Goal: Feedback & Contribution: Submit feedback/report problem

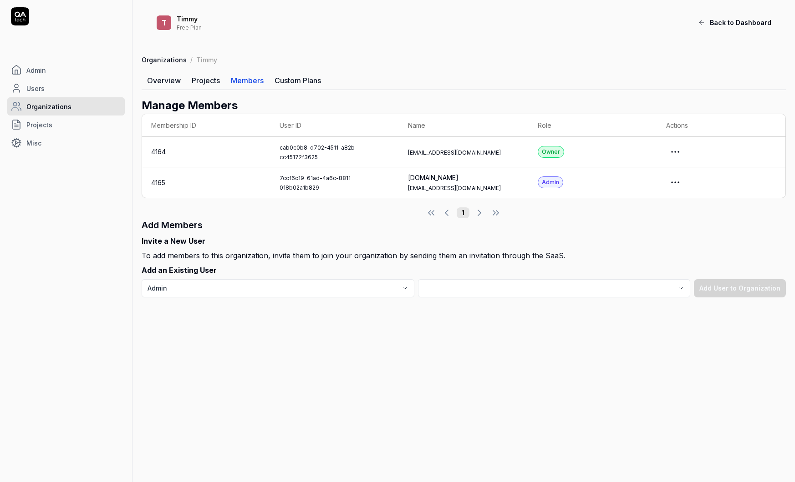
click at [752, 24] on span "Back to Dashboard" at bounding box center [740, 23] width 61 height 10
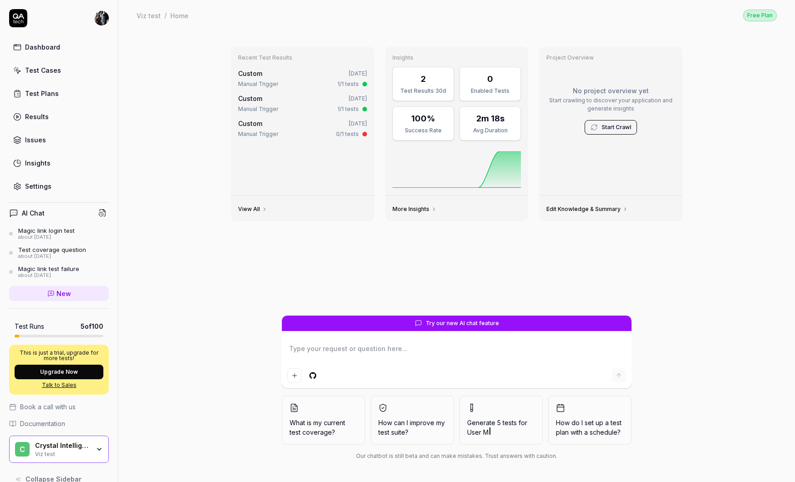
click at [85, 449] on div "Crystal Intelligence" at bounding box center [62, 446] width 55 height 8
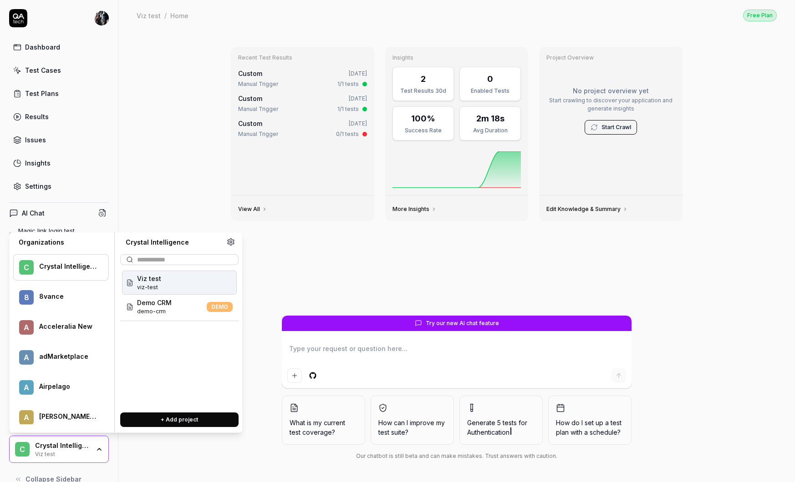
click at [143, 161] on div "Recent Test Results Custom [DATE] Manual Trigger 1/1 tests Custom [DATE] Manual…" at bounding box center [456, 256] width 676 height 452
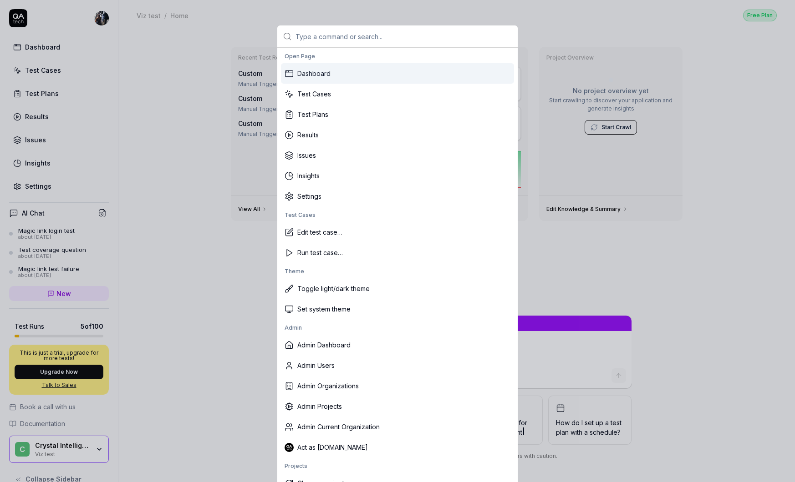
scroll to position [4, 0]
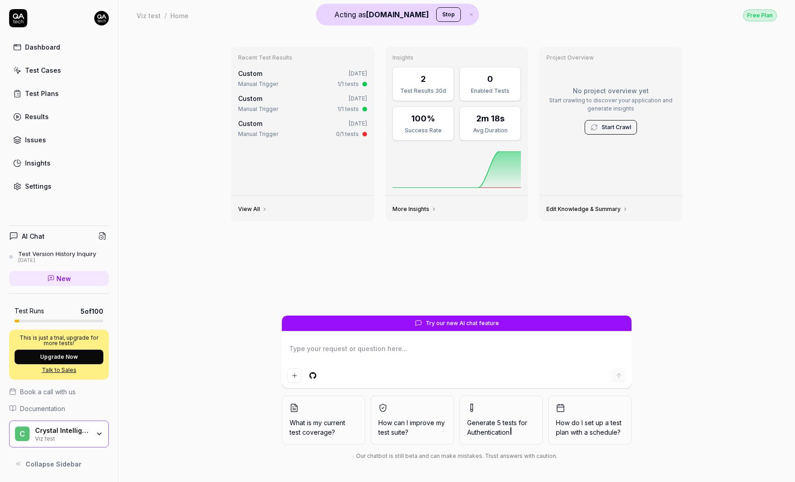
click at [94, 431] on div "Crystal Intelligence Viz test" at bounding box center [65, 434] width 61 height 15
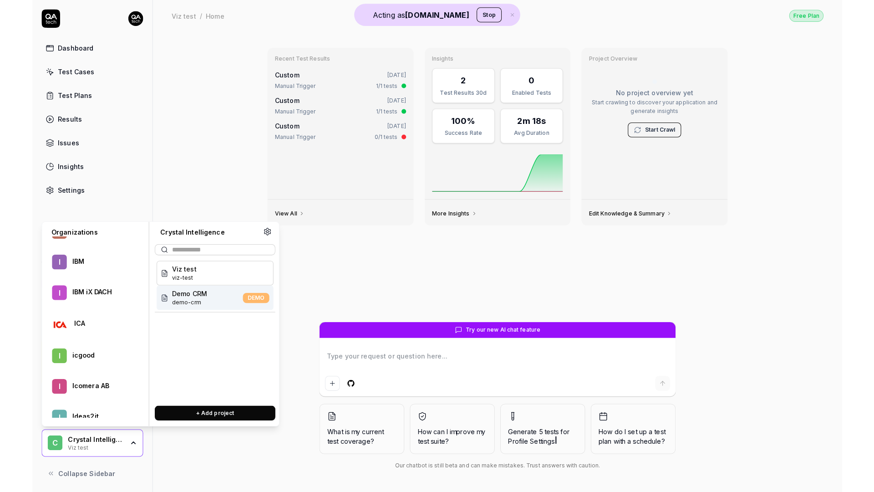
scroll to position [17942, 0]
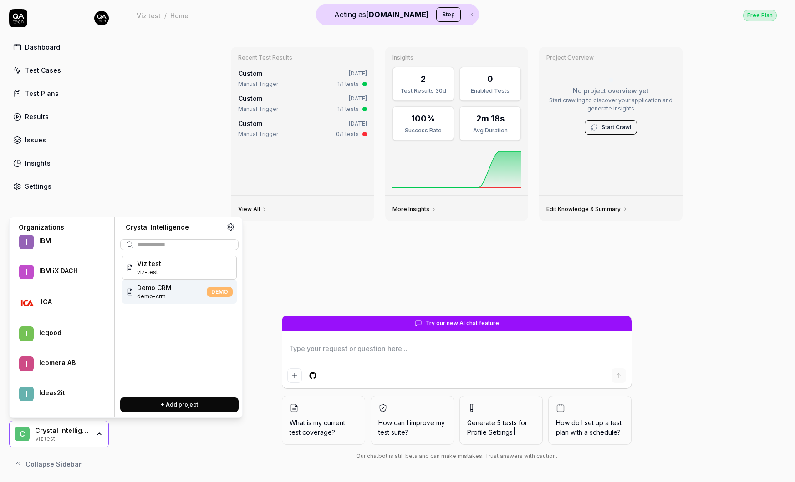
click at [61, 272] on div "IBM iX DACH" at bounding box center [67, 271] width 57 height 8
click at [154, 285] on span "Sauce Demo" at bounding box center [157, 288] width 40 height 10
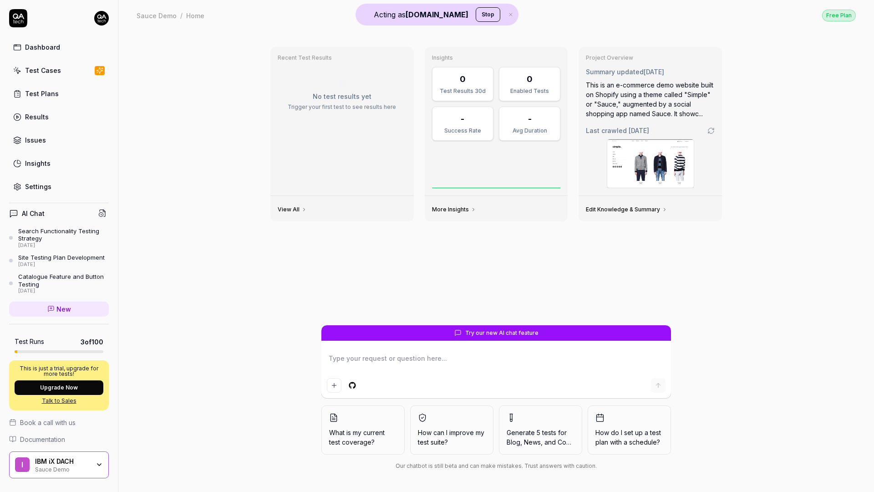
click at [101, 462] on icon "button" at bounding box center [99, 464] width 7 height 7
click at [284, 295] on div "Recent Test Results No test results yet Trigger your first test to see results …" at bounding box center [496, 182] width 466 height 285
click at [61, 192] on link "Settings" at bounding box center [59, 186] width 100 height 18
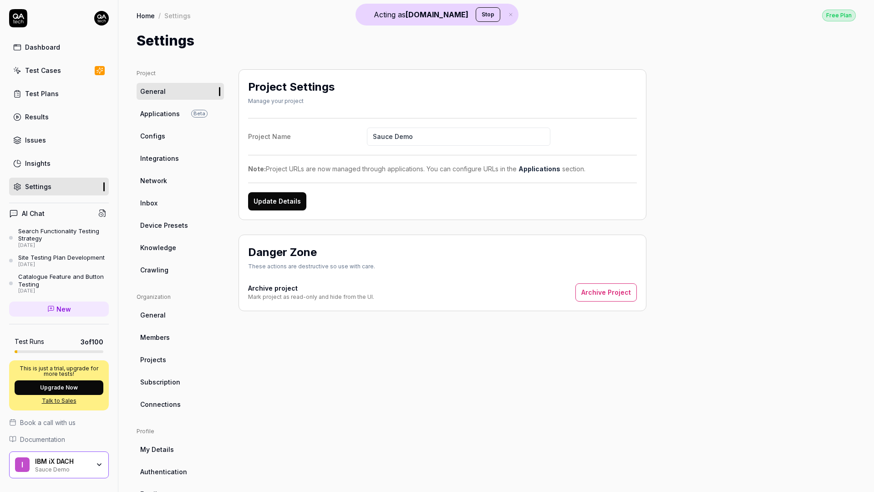
click at [182, 250] on link "Knowledge" at bounding box center [180, 247] width 87 height 17
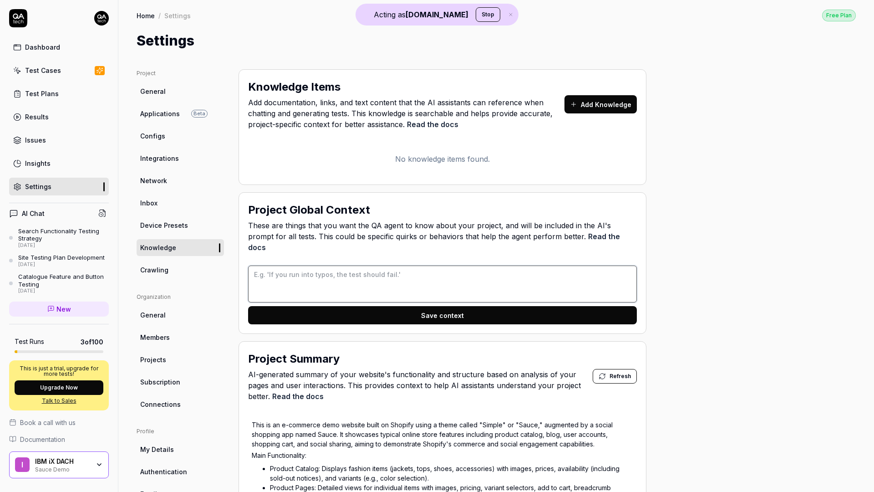
click at [316, 277] on textarea at bounding box center [442, 283] width 389 height 37
click at [358, 265] on textarea at bounding box center [442, 283] width 389 height 37
drag, startPoint x: 266, startPoint y: 265, endPoint x: 330, endPoint y: 267, distance: 64.7
click at [330, 267] on textarea at bounding box center [442, 283] width 389 height 37
click at [384, 279] on textarea at bounding box center [442, 283] width 389 height 37
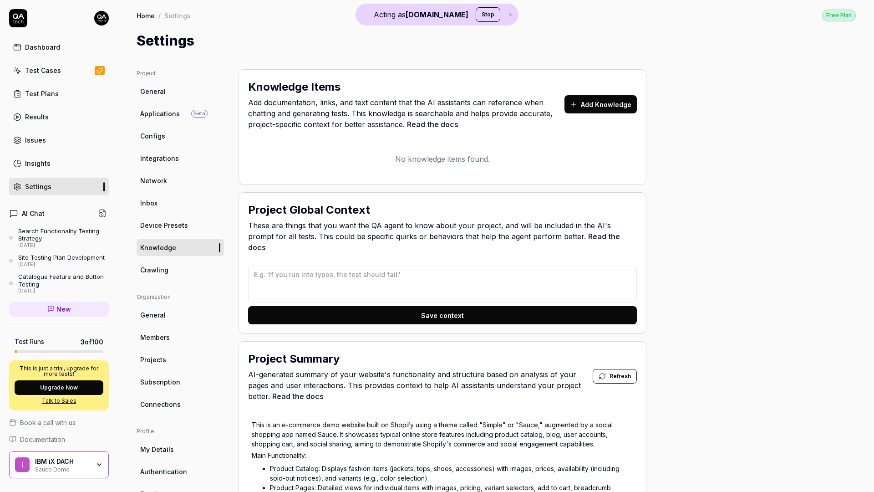
click at [37, 46] on div "Dashboard" at bounding box center [42, 47] width 35 height 10
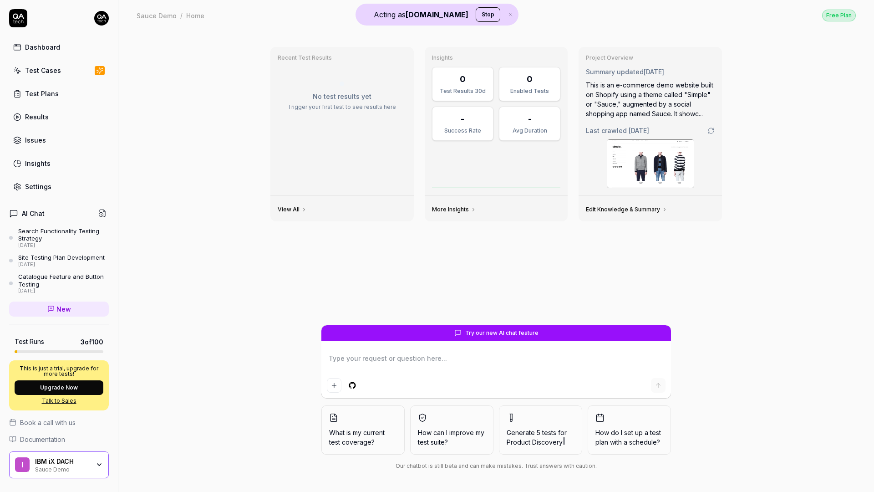
click at [410, 359] on textarea at bounding box center [496, 362] width 339 height 23
click at [547, 431] on span "Generate 5 tests for Blog, News, and Content Publishing" at bounding box center [541, 436] width 68 height 19
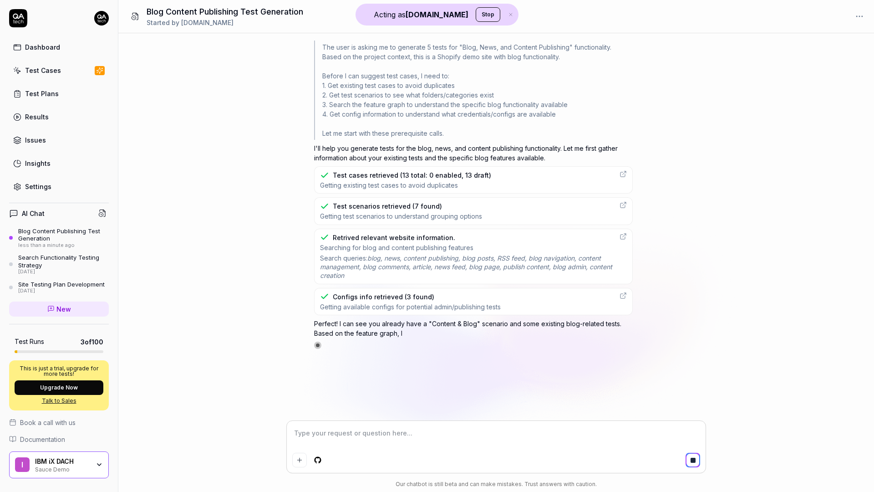
click at [52, 72] on div "Test Cases" at bounding box center [43, 71] width 36 height 10
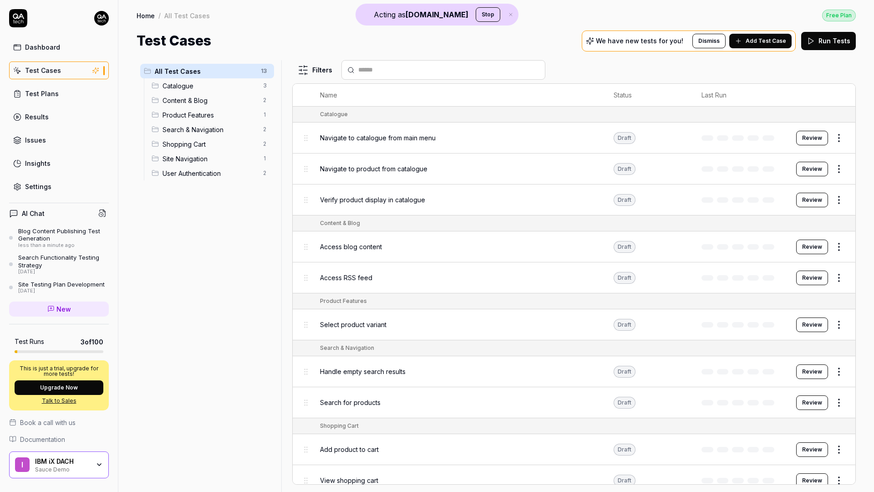
click at [794, 142] on button "Review" at bounding box center [812, 138] width 32 height 15
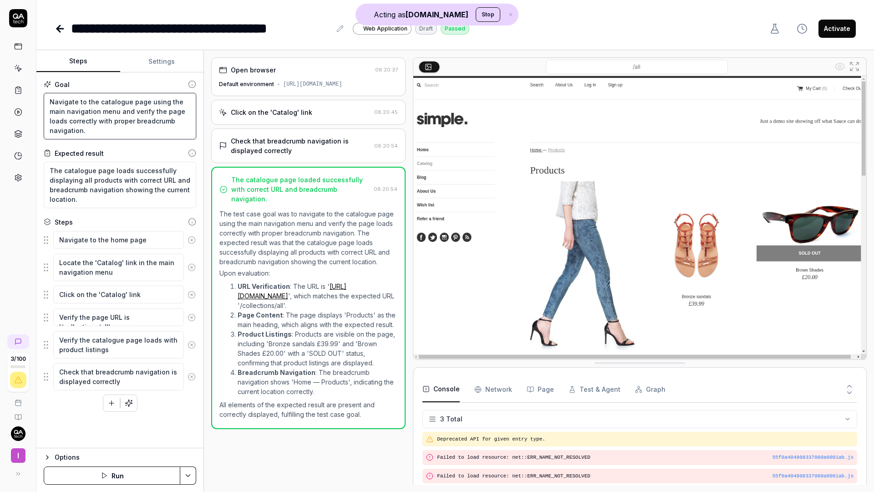
drag, startPoint x: 50, startPoint y: 102, endPoint x: 114, endPoint y: 131, distance: 70.9
click at [114, 131] on textarea "Navigate to the catalogue page using the main navigation menu and verify the pa…" at bounding box center [120, 116] width 152 height 46
click at [91, 129] on textarea "Navigate to the catalogue page using the main navigation menu and verify the pa…" at bounding box center [120, 116] width 152 height 46
drag, startPoint x: 89, startPoint y: 130, endPoint x: 50, endPoint y: 96, distance: 52.6
click at [50, 96] on textarea "Navigate to the catalogue page using the main navigation menu and verify the pa…" at bounding box center [120, 116] width 152 height 46
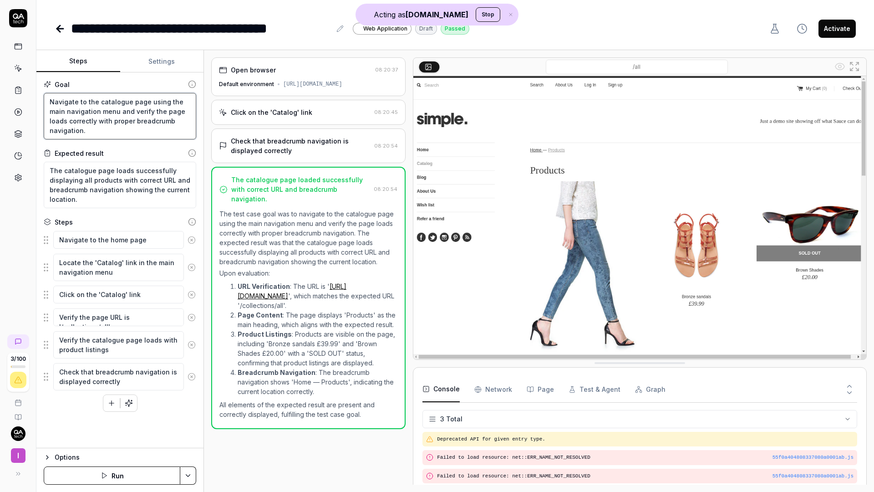
click at [89, 127] on textarea "Navigate to the catalogue page using the main navigation menu and verify the pa…" at bounding box center [120, 116] width 152 height 46
drag, startPoint x: 49, startPoint y: 168, endPoint x: 114, endPoint y: 203, distance: 73.9
click at [114, 203] on textarea "The catalogue page loads successfully displaying all products with correct URL …" at bounding box center [120, 185] width 152 height 46
drag, startPoint x: 114, startPoint y: 203, endPoint x: 30, endPoint y: 164, distance: 92.0
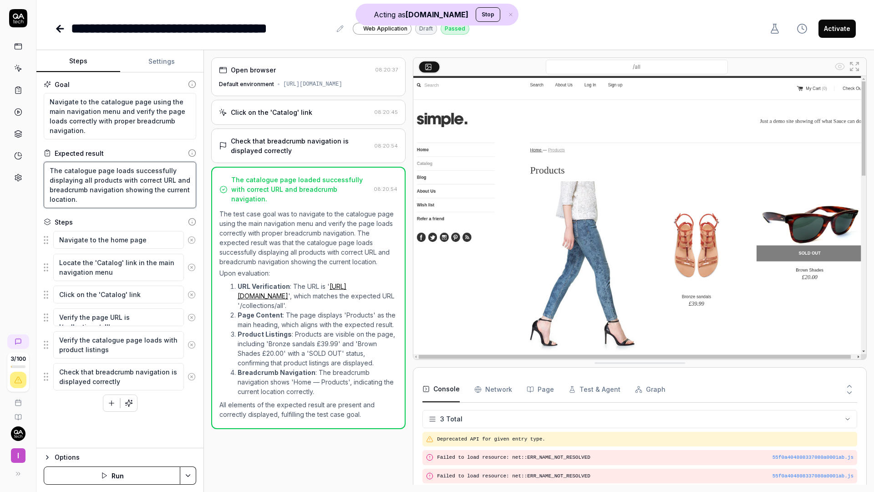
click at [30, 164] on div "**********" at bounding box center [437, 246] width 874 height 492
click at [103, 189] on textarea "The catalogue page loads successfully displaying all products with correct URL …" at bounding box center [120, 185] width 152 height 46
drag, startPoint x: 98, startPoint y: 202, endPoint x: 46, endPoint y: 168, distance: 62.5
click at [46, 168] on textarea "The catalogue page loads successfully displaying all products with correct URL …" at bounding box center [120, 185] width 152 height 46
click at [47, 240] on fieldset "Navigate to the home page Locate the 'Catalog' link in the main navigation menu…" at bounding box center [120, 310] width 152 height 160
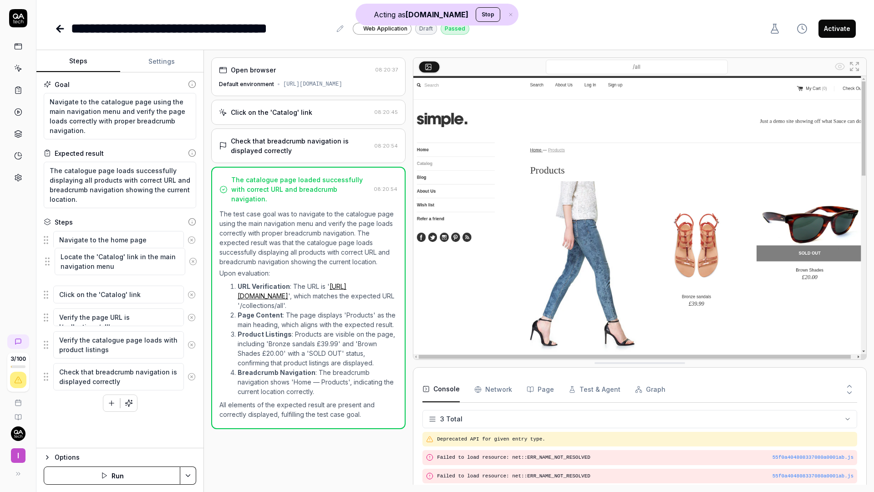
click at [46, 271] on fieldset "Navigate to the home page Locate the 'Catalog' link in the main navigation menu…" at bounding box center [120, 310] width 152 height 160
click at [42, 296] on div "Goal Navigate to the catalogue page using the main navigation menu and verify t…" at bounding box center [119, 259] width 167 height 375
click at [46, 295] on fieldset "Navigate to the home page Locate the 'Catalog' link in the main navigation menu…" at bounding box center [120, 310] width 152 height 160
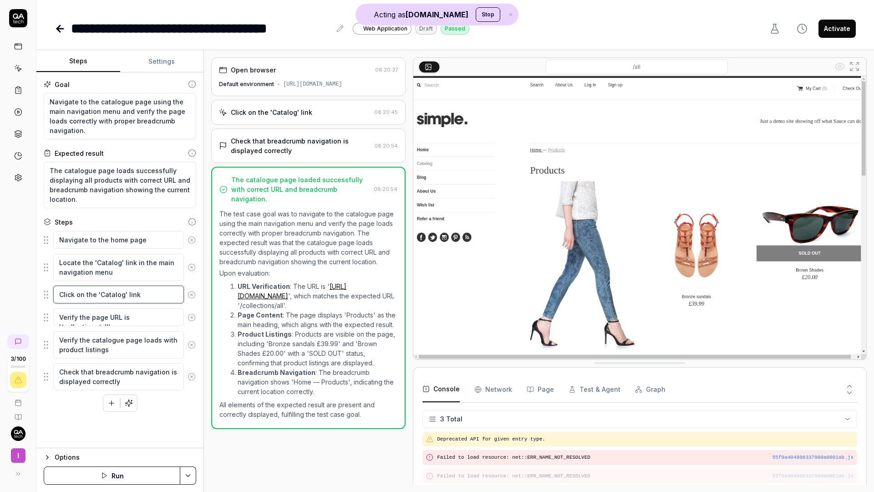
click at [91, 302] on textarea "Click on the 'Catalog' link" at bounding box center [118, 294] width 131 height 18
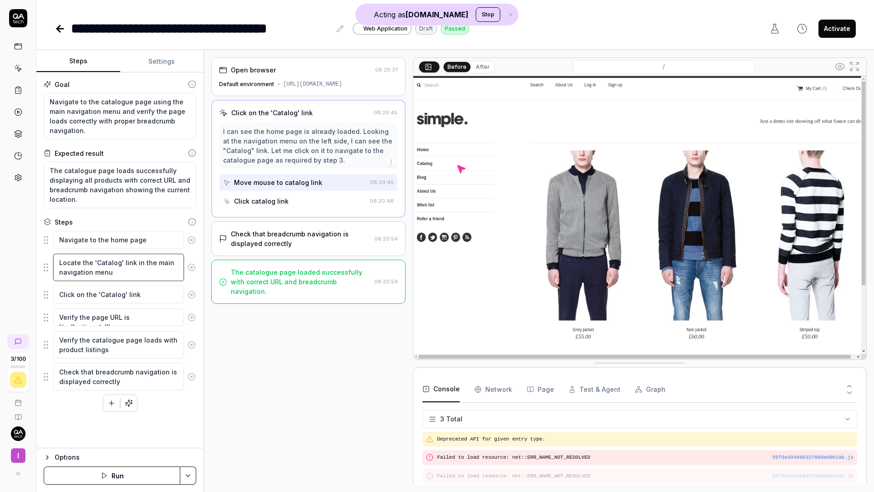
click at [124, 273] on textarea "Locate the 'Catalog' link in the main navigation menu" at bounding box center [118, 266] width 131 height 27
click at [128, 241] on textarea "Navigate to the home page" at bounding box center [118, 240] width 131 height 18
click at [133, 273] on textarea "Locate the 'Catalog' link in the main navigation menu" at bounding box center [118, 266] width 131 height 27
drag, startPoint x: 71, startPoint y: 223, endPoint x: 48, endPoint y: 223, distance: 23.7
click at [48, 223] on div "Steps" at bounding box center [58, 222] width 29 height 10
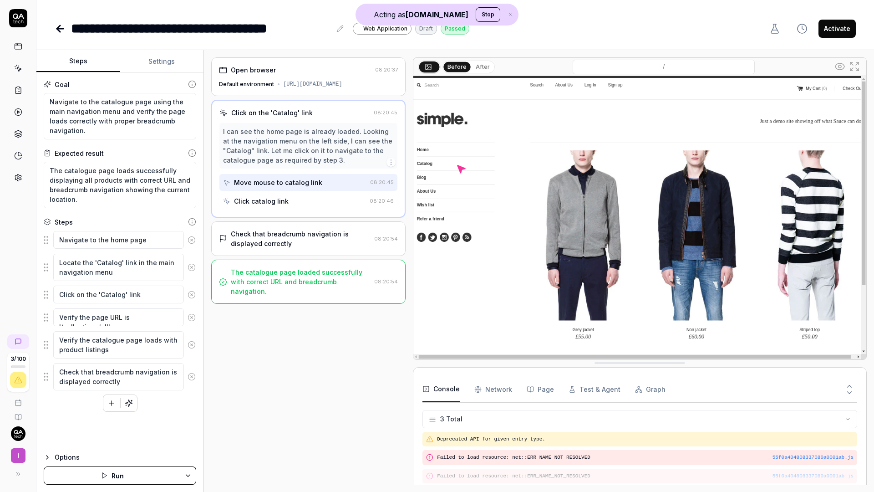
click at [135, 218] on div "Steps" at bounding box center [120, 222] width 152 height 10
drag, startPoint x: 93, startPoint y: 127, endPoint x: 43, endPoint y: 99, distance: 57.3
click at [44, 99] on textarea "Navigate to the catalogue page using the main navigation menu and verify the pa…" at bounding box center [120, 116] width 152 height 46
click at [119, 217] on div "Steps" at bounding box center [120, 222] width 152 height 10
drag, startPoint x: 56, startPoint y: 241, endPoint x: 147, endPoint y: 246, distance: 90.7
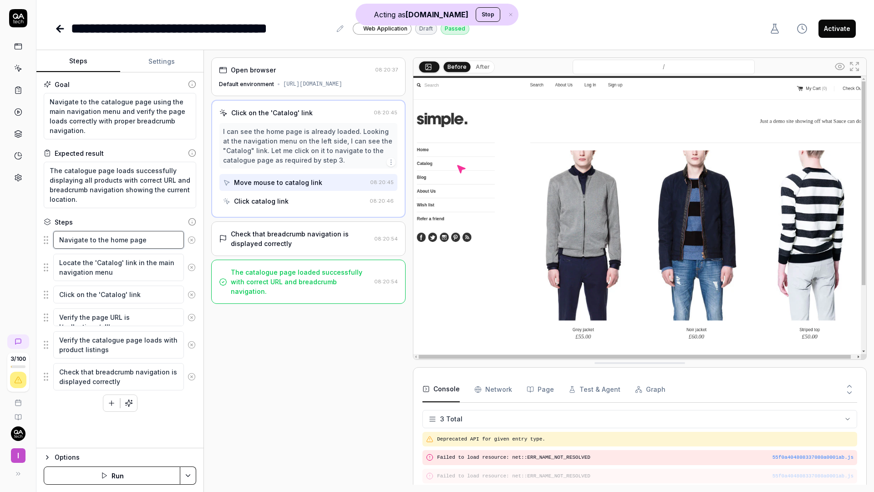
click at [147, 246] on textarea "Navigate to the home page" at bounding box center [118, 240] width 131 height 18
drag, startPoint x: 57, startPoint y: 264, endPoint x: 167, endPoint y: 269, distance: 110.3
click at [167, 269] on textarea "Locate the 'Catalog' link in the main navigation menu" at bounding box center [118, 266] width 131 height 27
click at [328, 81] on div "[URL][DOMAIN_NAME]" at bounding box center [312, 84] width 59 height 8
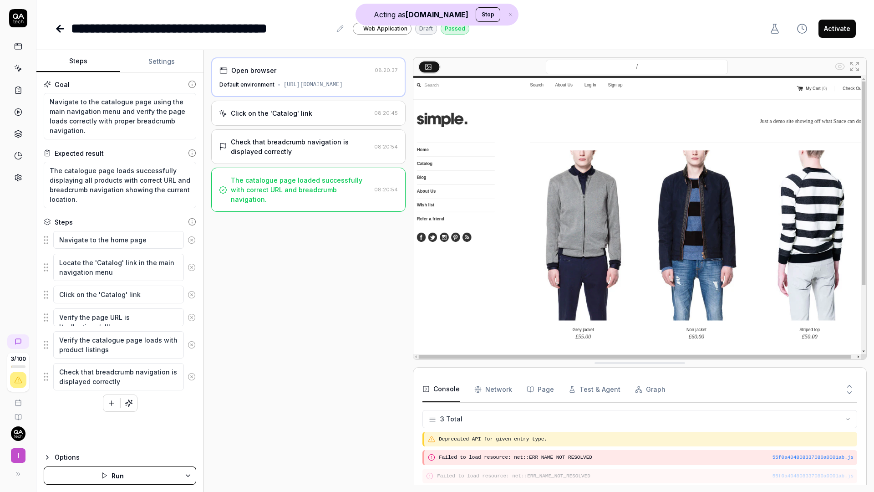
click at [272, 108] on div "Click on the 'Catalog' link" at bounding box center [271, 113] width 81 height 10
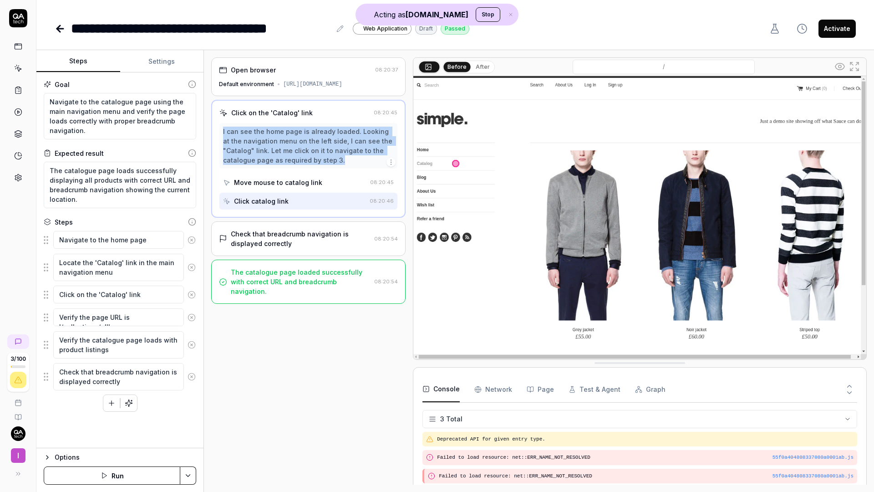
drag, startPoint x: 223, startPoint y: 131, endPoint x: 345, endPoint y: 169, distance: 127.7
click at [346, 169] on div "I can see the home page is already loaded. Looking at the navigation menu on th…" at bounding box center [308, 166] width 178 height 86
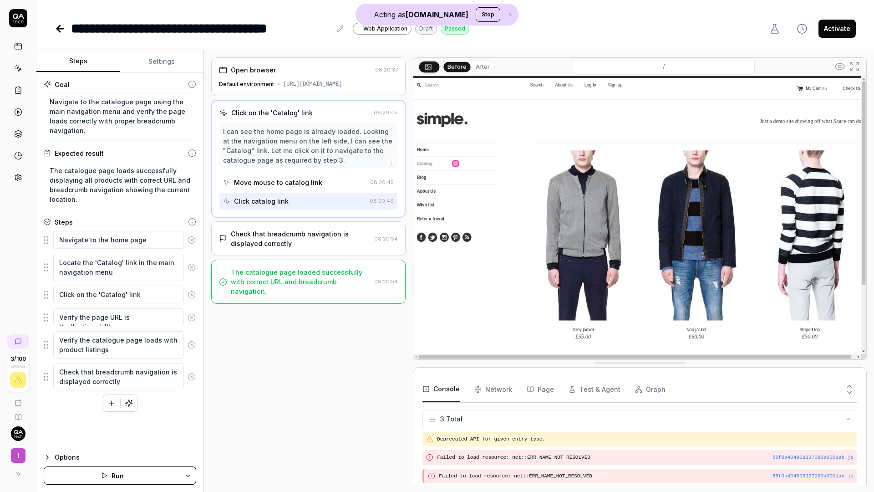
click at [326, 233] on div "Check that breadcrumb navigation is displayed correctly" at bounding box center [301, 238] width 140 height 19
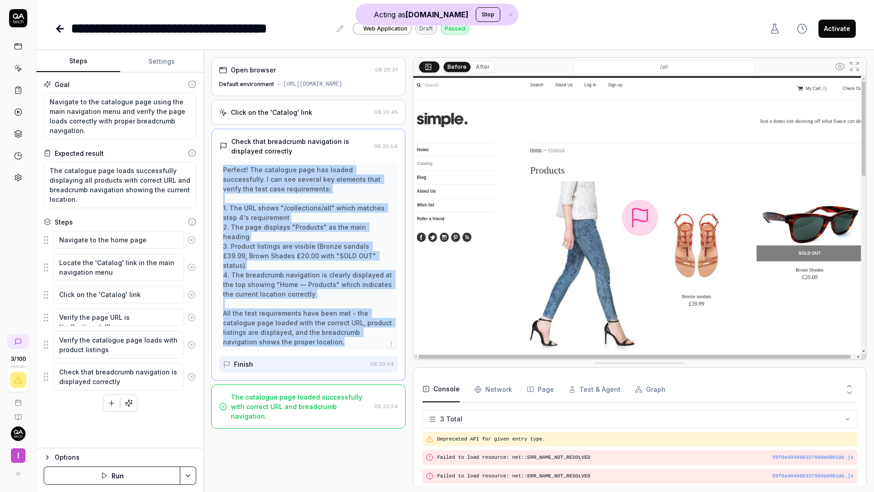
drag, startPoint x: 286, startPoint y: 324, endPoint x: 219, endPoint y: 166, distance: 171.8
click at [219, 166] on div "Perfect! The catalogue page has loaded successfully. I can see several key elem…" at bounding box center [308, 255] width 178 height 189
click at [256, 219] on div "Perfect! The catalogue page has loaded successfully. I can see several key elem…" at bounding box center [308, 256] width 171 height 182
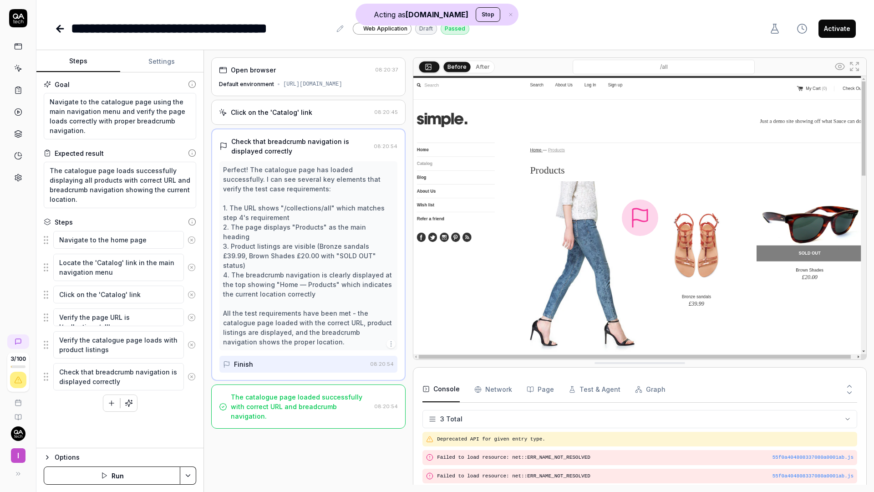
click at [268, 115] on div "Click on the 'Catalog' link" at bounding box center [271, 112] width 81 height 10
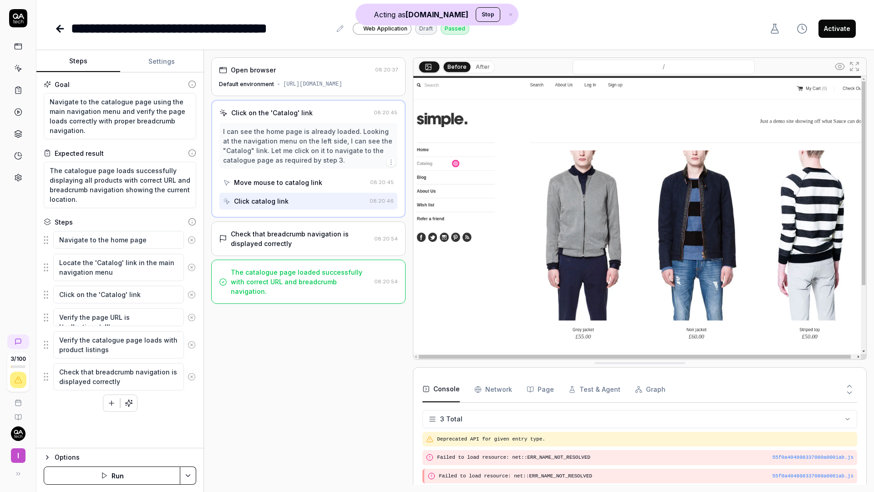
click at [475, 66] on button "After" at bounding box center [482, 67] width 21 height 10
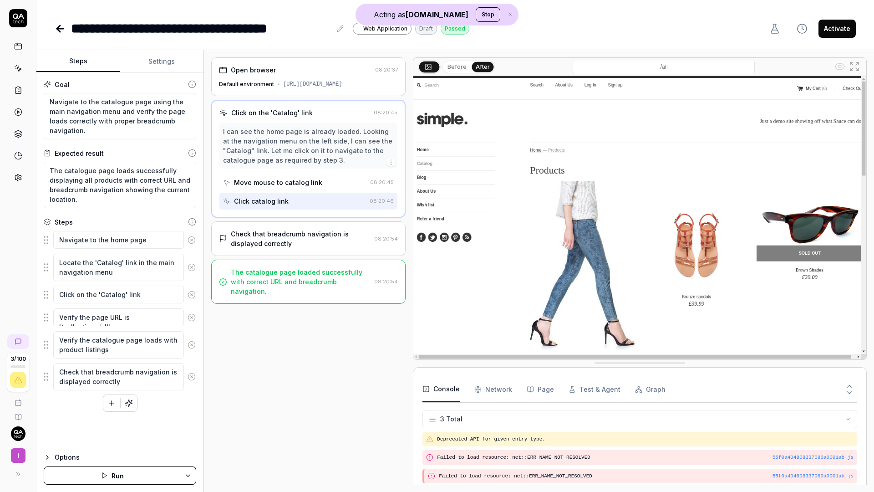
click at [457, 67] on button "Before" at bounding box center [457, 67] width 26 height 10
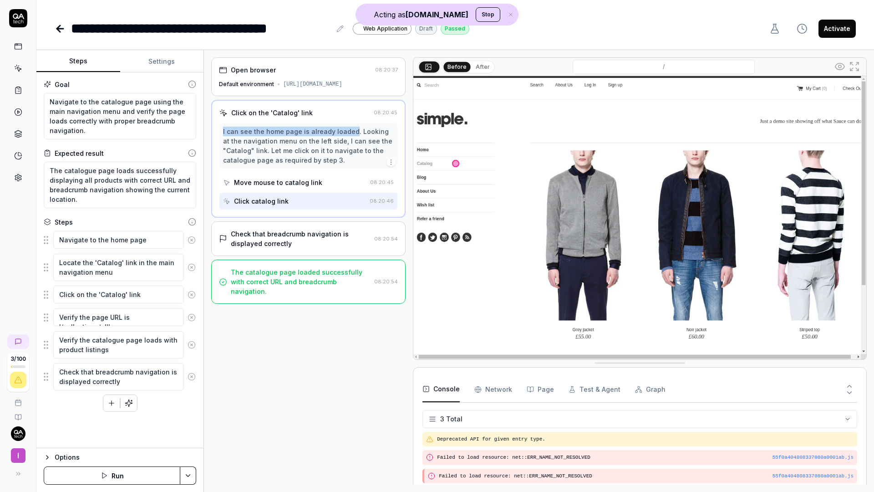
drag, startPoint x: 222, startPoint y: 132, endPoint x: 351, endPoint y: 132, distance: 128.8
click at [351, 132] on div "I can see the home page is already loaded. Looking at the navigation menu on th…" at bounding box center [308, 146] width 178 height 46
click at [266, 234] on div "Check that breadcrumb navigation is displayed correctly" at bounding box center [301, 238] width 140 height 19
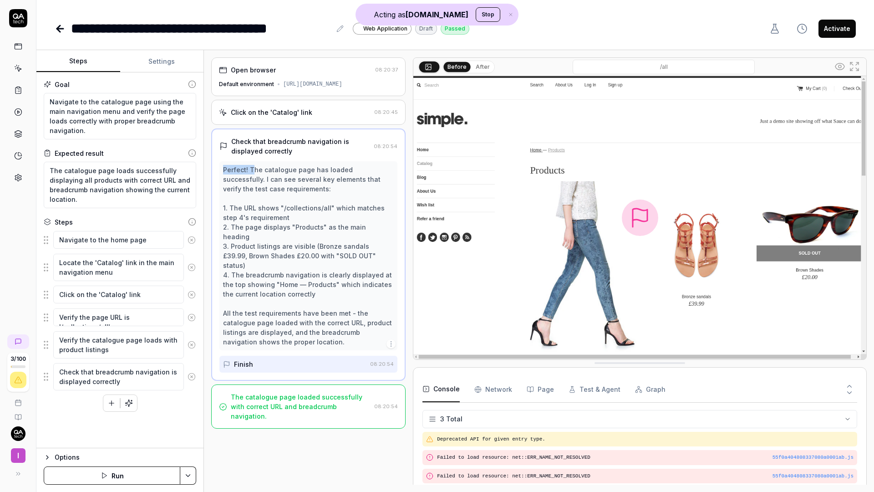
drag, startPoint x: 224, startPoint y: 172, endPoint x: 253, endPoint y: 170, distance: 29.2
click at [253, 170] on div "Perfect! The catalogue page has loaded successfully. I can see several key elem…" at bounding box center [308, 256] width 171 height 182
click at [284, 205] on div "Perfect! The catalogue page has loaded successfully. I can see several key elem…" at bounding box center [308, 256] width 171 height 182
click at [274, 392] on div "The catalogue page loaded successfully with correct URL and breadcrumb navigati…" at bounding box center [301, 406] width 140 height 29
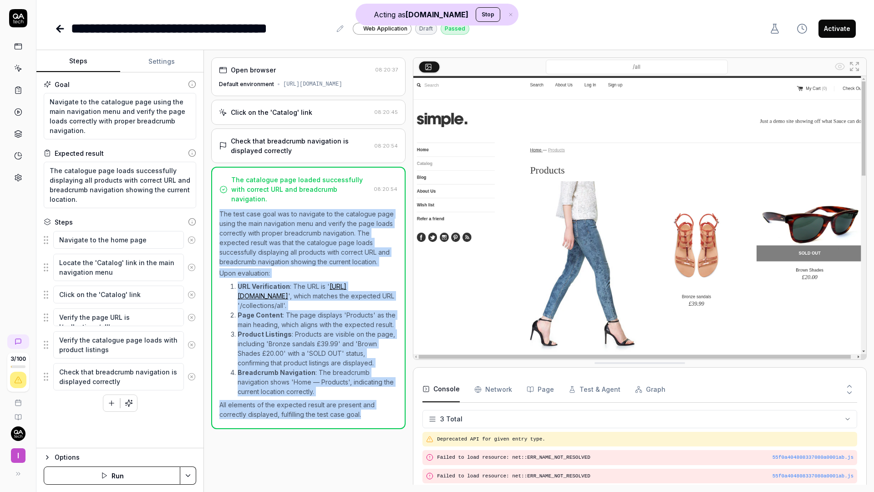
drag, startPoint x: 219, startPoint y: 202, endPoint x: 361, endPoint y: 407, distance: 249.6
click at [361, 407] on div "The test case goal was to navigate to the catalogue page using the main navigat…" at bounding box center [308, 314] width 178 height 210
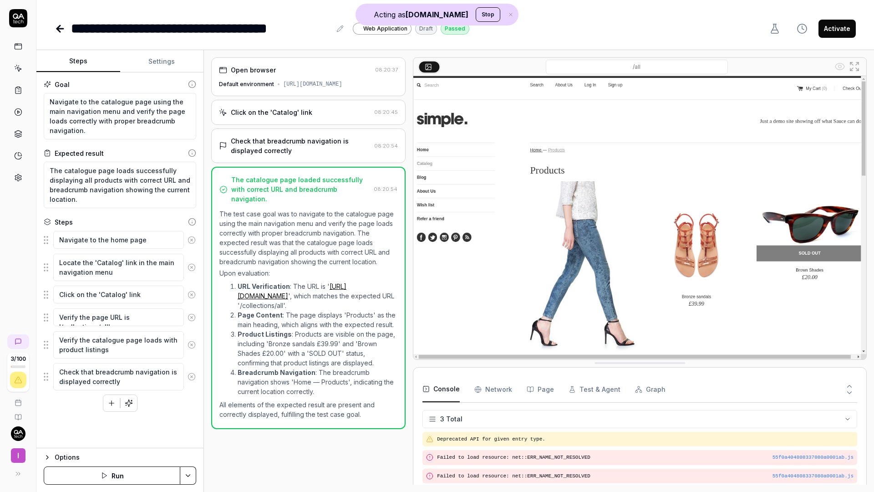
click at [402, 384] on div "The catalogue page loaded successfully with correct URL and breadcrumb navigati…" at bounding box center [308, 298] width 194 height 262
click at [19, 474] on icon at bounding box center [16, 473] width 7 height 7
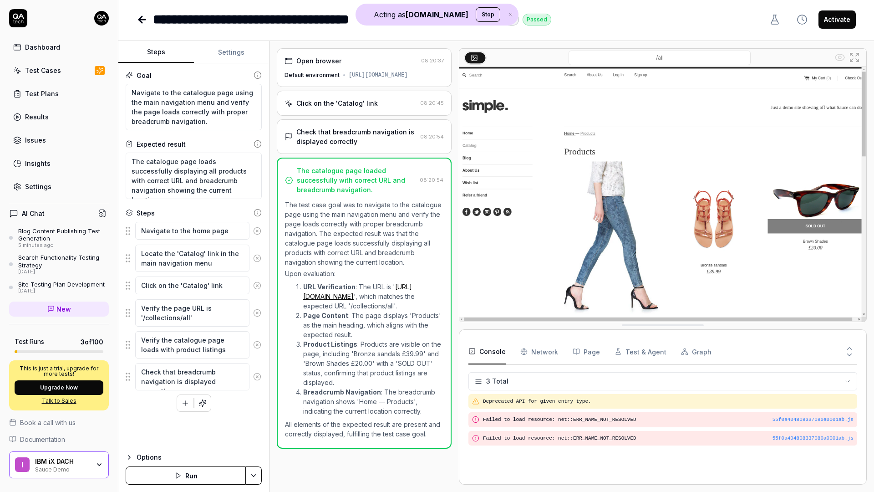
click at [90, 471] on div "IBM iX DACH Sauce Demo" at bounding box center [65, 464] width 61 height 15
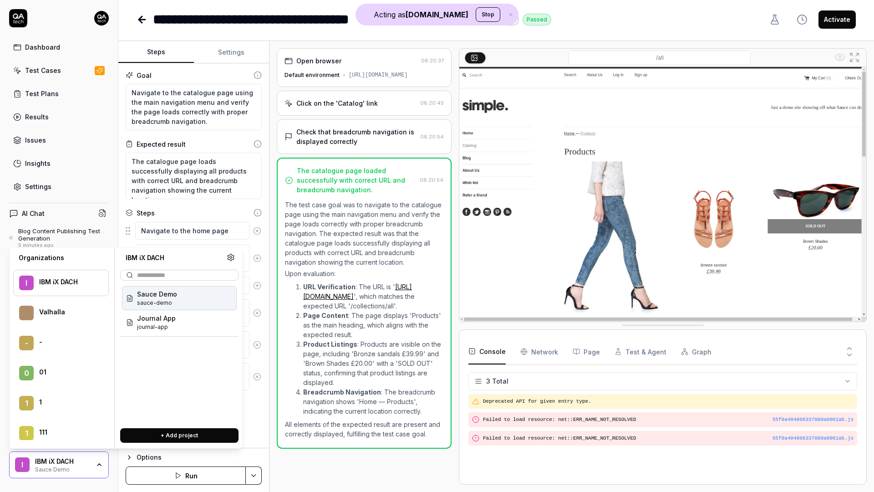
scroll to position [1590, 0]
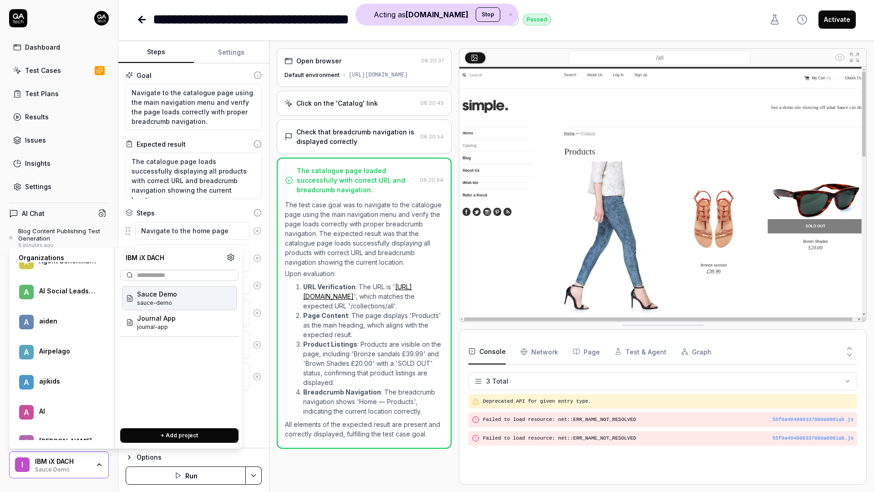
click at [56, 358] on div "A Airpelago" at bounding box center [61, 352] width 96 height 26
click at [160, 317] on span "Drone Mission Control" at bounding box center [172, 318] width 71 height 10
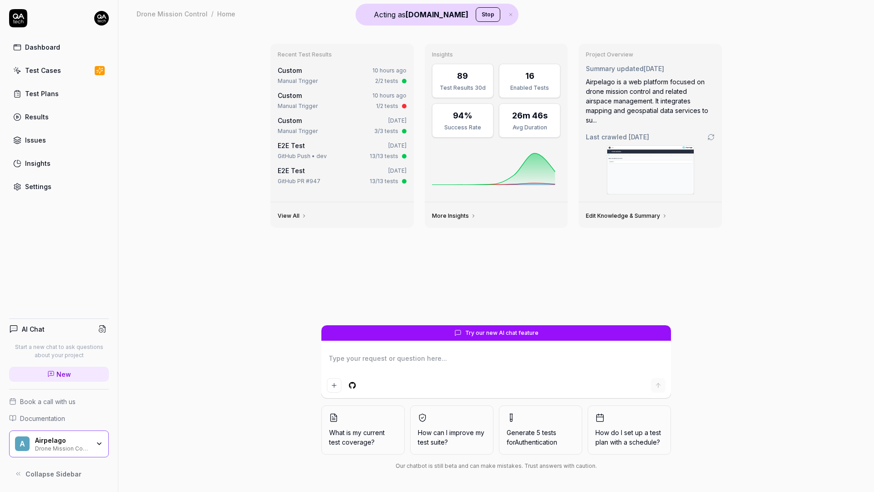
click at [44, 186] on div "Settings" at bounding box center [38, 187] width 26 height 10
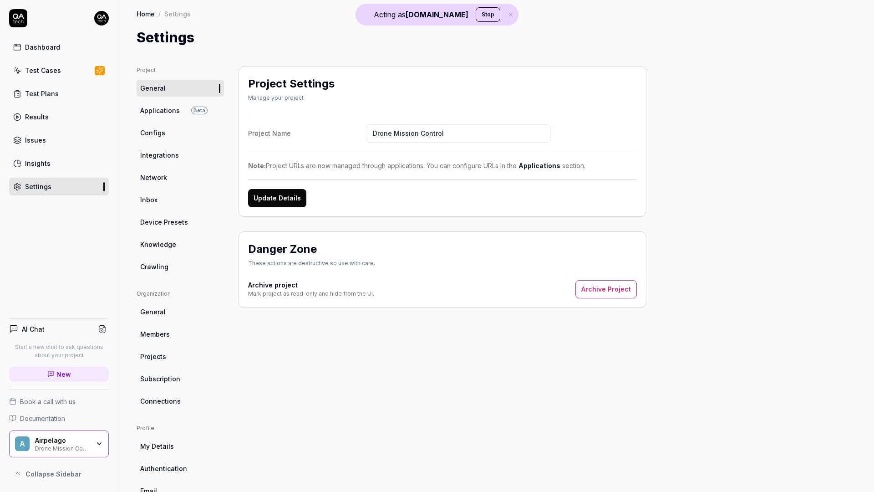
click at [176, 247] on link "Knowledge" at bounding box center [180, 244] width 87 height 17
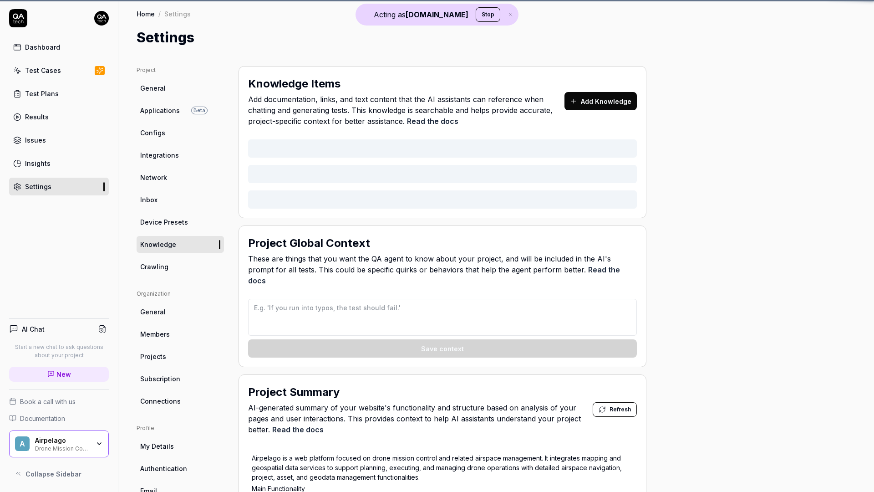
type textarea "*"
type textarea "All created entities (projects, datasets etc) should have a name starting with …"
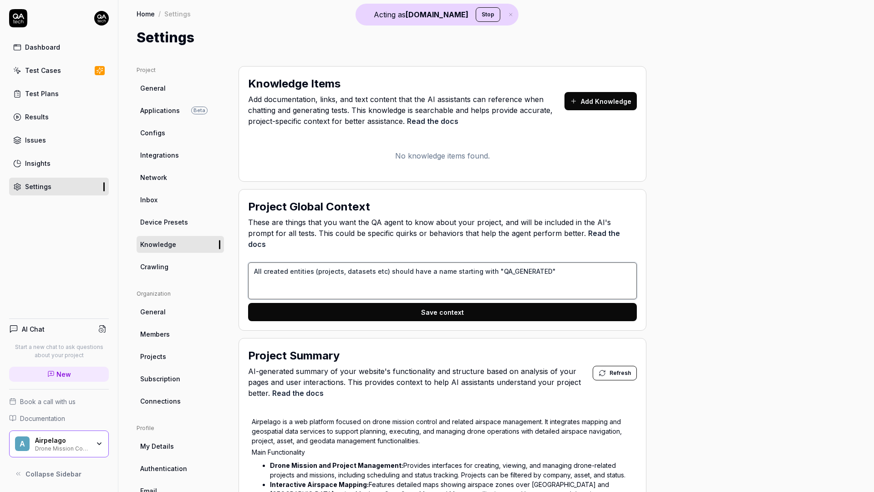
drag, startPoint x: 252, startPoint y: 262, endPoint x: 579, endPoint y: 278, distance: 327.6
click at [579, 278] on textarea "All created entities (projects, datasets etc) should have a name starting with …" at bounding box center [442, 280] width 389 height 37
click at [551, 270] on textarea "All created entities (projects, datasets etc) should have a name starting with …" at bounding box center [442, 280] width 389 height 37
drag, startPoint x: 491, startPoint y: 263, endPoint x: 548, endPoint y: 263, distance: 57.8
click at [548, 263] on textarea "All created entities (projects, datasets etc) should have a name starting with …" at bounding box center [442, 280] width 389 height 37
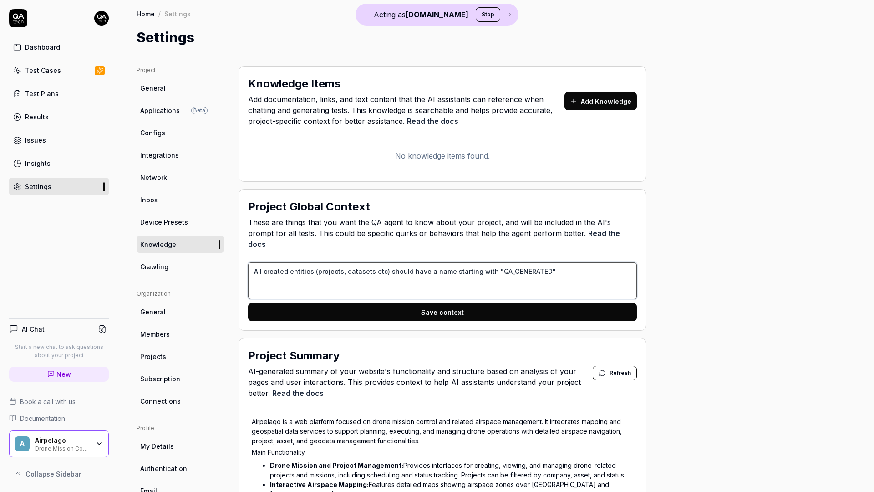
click at [548, 263] on textarea "All created entities (projects, datasets etc) should have a name starting with …" at bounding box center [442, 280] width 389 height 37
click at [48, 72] on div "Test Cases" at bounding box center [43, 71] width 36 height 10
click at [557, 264] on textarea "All created entities (projects, datasets etc) should have a name starting with …" at bounding box center [442, 280] width 389 height 37
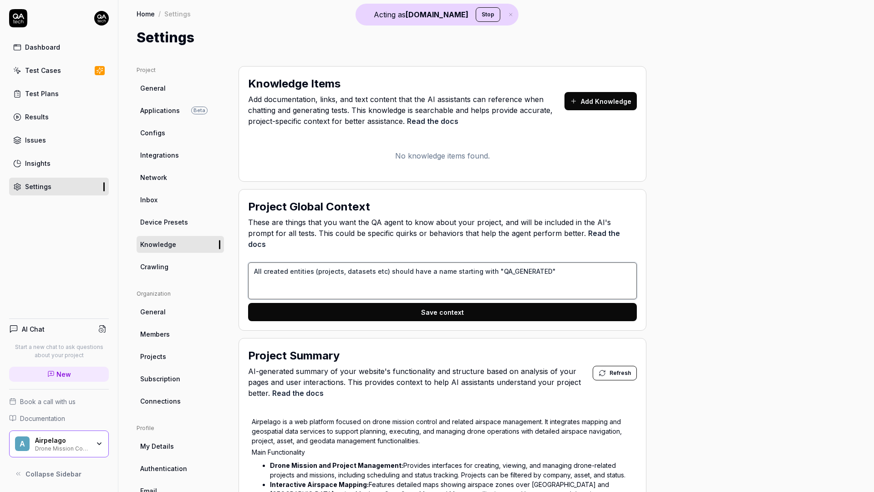
click at [557, 264] on textarea "All created entities (projects, datasets etc) should have a name starting with …" at bounding box center [442, 280] width 389 height 37
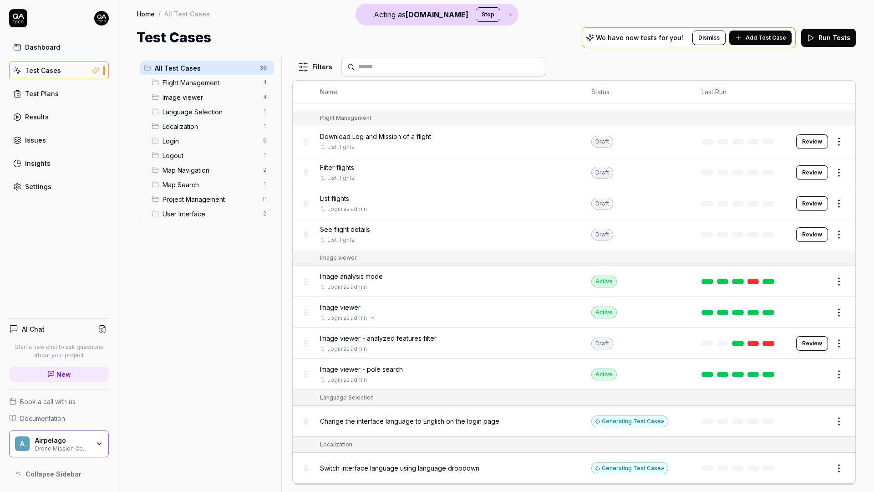
scroll to position [87, 0]
click at [766, 374] on link at bounding box center [768, 372] width 12 height 5
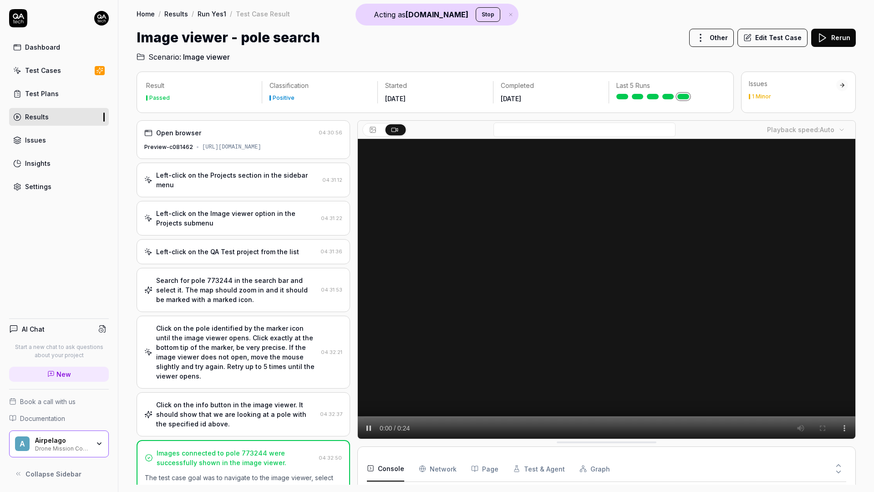
scroll to position [137, 0]
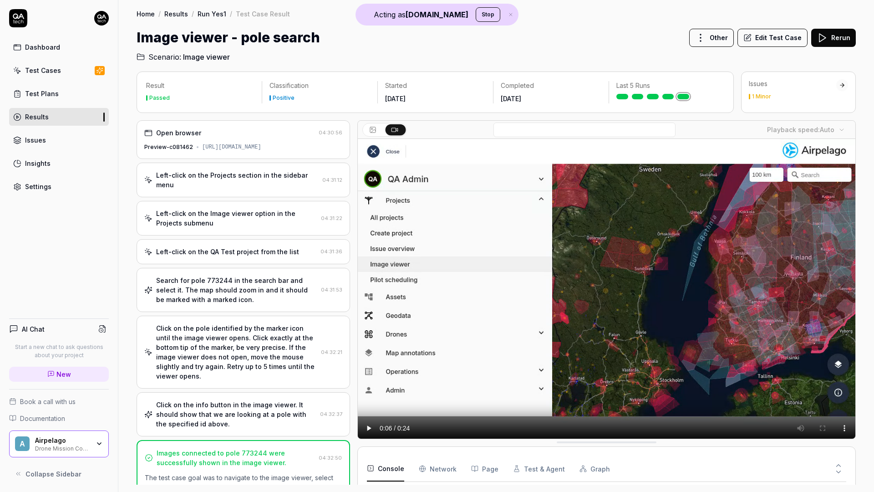
click at [778, 36] on button "Edit Test Case" at bounding box center [772, 38] width 70 height 18
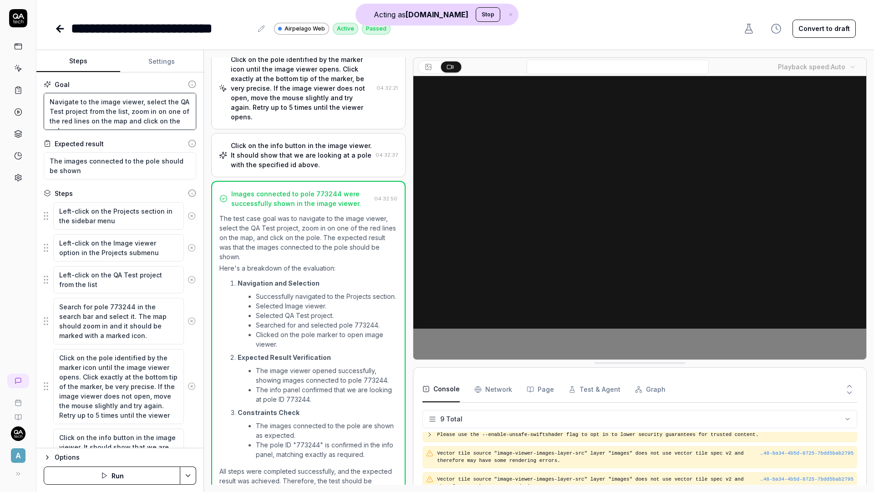
drag, startPoint x: 46, startPoint y: 103, endPoint x: 197, endPoint y: 123, distance: 151.5
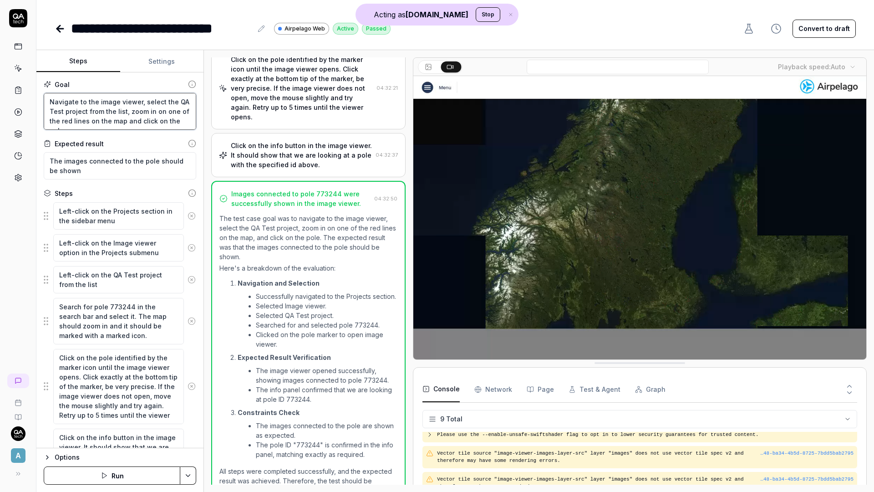
click at [197, 123] on div "Goal Navigate to the image viewer, select the QA Test project from the list, zo…" at bounding box center [119, 259] width 167 height 375
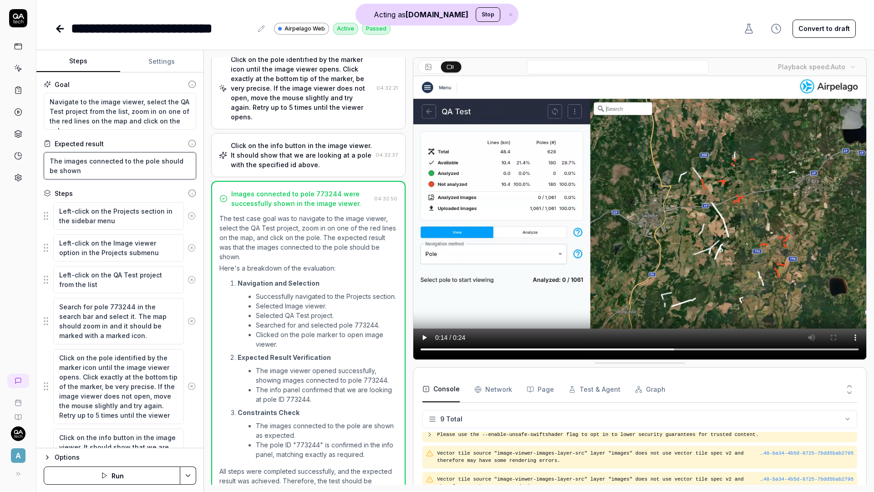
drag, startPoint x: 81, startPoint y: 171, endPoint x: 49, endPoint y: 158, distance: 34.1
click at [49, 158] on textarea "The images connected to the pole should be shown" at bounding box center [120, 165] width 152 height 27
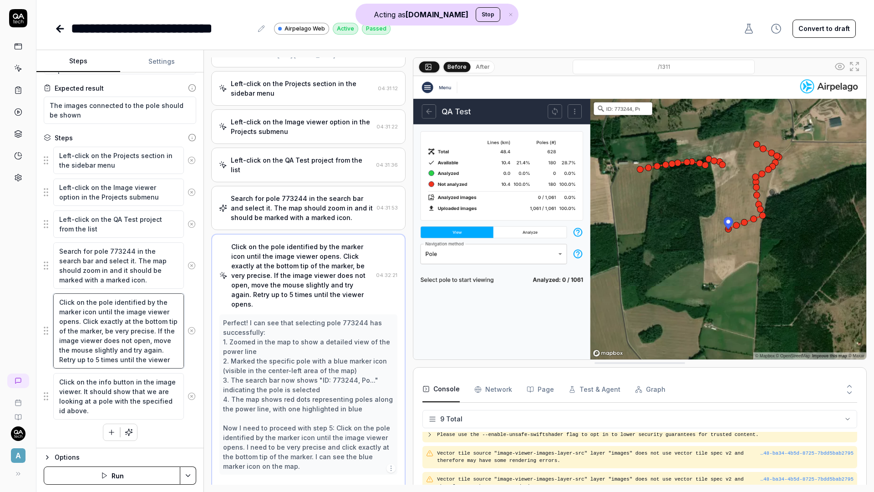
scroll to position [57, 0]
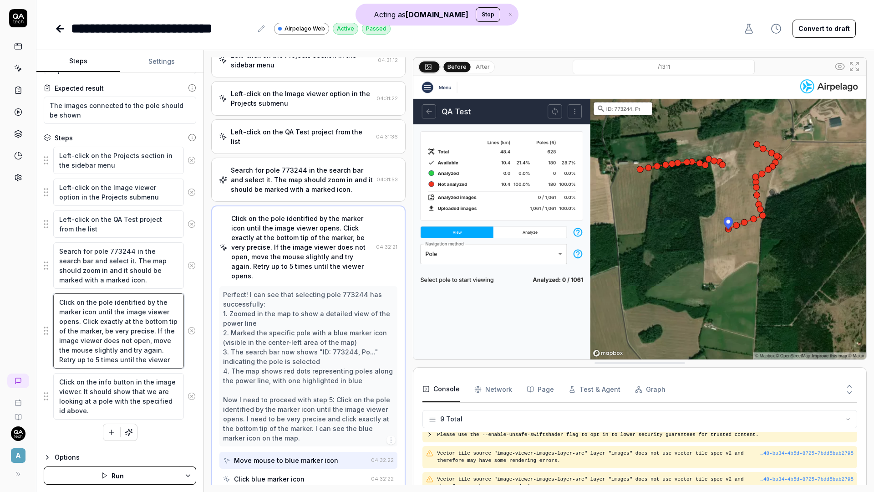
drag, startPoint x: 59, startPoint y: 304, endPoint x: 80, endPoint y: 301, distance: 21.5
click at [80, 301] on textarea "Click on the pole identified by the marker icon until the image viewer opens. C…" at bounding box center [118, 330] width 131 height 75
click at [83, 277] on textarea "Search for pole 773244 in the search bar and select it. The map should zoom in …" at bounding box center [118, 265] width 131 height 46
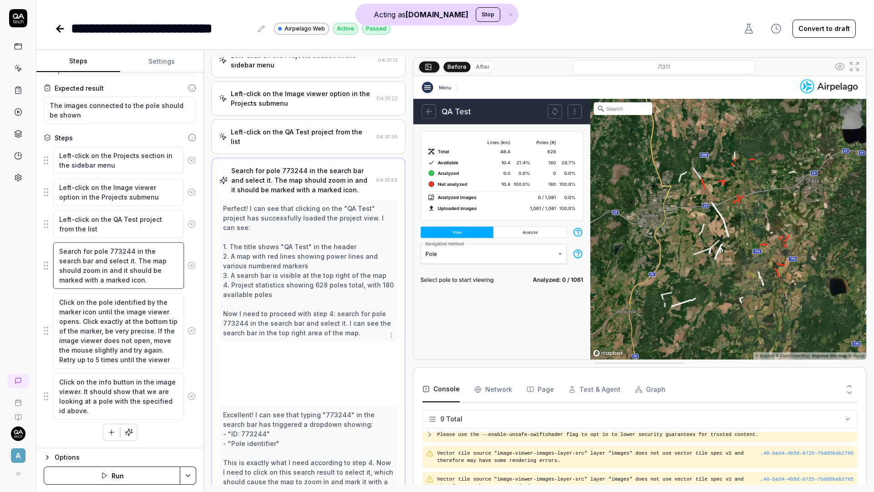
scroll to position [110, 0]
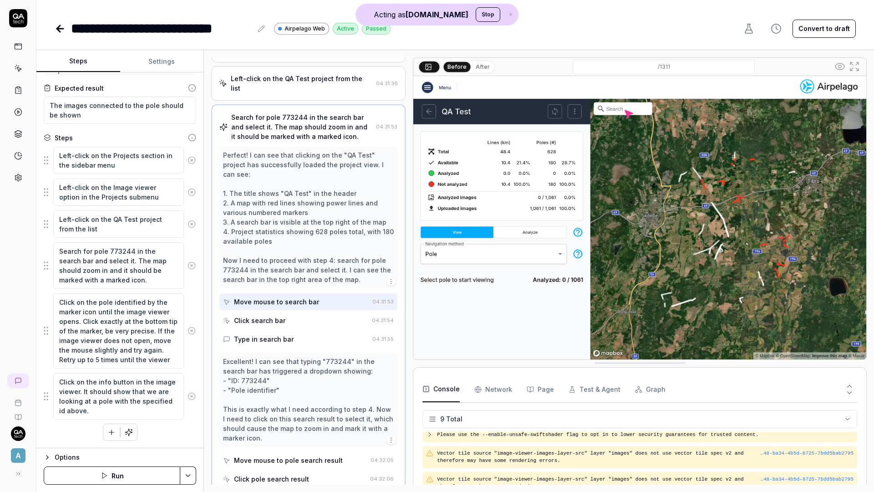
click at [703, 291] on img at bounding box center [639, 217] width 453 height 283
click at [620, 208] on img at bounding box center [639, 217] width 453 height 283
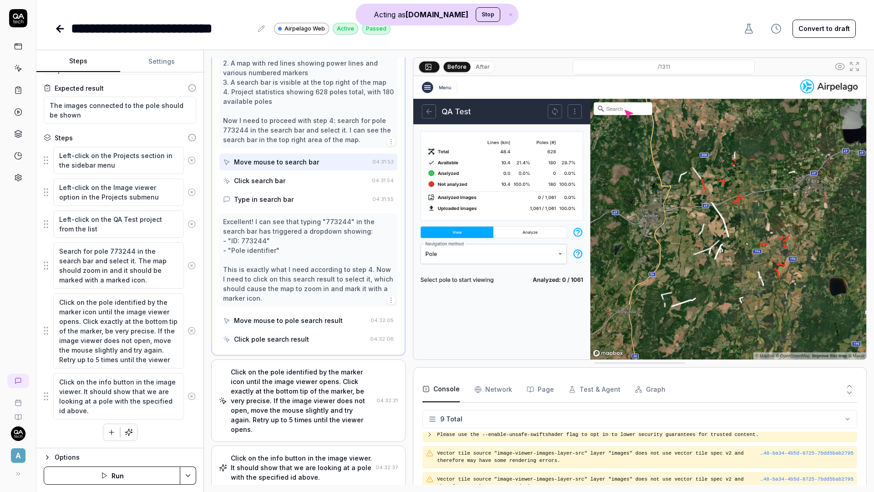
scroll to position [273, 0]
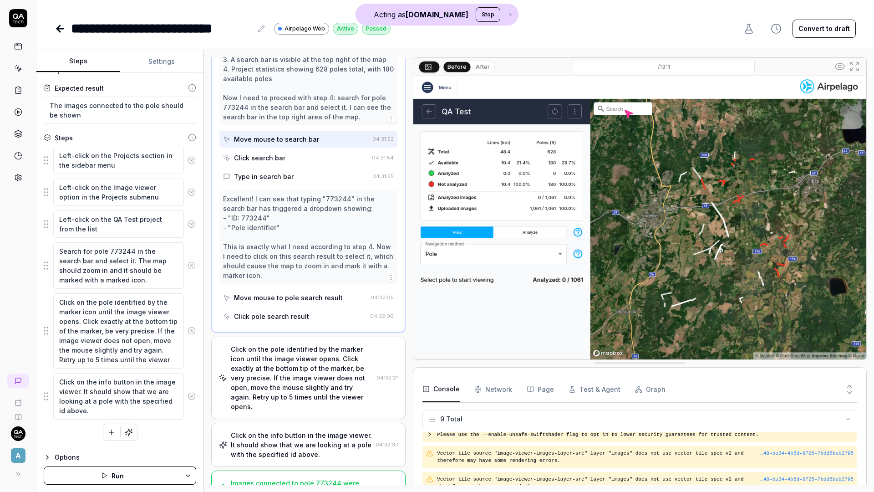
click at [322, 363] on div "Click on the pole identified by the marker icon until the image viewer opens. C…" at bounding box center [302, 377] width 142 height 67
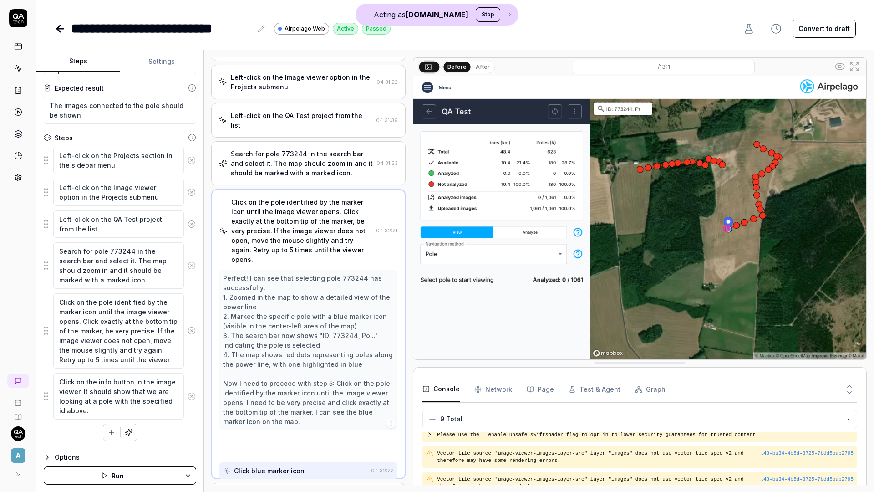
scroll to position [57, 0]
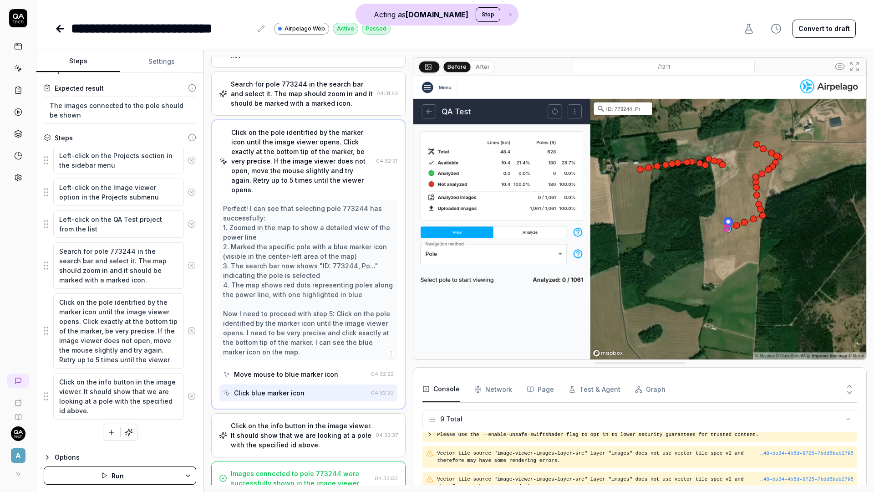
click at [249, 432] on div "Click on the info button in the image viewer. It should show that we are lookin…" at bounding box center [301, 435] width 141 height 29
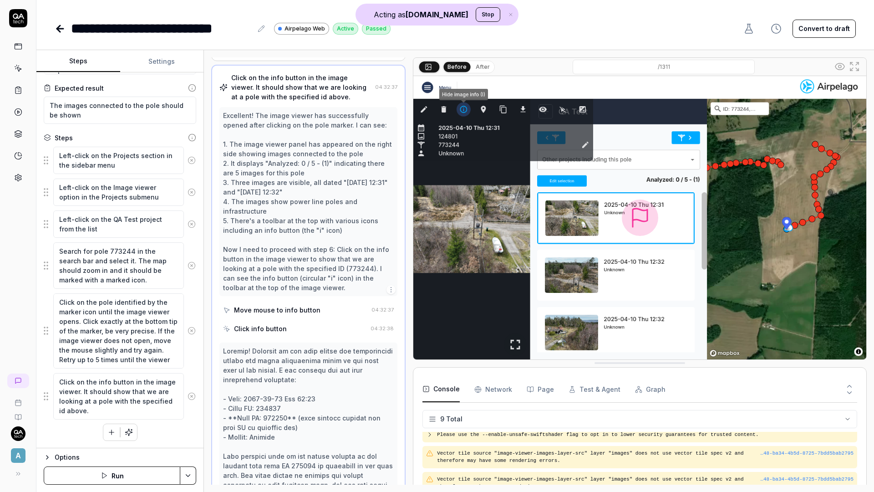
scroll to position [286, 0]
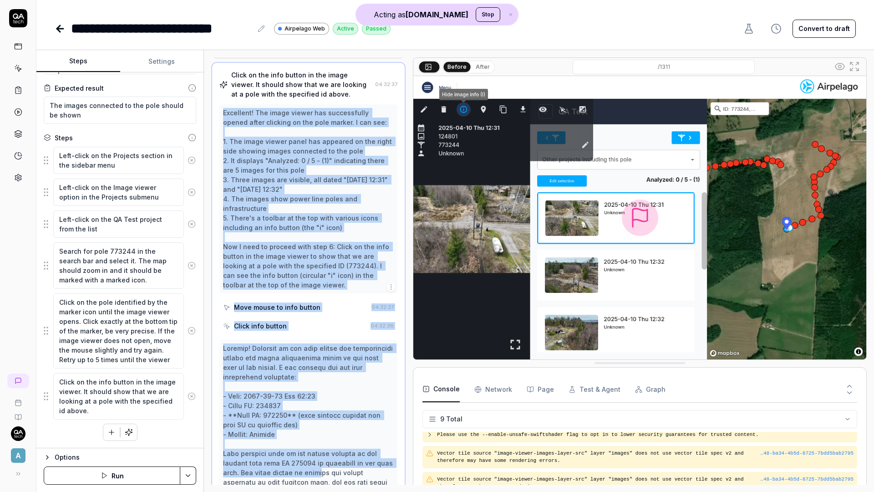
drag, startPoint x: 223, startPoint y: 102, endPoint x: 292, endPoint y: 454, distance: 358.5
click at [292, 454] on div "Click on the info button in the image viewer. It should show that we are lookin…" at bounding box center [308, 368] width 194 height 612
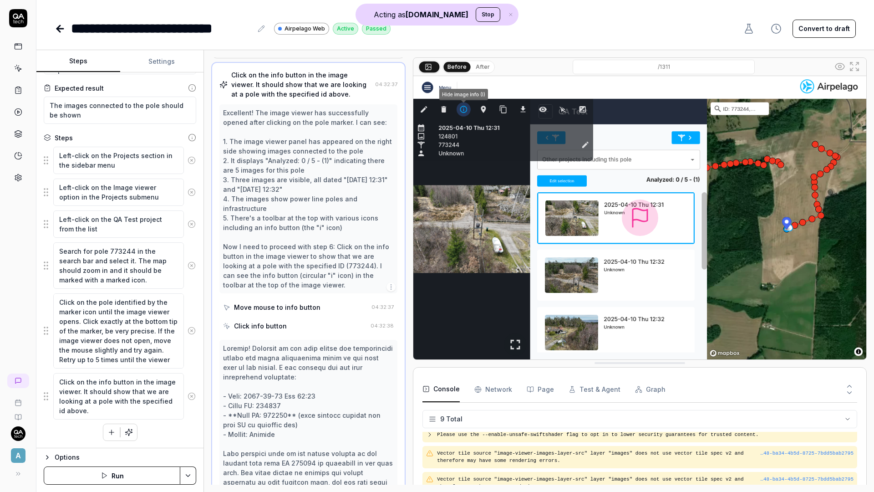
click at [366, 364] on div at bounding box center [308, 491] width 171 height 296
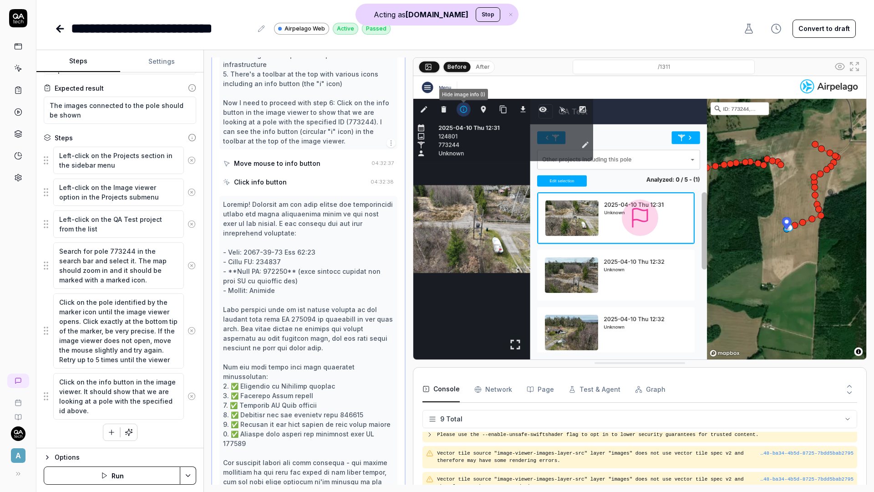
scroll to position [474, 0]
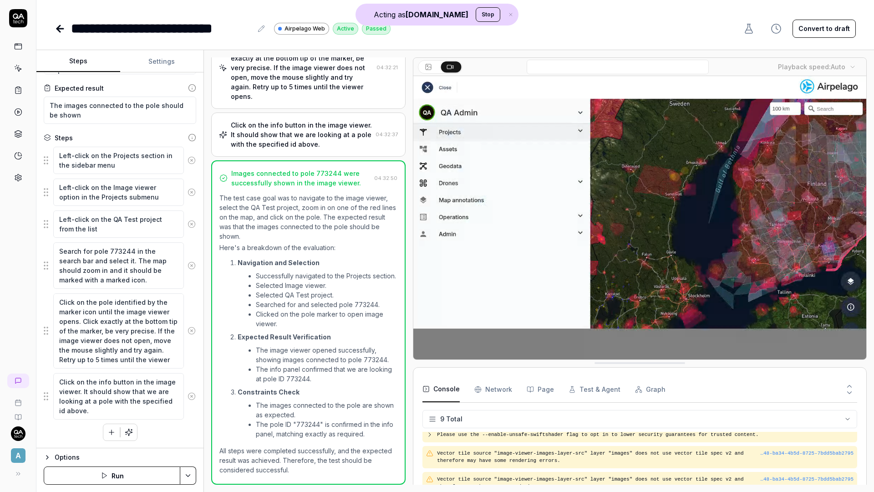
scroll to position [160, 0]
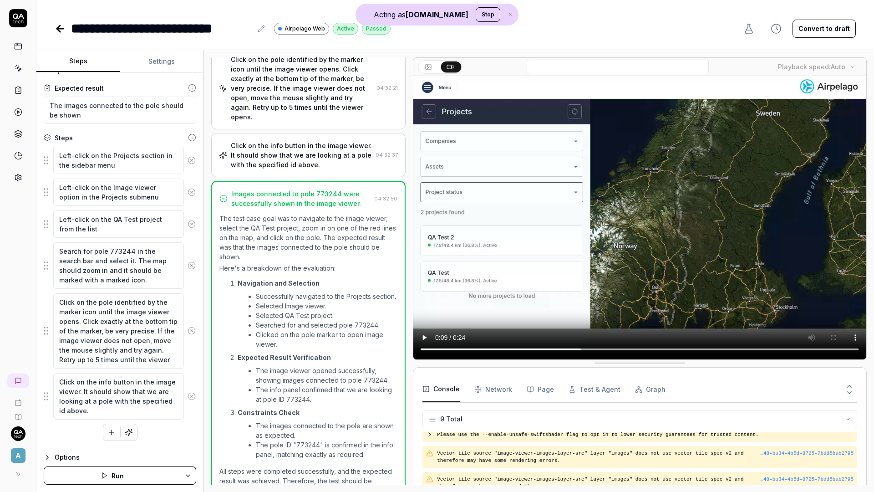
click at [24, 71] on link at bounding box center [18, 68] width 16 height 16
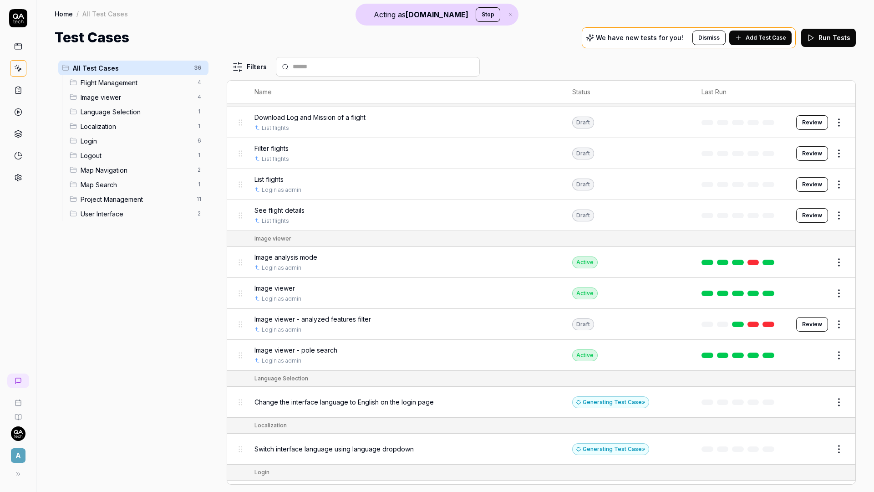
scroll to position [132, 0]
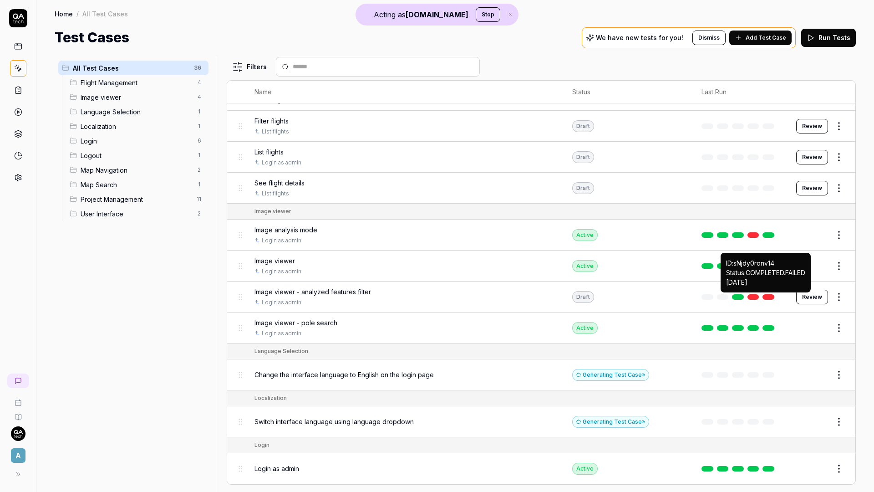
click at [771, 298] on link at bounding box center [768, 296] width 12 height 5
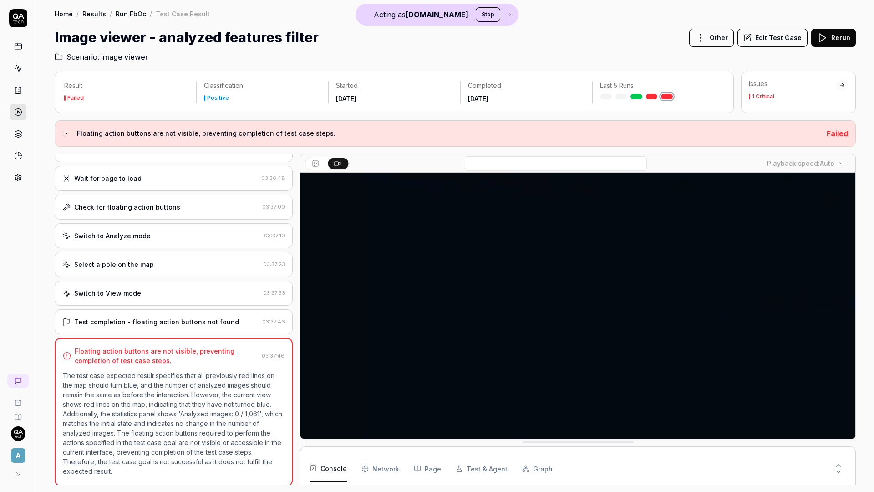
scroll to position [137, 0]
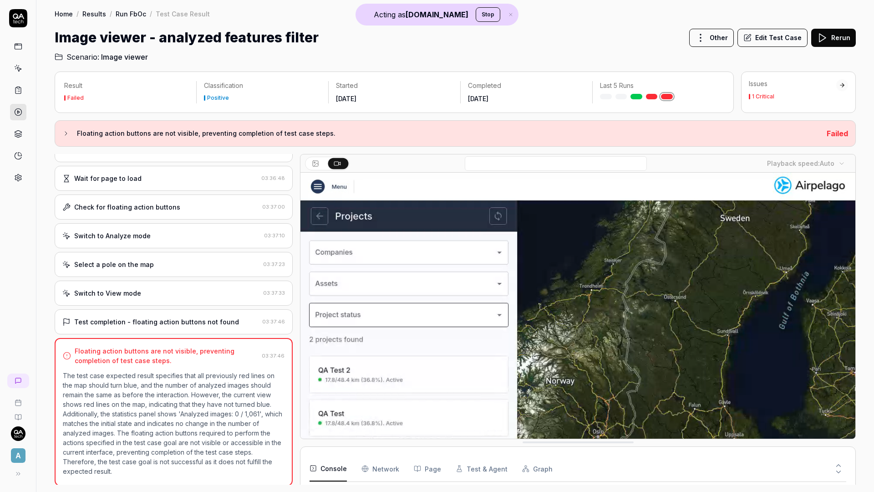
click at [236, 405] on p "The test case expected result specifies that all previously red lines on the ma…" at bounding box center [174, 422] width 222 height 105
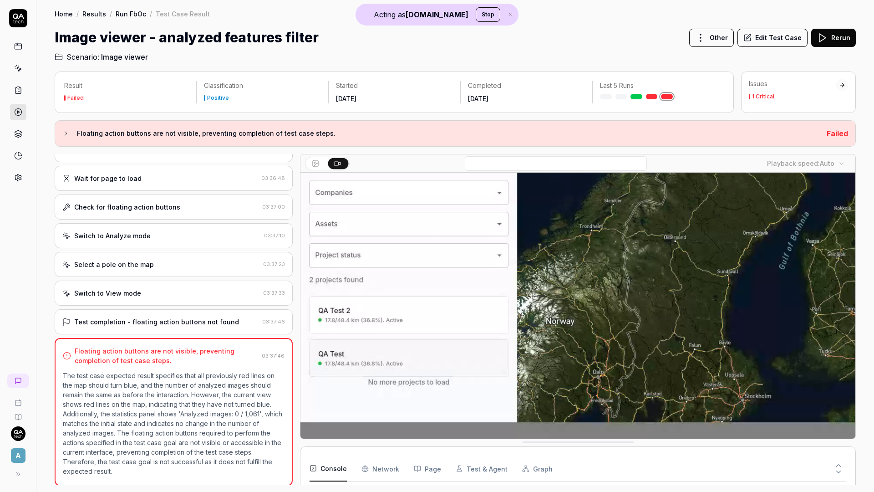
scroll to position [81, 0]
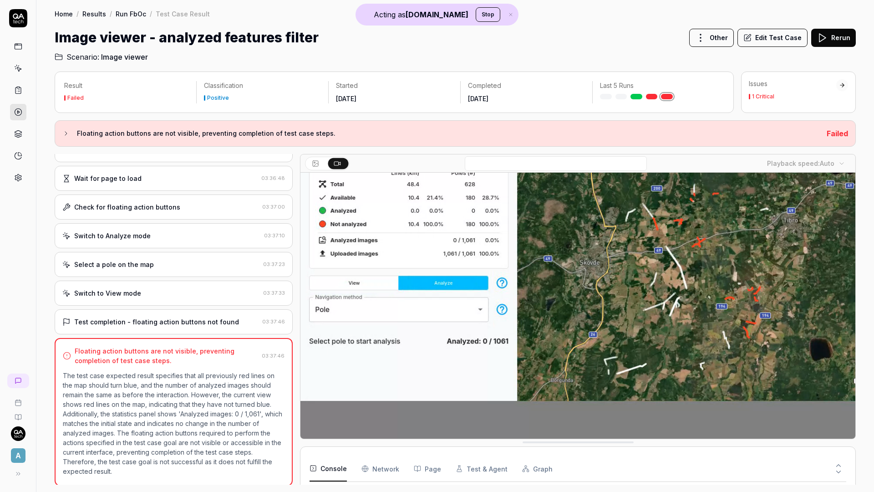
click at [243, 326] on div "Test completion - floating action buttons not found" at bounding box center [160, 322] width 196 height 10
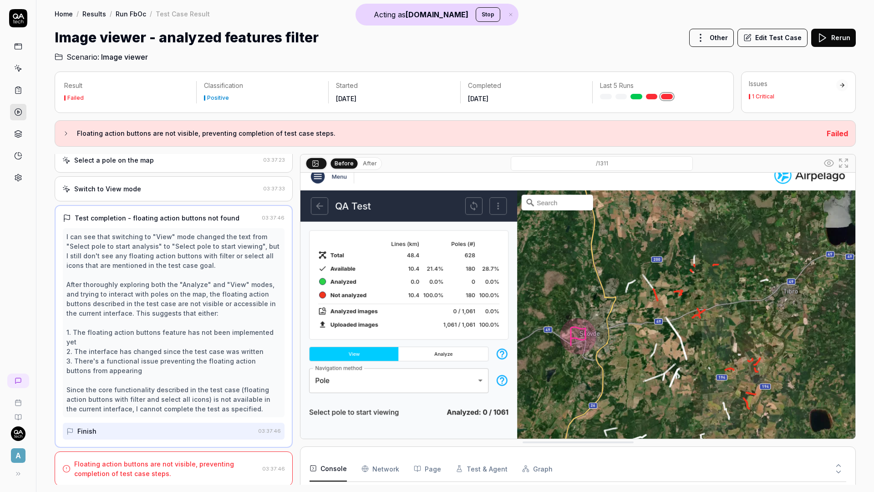
scroll to position [0, 0]
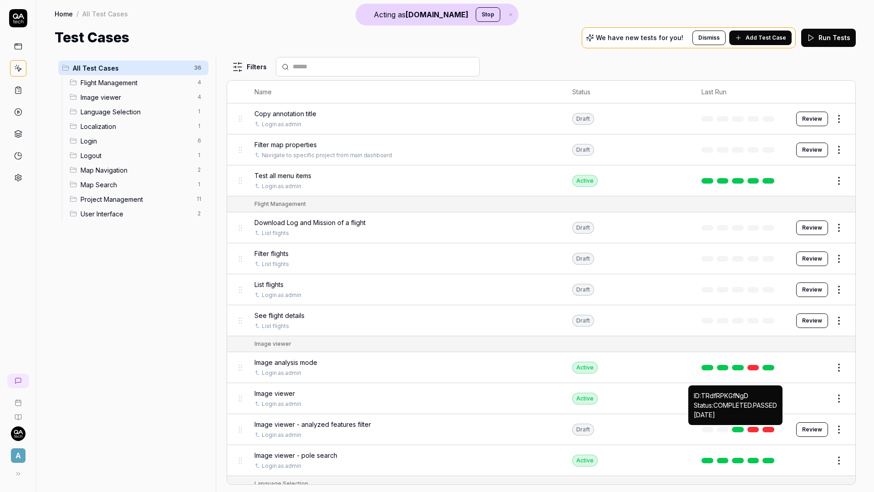
click at [741, 430] on link at bounding box center [738, 428] width 12 height 5
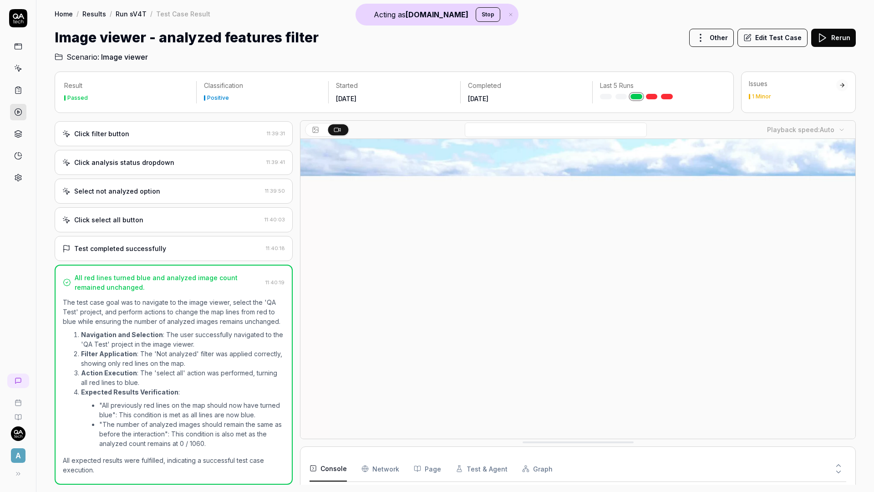
scroll to position [86, 0]
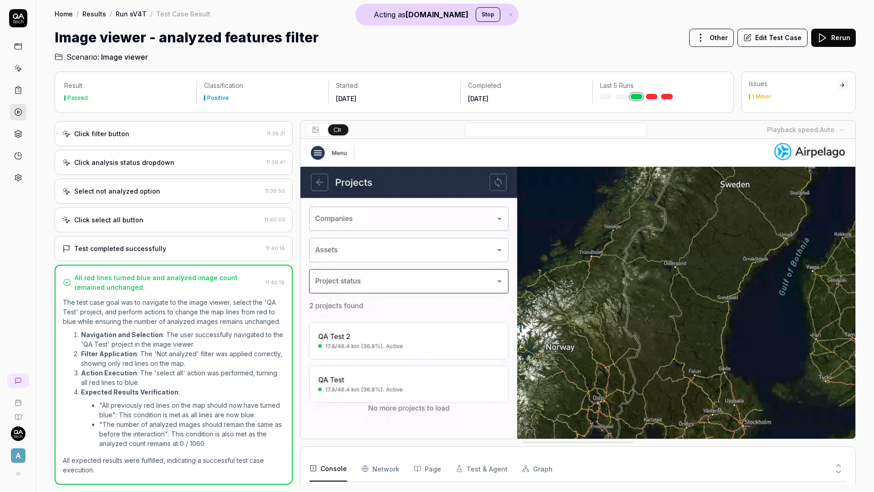
click at [145, 248] on div "Test completed successfully" at bounding box center [120, 248] width 92 height 10
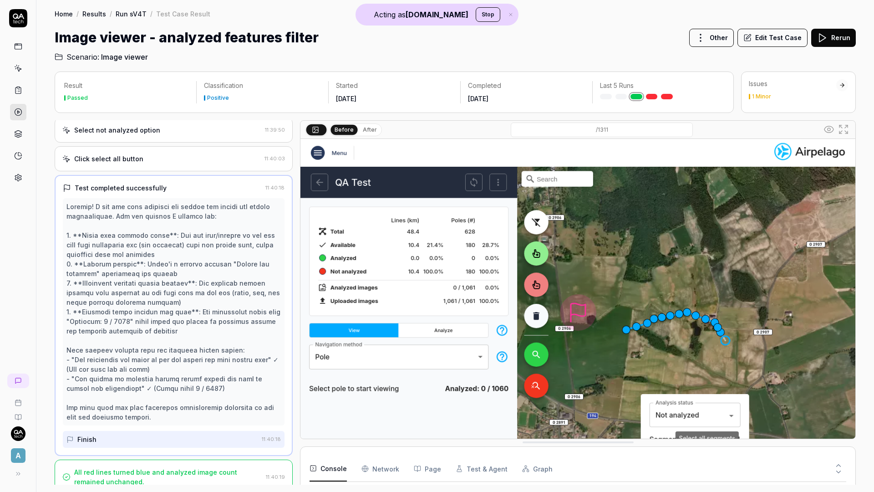
scroll to position [194, 0]
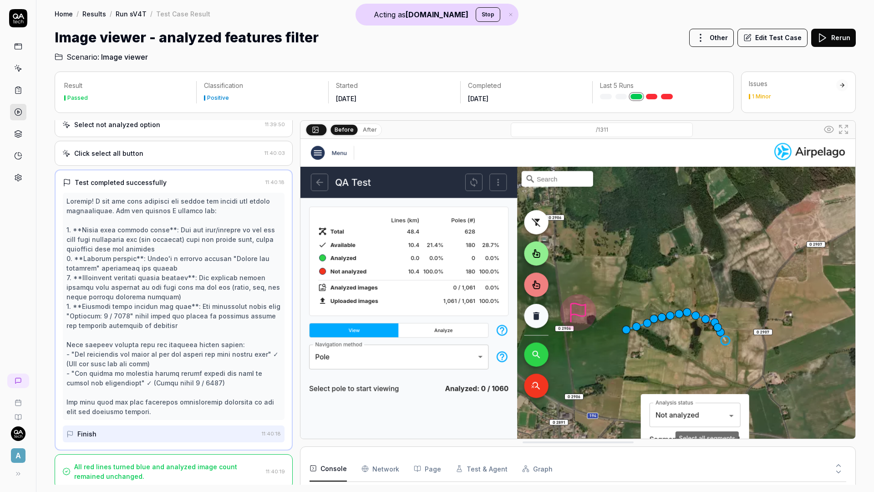
click at [651, 97] on link at bounding box center [652, 96] width 12 height 5
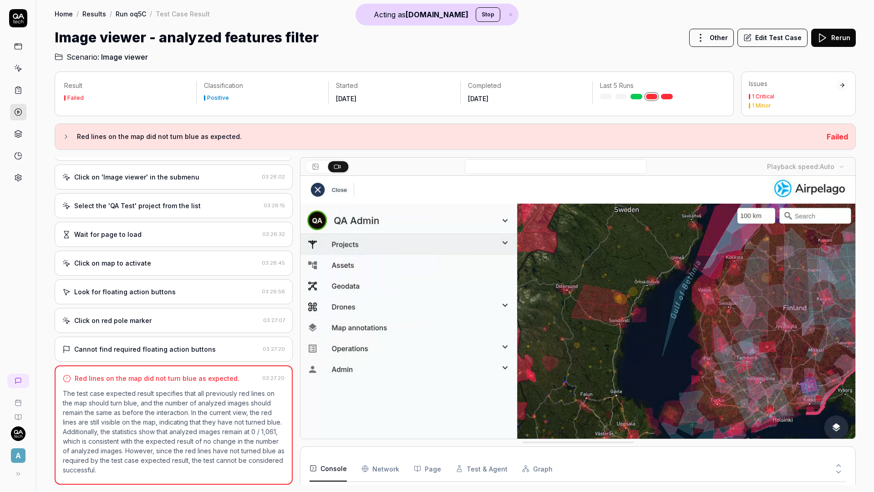
click at [151, 351] on div "Cannot find required floating action buttons" at bounding box center [145, 349] width 142 height 10
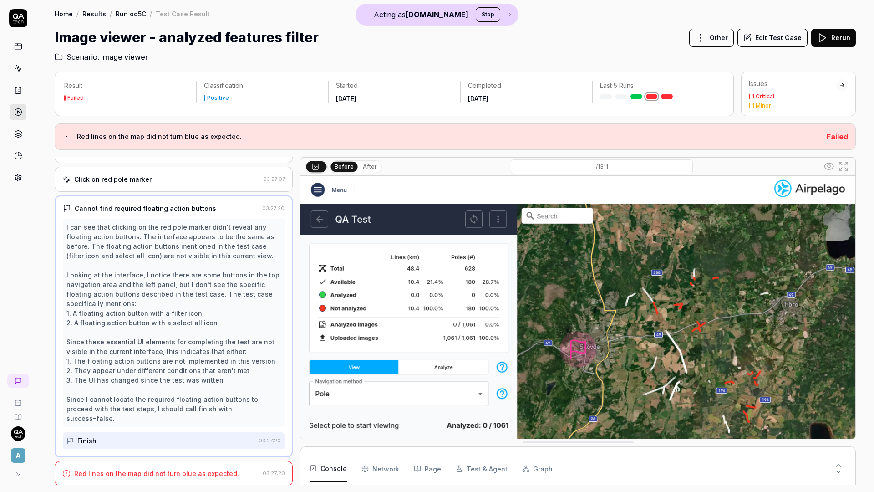
drag, startPoint x: 563, startPoint y: 444, endPoint x: 561, endPoint y: 468, distance: 24.6
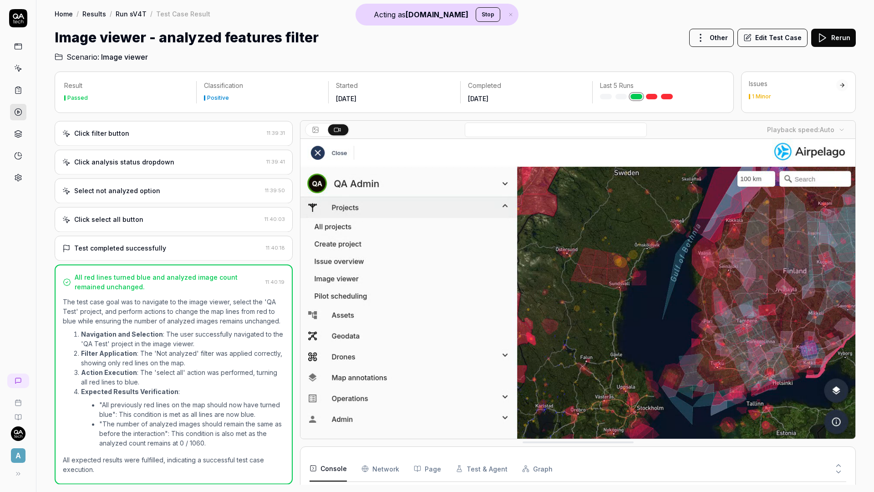
scroll to position [136, 0]
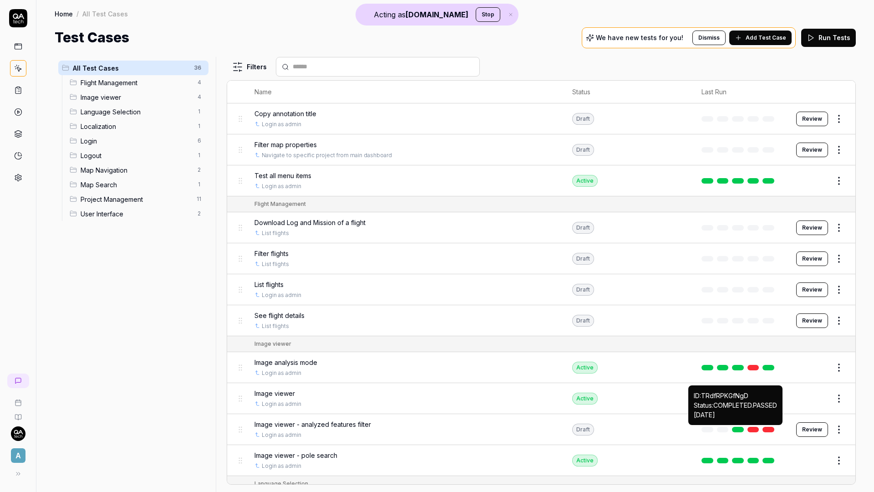
click at [737, 429] on link at bounding box center [738, 428] width 12 height 5
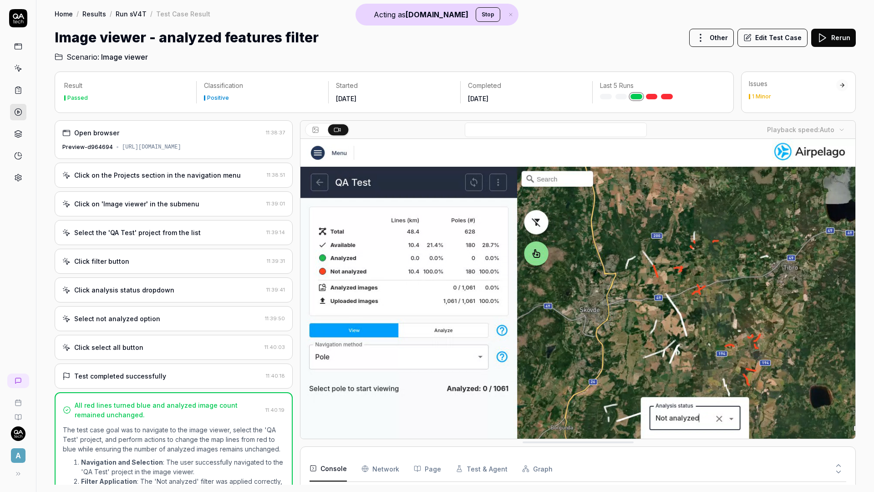
click at [583, 362] on video at bounding box center [577, 312] width 555 height 347
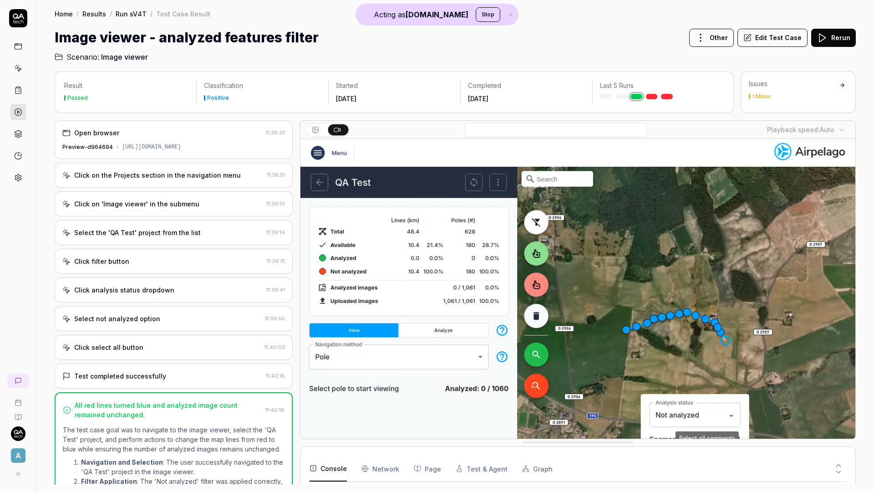
click at [779, 41] on button "Edit Test Case" at bounding box center [772, 38] width 70 height 18
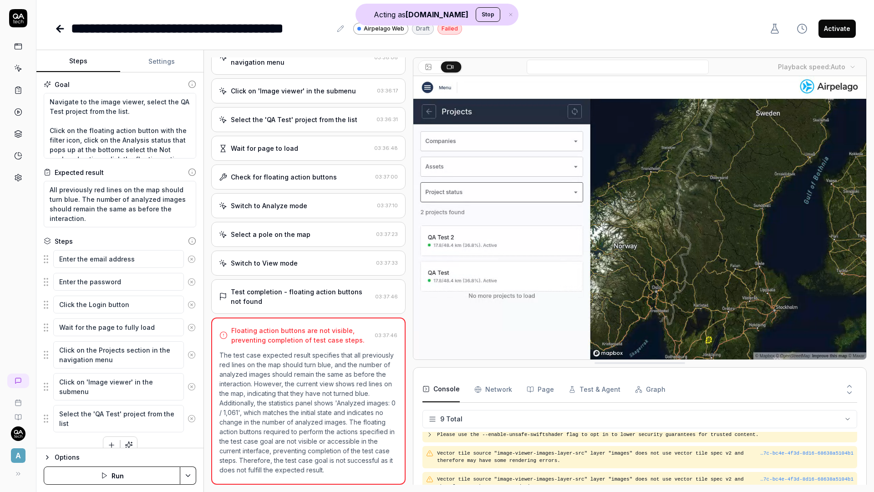
scroll to position [13, 0]
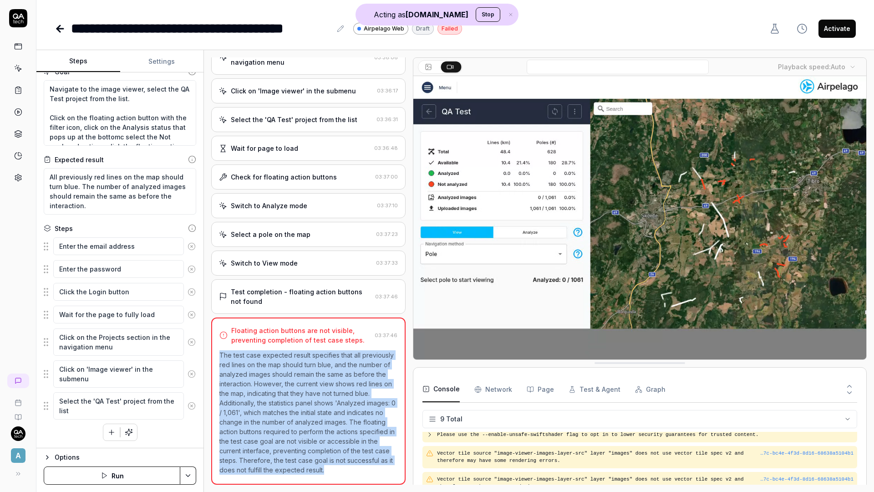
drag, startPoint x: 220, startPoint y: 354, endPoint x: 354, endPoint y: 489, distance: 190.2
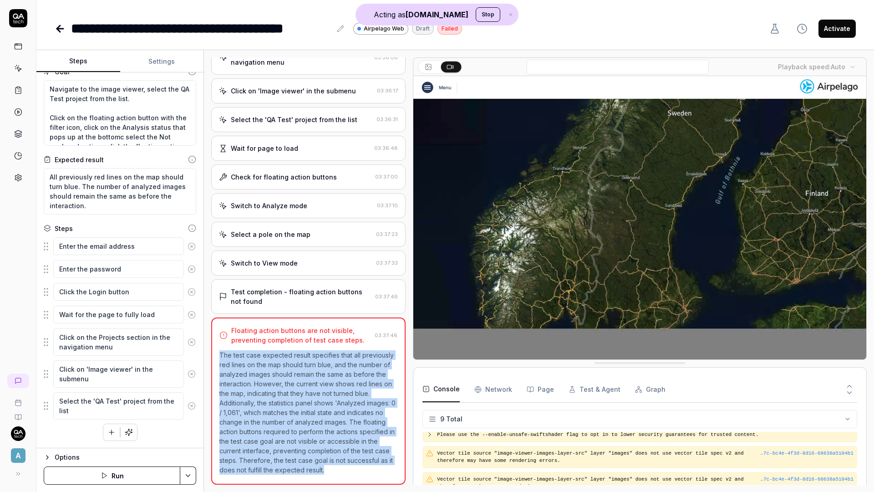
click at [354, 482] on div "Open browser 03:35:47 Preview-c5428ea [URL][DOMAIN_NAME] Click on the Projects …" at bounding box center [539, 270] width 670 height 441
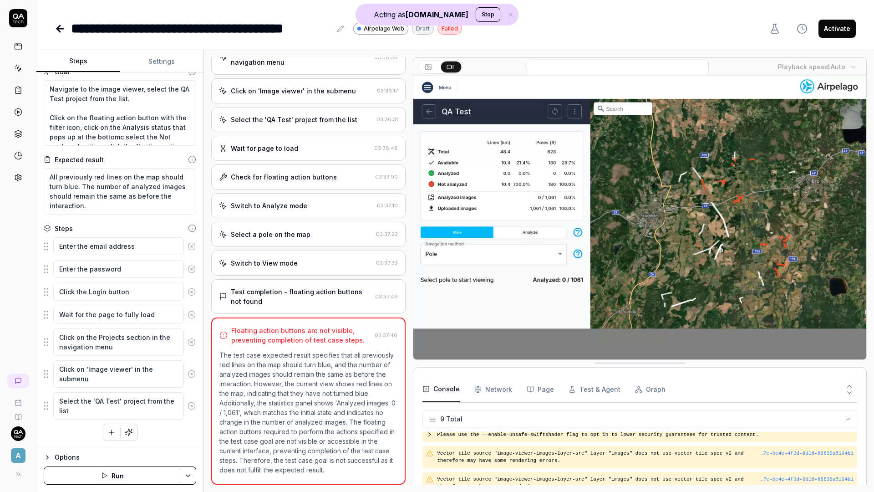
click at [312, 295] on div "Test completion - floating action buttons not found" at bounding box center [301, 296] width 141 height 19
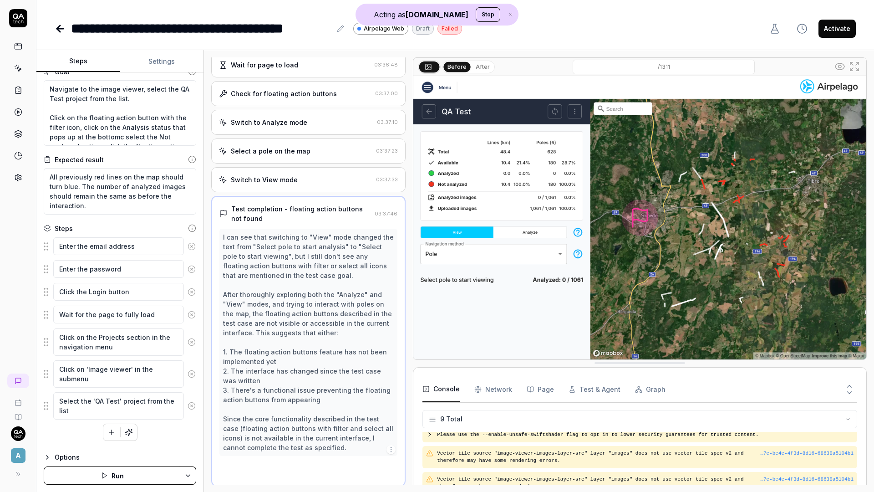
scroll to position [153, 0]
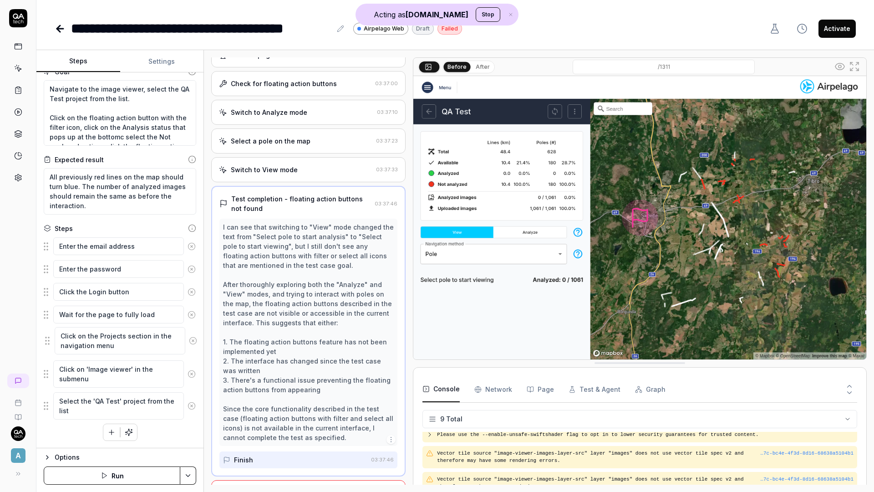
click at [49, 342] on fieldset "Enter the email address Enter the password Click the Login button Wait for the …" at bounding box center [120, 328] width 152 height 183
type textarea "*"
click at [60, 27] on icon at bounding box center [60, 28] width 11 height 11
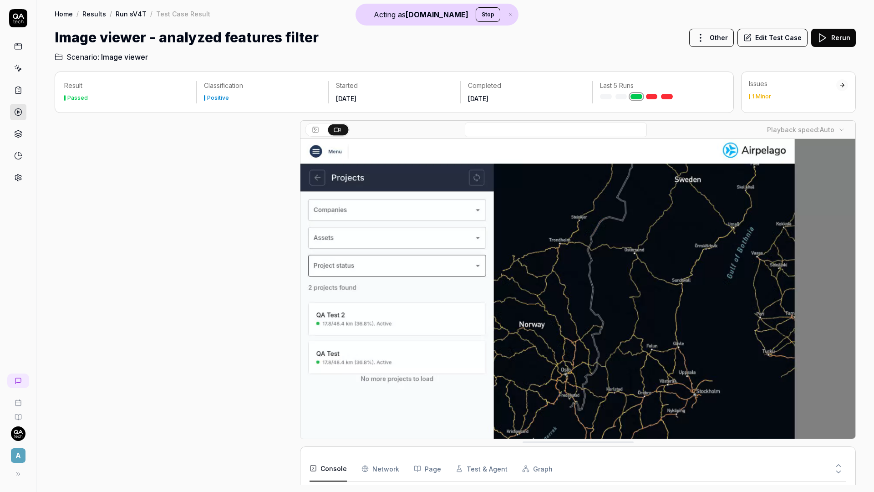
scroll to position [136, 0]
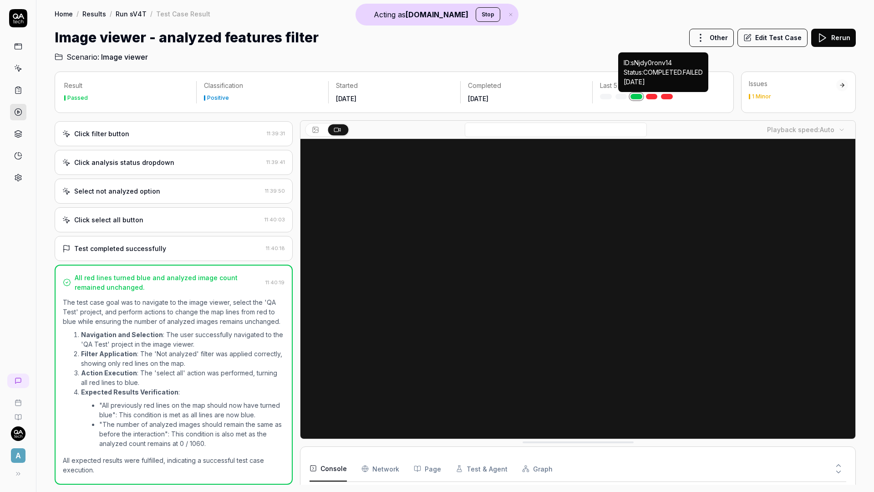
click at [669, 95] on link at bounding box center [667, 96] width 12 height 5
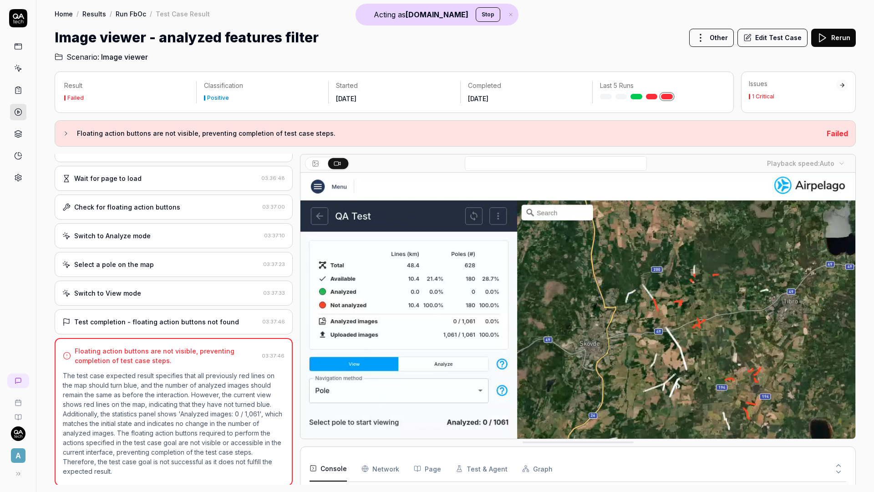
scroll to position [81, 0]
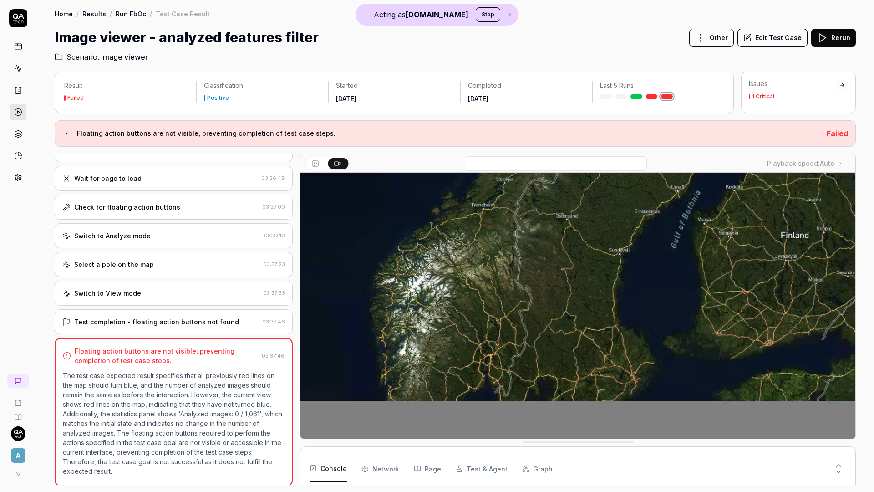
click at [618, 318] on video at bounding box center [577, 264] width 555 height 347
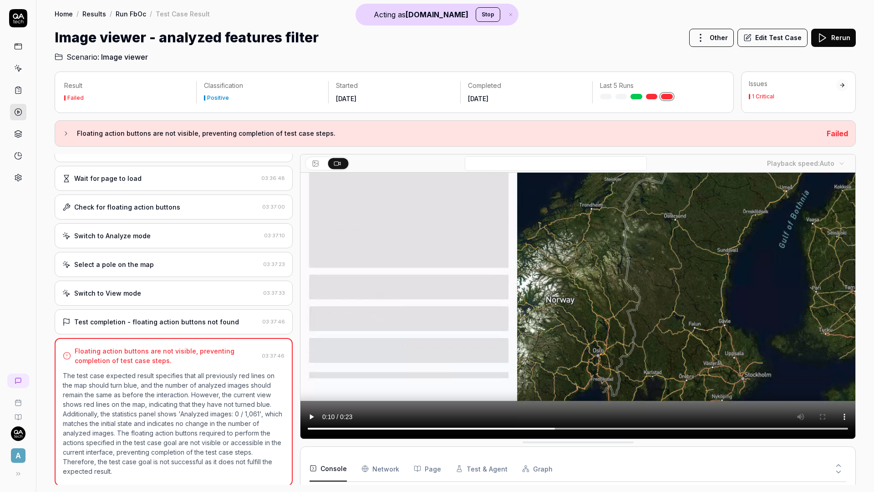
click at [198, 326] on div "Test completion - floating action buttons not found" at bounding box center [156, 322] width 165 height 10
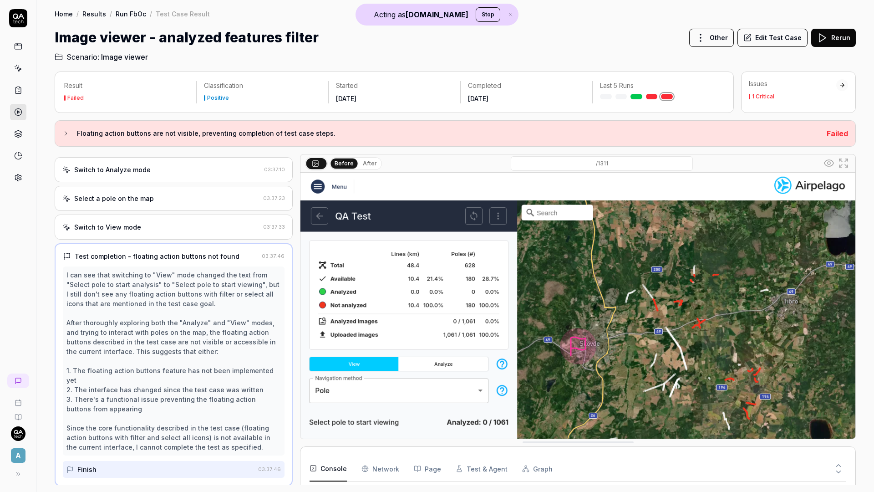
scroll to position [221, 0]
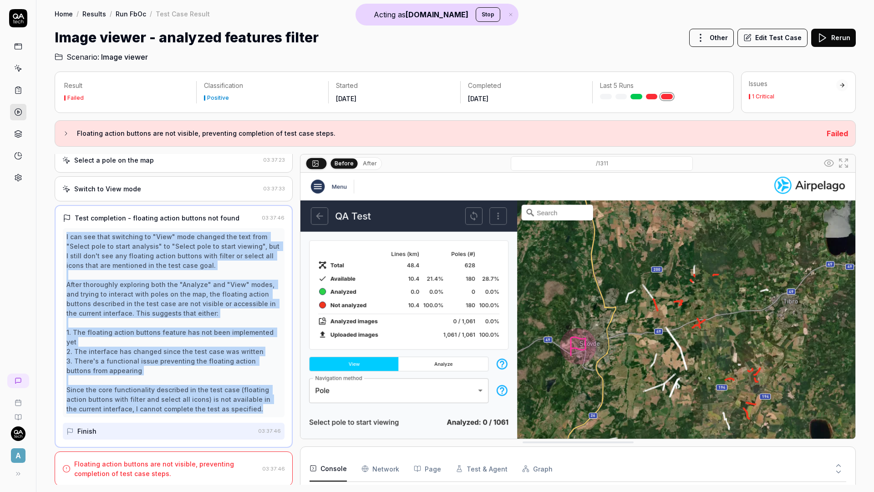
drag, startPoint x: 67, startPoint y: 244, endPoint x: 228, endPoint y: 406, distance: 228.2
click at [228, 406] on div "I can see that switching to "View" mode changed the text from "Select pole to s…" at bounding box center [173, 323] width 214 height 182
click at [19, 46] on icon at bounding box center [18, 46] width 8 height 8
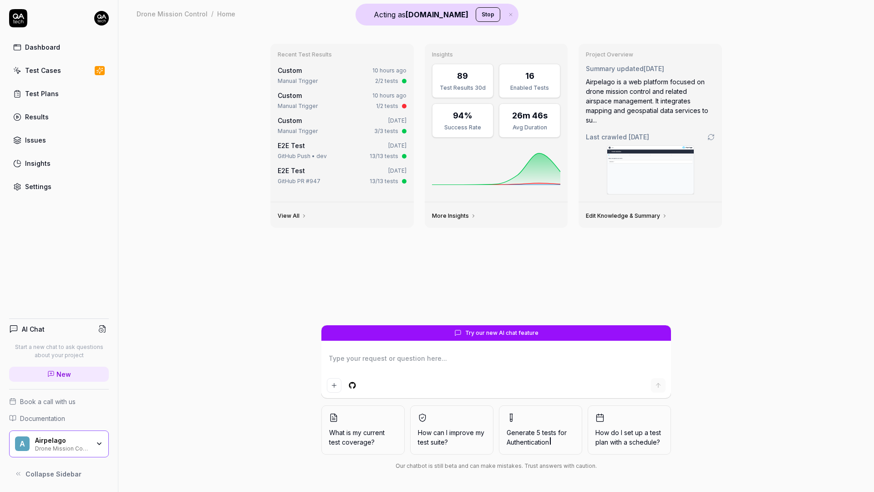
click at [73, 444] on div "Drone Mission Control" at bounding box center [62, 447] width 55 height 7
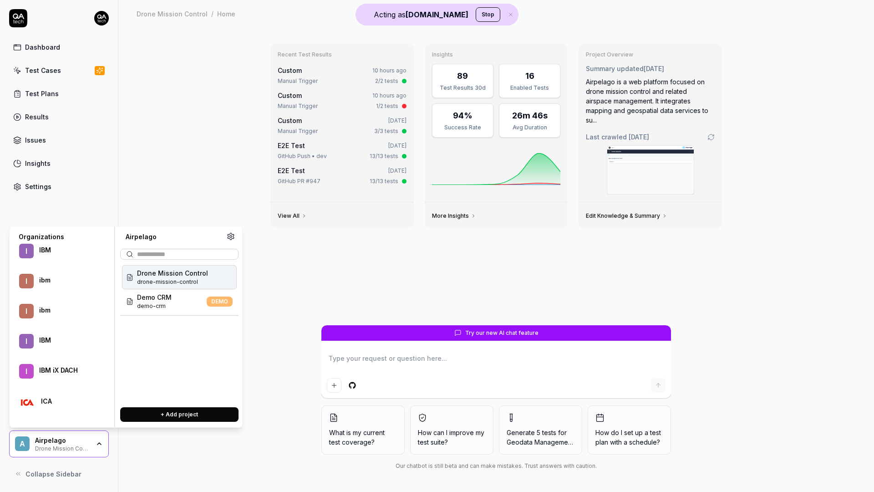
scroll to position [17858, 0]
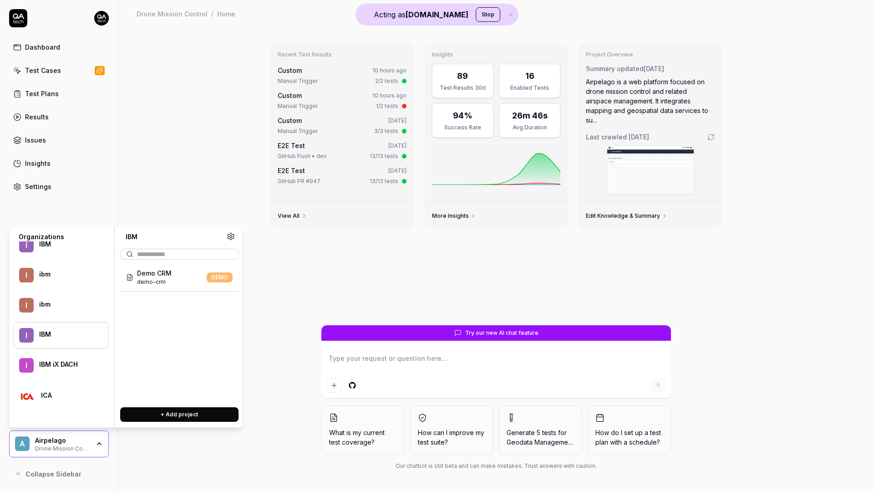
click at [62, 340] on div at bounding box center [67, 339] width 57 height 2
click at [61, 363] on div "IBM iX DACH" at bounding box center [67, 364] width 57 height 8
click at [164, 302] on span "sauce-demo" at bounding box center [157, 306] width 40 height 8
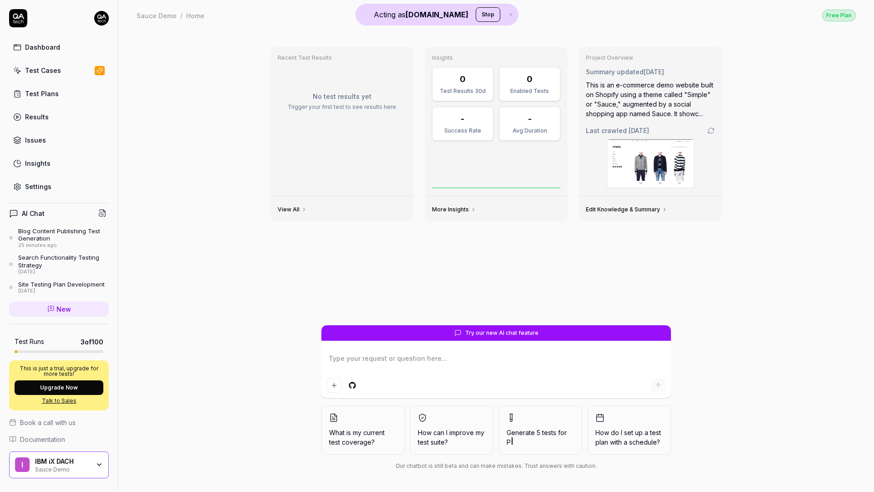
click at [35, 73] on div "Test Cases" at bounding box center [43, 71] width 36 height 10
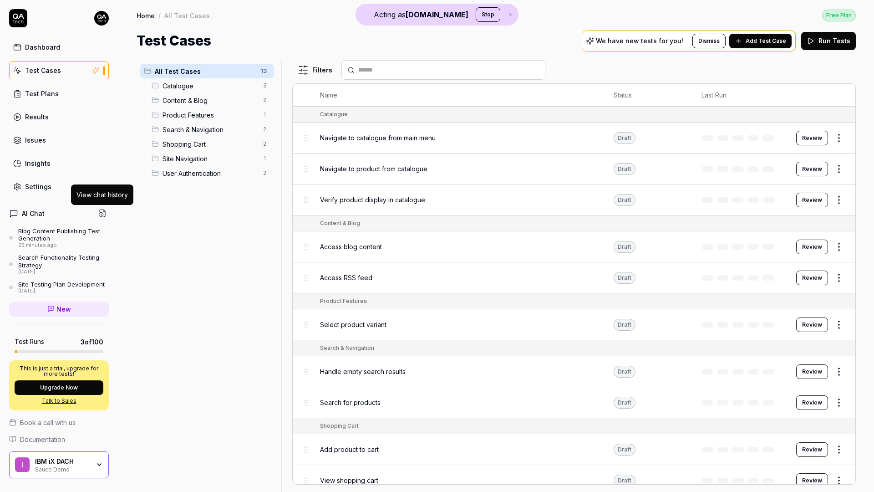
click at [106, 214] on icon at bounding box center [102, 213] width 8 height 8
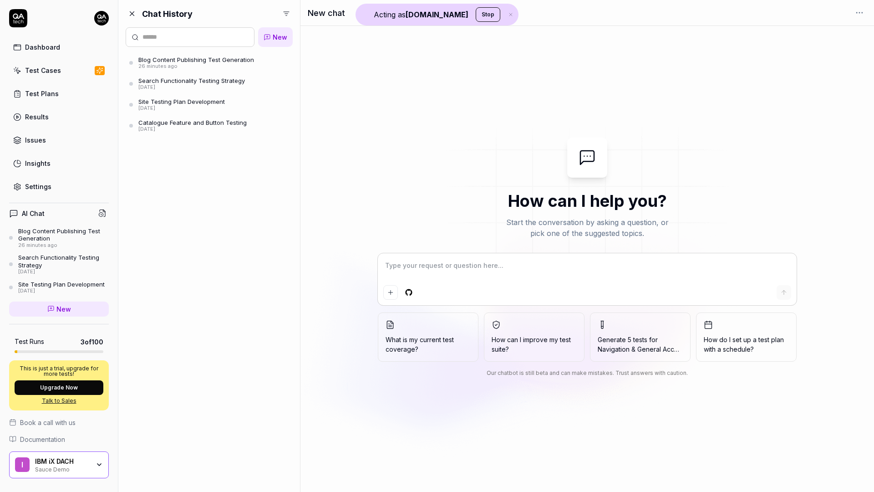
click at [184, 105] on div "[DATE]" at bounding box center [181, 108] width 86 height 6
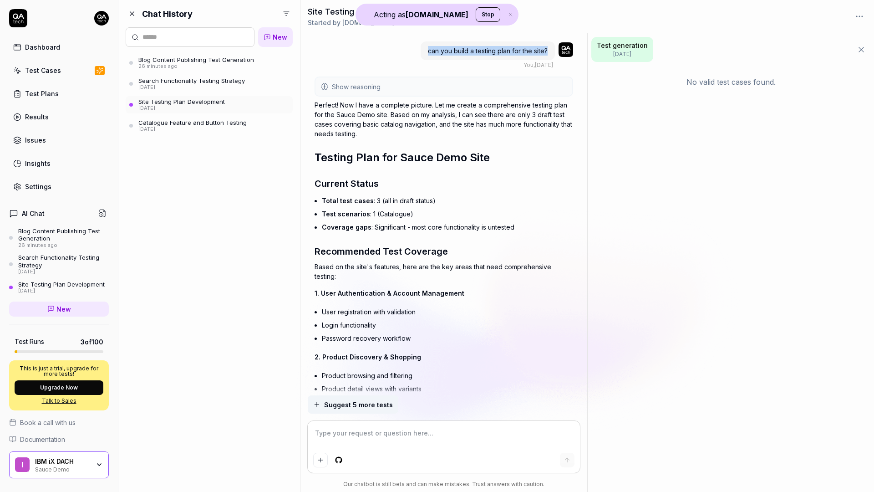
drag, startPoint x: 428, startPoint y: 52, endPoint x: 548, endPoint y: 49, distance: 120.2
click at [548, 49] on div "can you build a testing plan for the site?" at bounding box center [488, 50] width 134 height 19
click at [325, 119] on p "Perfect! Now I have a complete picture. Let me create a comprehensive testing p…" at bounding box center [443, 119] width 259 height 38
click at [348, 86] on span "Show reasoning" at bounding box center [356, 87] width 49 height 10
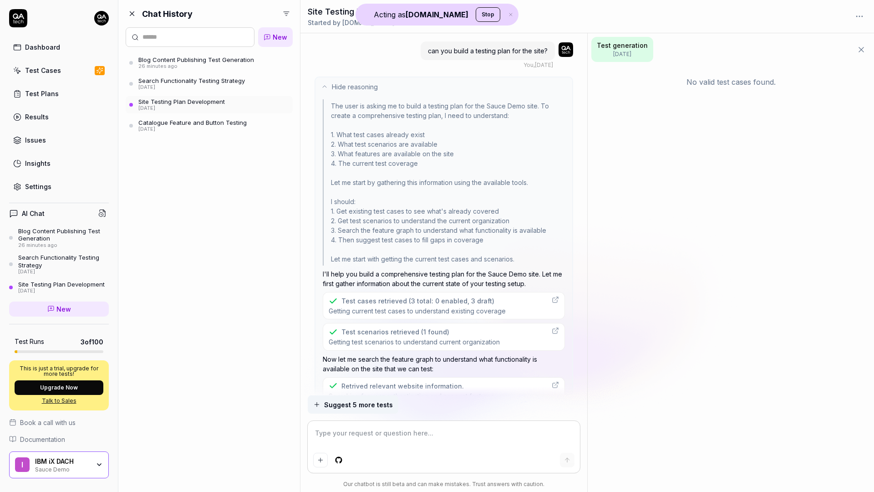
click at [348, 86] on span "Hide reasoning" at bounding box center [355, 87] width 46 height 10
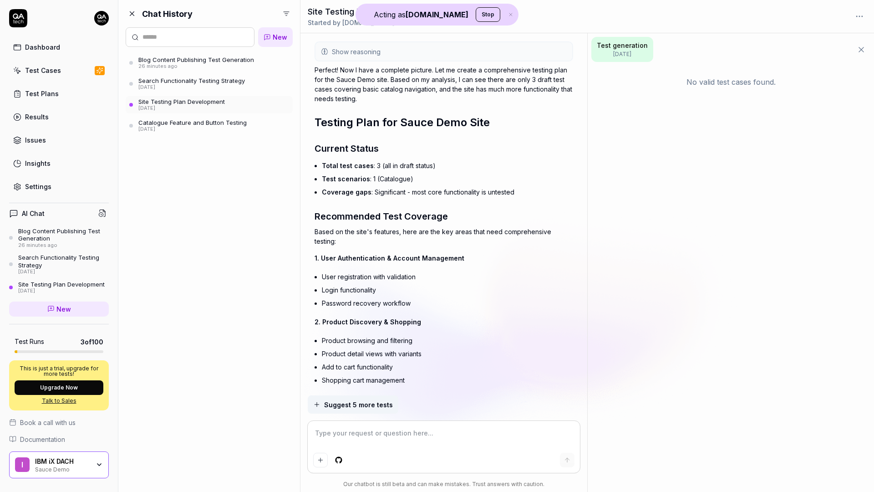
scroll to position [36, 0]
drag, startPoint x: 342, startPoint y: 69, endPoint x: 435, endPoint y: 73, distance: 93.4
click at [435, 73] on p "Perfect! Now I have a complete picture. Let me create a comprehensive testing p…" at bounding box center [443, 83] width 259 height 38
click at [447, 115] on span "Testing Plan for Sauce Demo Site" at bounding box center [401, 121] width 175 height 13
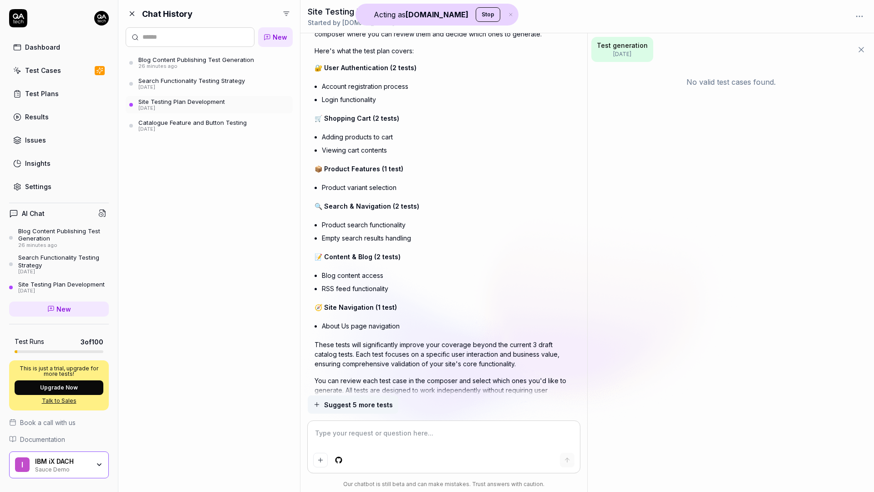
scroll to position [823, 0]
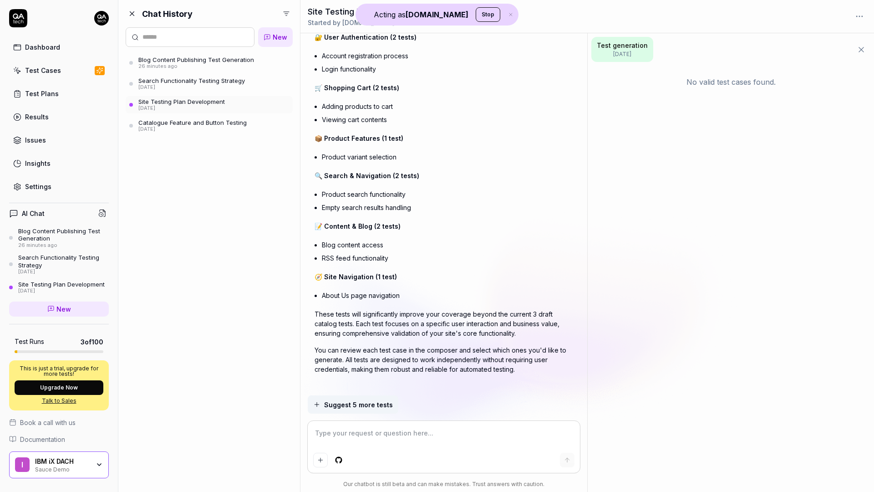
click at [351, 406] on span "Suggest 5 more tests" at bounding box center [358, 405] width 69 height 10
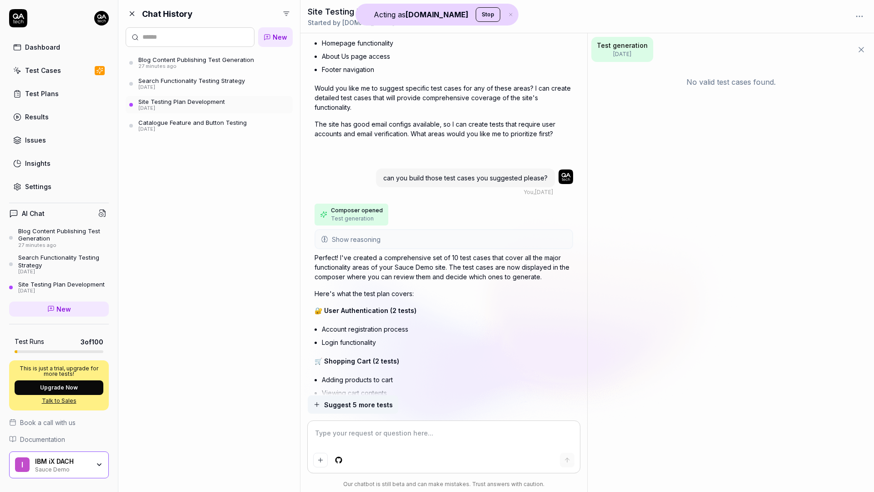
scroll to position [520, 0]
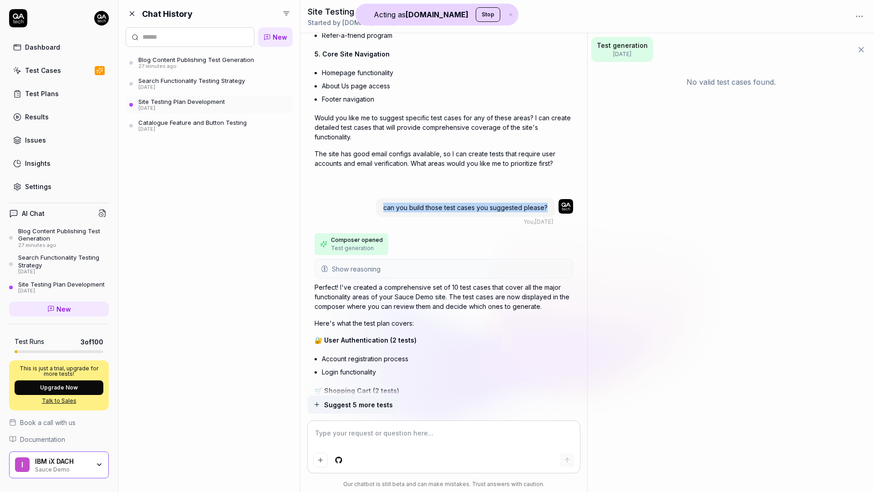
drag, startPoint x: 385, startPoint y: 198, endPoint x: 549, endPoint y: 195, distance: 163.4
click at [549, 198] on div "can you build those test cases you suggested please?" at bounding box center [465, 207] width 179 height 19
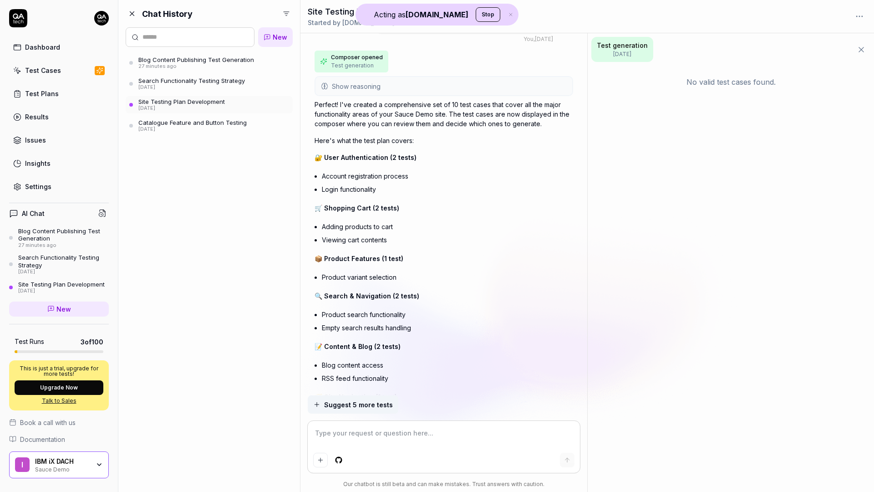
scroll to position [751, 0]
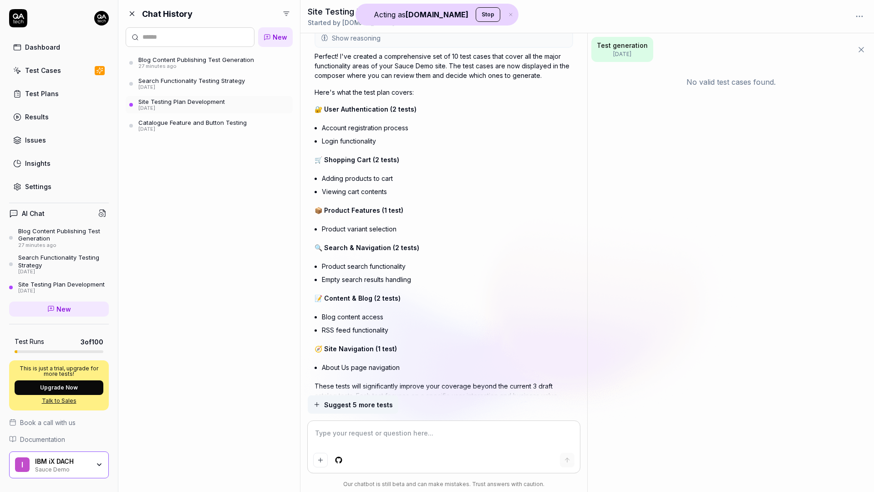
click at [392, 105] on span "🔐 User Authentication (2 tests)" at bounding box center [365, 109] width 102 height 8
click at [374, 155] on p "🛒 Shopping Cart (2 tests)" at bounding box center [443, 160] width 259 height 10
click at [794, 54] on icon at bounding box center [861, 49] width 9 height 9
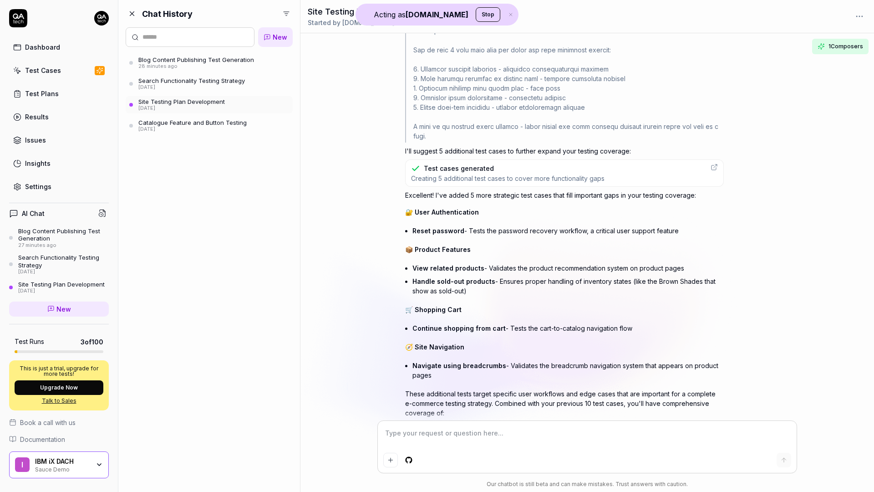
scroll to position [1450, 0]
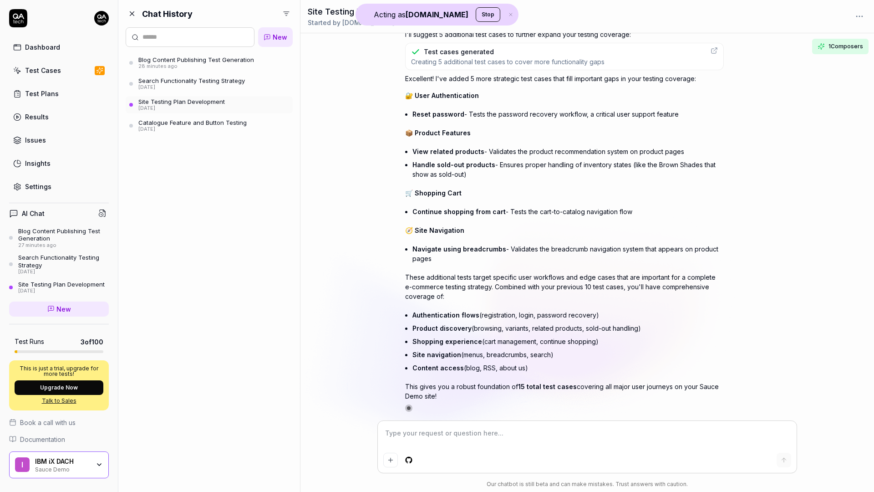
click at [421, 400] on div "I'll suggest 5 additional test cases to further expand your testing coverage: T…" at bounding box center [564, 97] width 319 height 628
click at [34, 68] on div "Test Cases" at bounding box center [43, 71] width 36 height 10
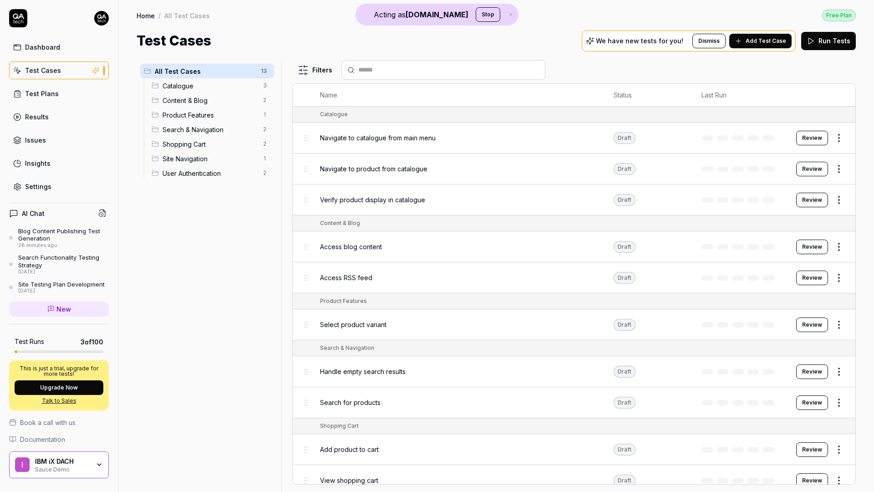
click at [187, 86] on span "Catalogue" at bounding box center [209, 86] width 95 height 10
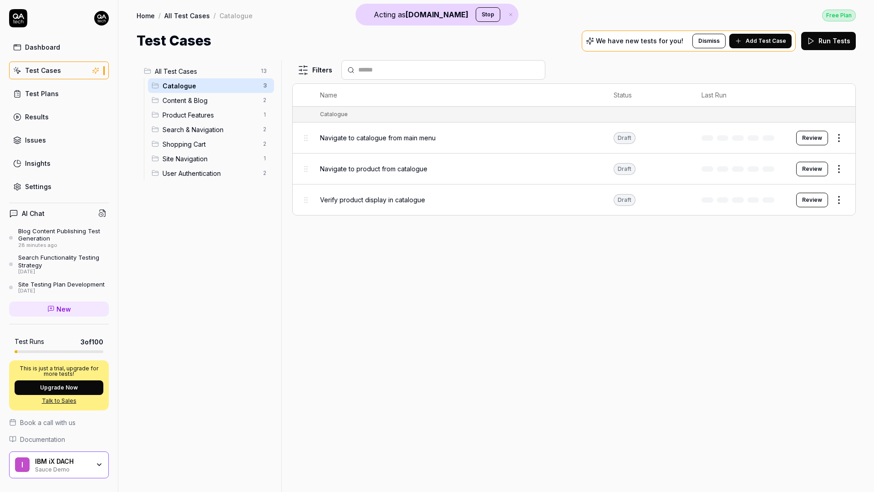
click at [187, 107] on div "Product Features 1" at bounding box center [211, 114] width 126 height 15
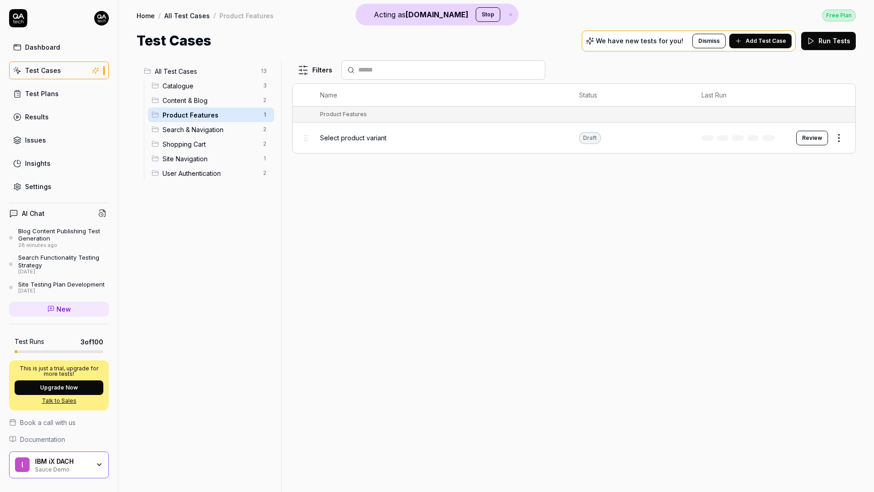
click at [188, 133] on span "Search & Navigation" at bounding box center [209, 130] width 95 height 10
click at [188, 148] on div "Shopping Cart 2" at bounding box center [211, 144] width 126 height 15
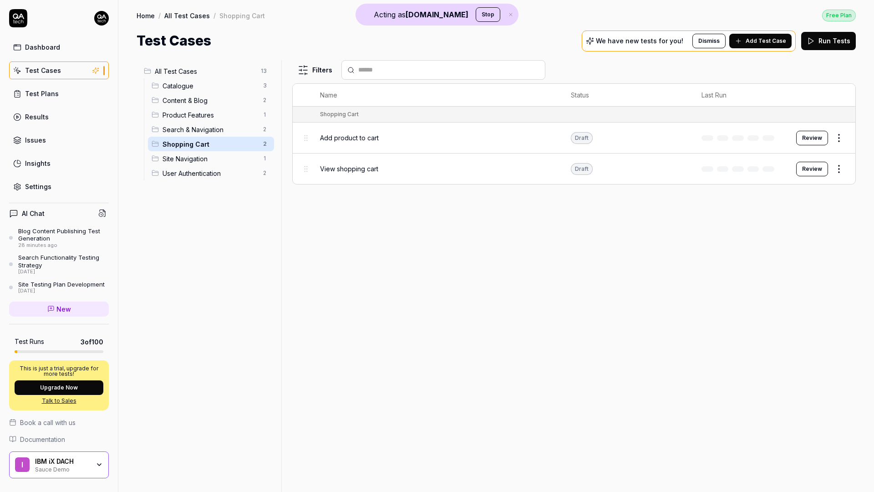
click at [188, 162] on span "Site Navigation" at bounding box center [209, 159] width 95 height 10
click at [175, 83] on span "Catalogue" at bounding box center [209, 86] width 95 height 10
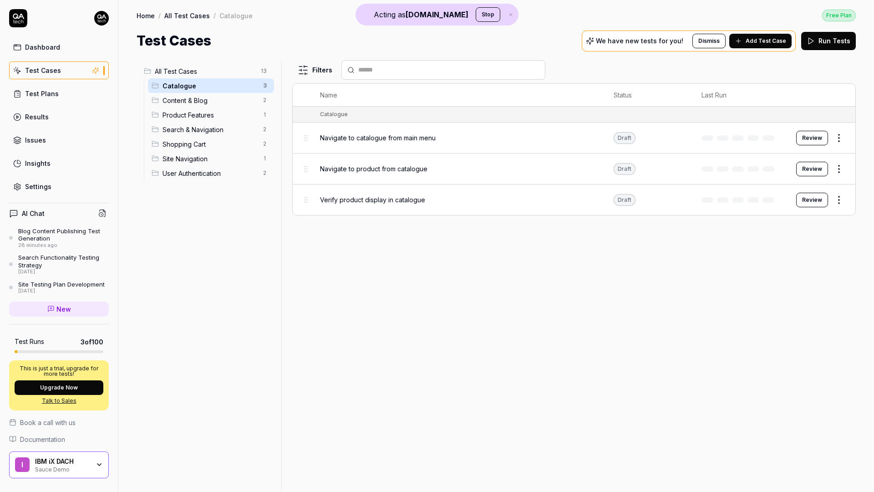
click at [183, 69] on span "All Test Cases" at bounding box center [205, 71] width 101 height 10
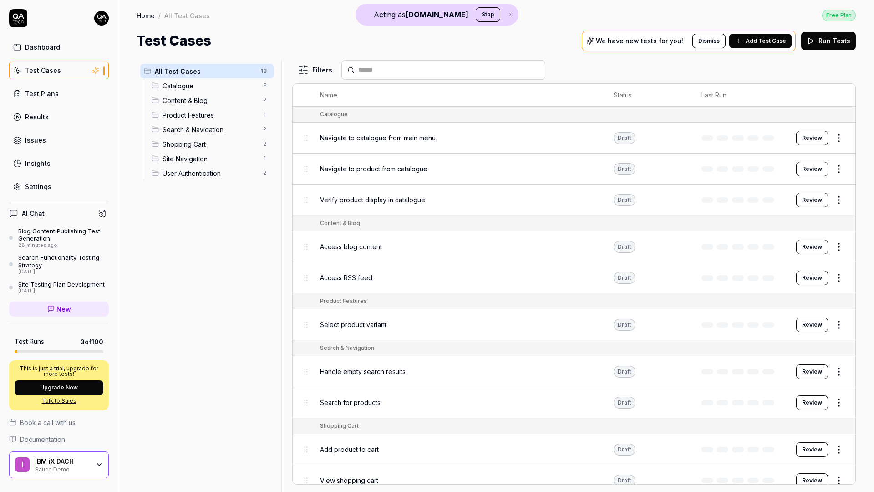
click at [97, 458] on div "I IBM iX DACH Sauce Demo" at bounding box center [59, 464] width 100 height 27
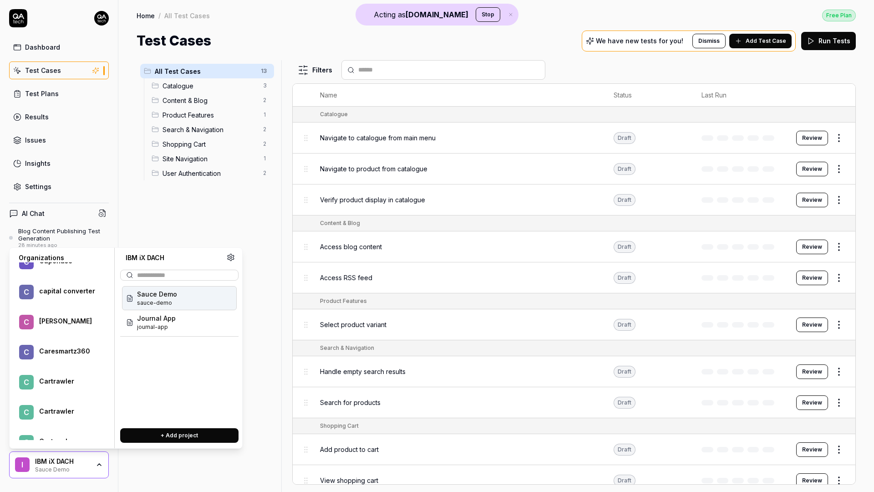
scroll to position [35486, 0]
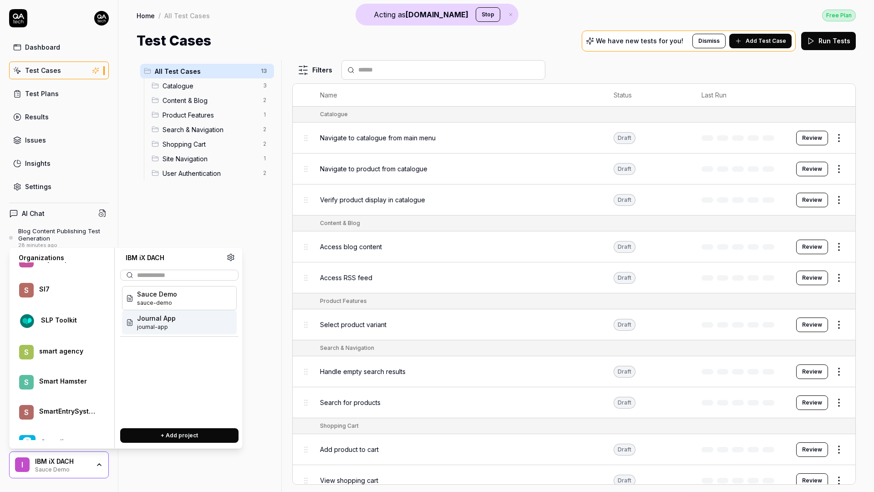
click at [70, 399] on div "S SmartEntrySystems" at bounding box center [61, 412] width 96 height 26
click at [184, 325] on span "smartentrysystems" at bounding box center [167, 327] width 61 height 8
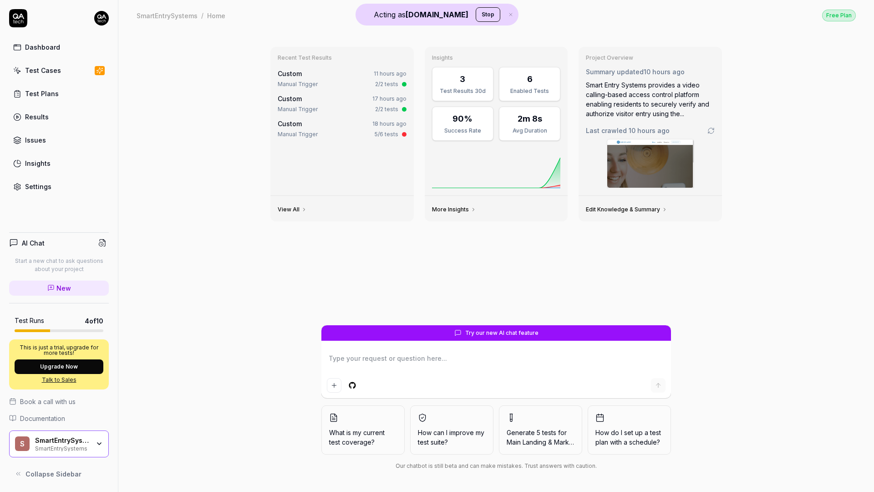
click at [44, 183] on div "Settings" at bounding box center [38, 187] width 26 height 10
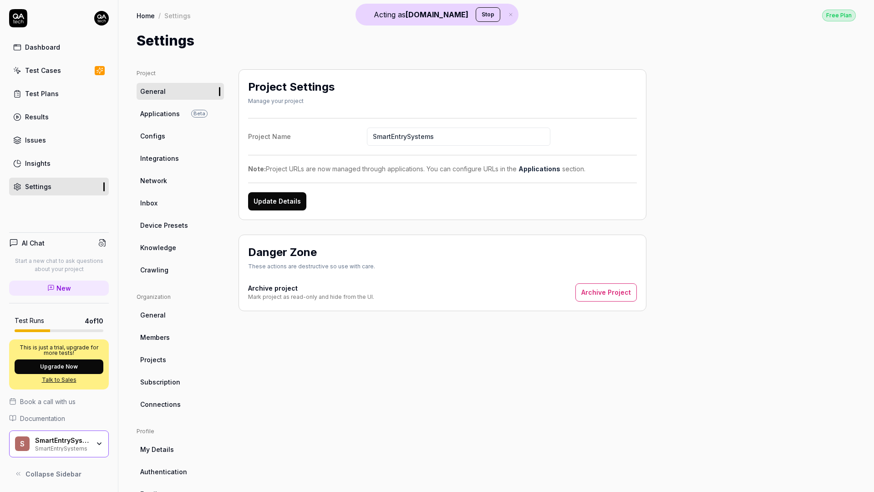
click at [166, 339] on span "Members" at bounding box center [155, 337] width 30 height 10
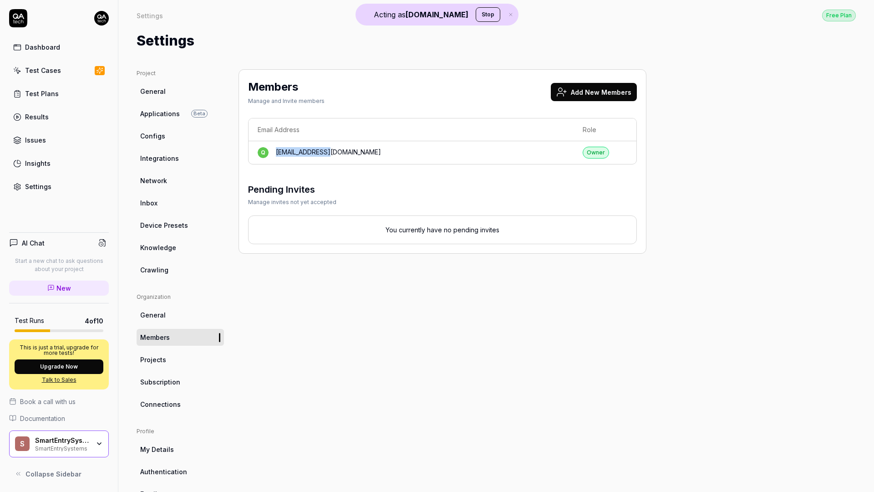
drag, startPoint x: 276, startPoint y: 153, endPoint x: 327, endPoint y: 154, distance: 51.4
click at [329, 154] on div "[EMAIL_ADDRESS][DOMAIN_NAME]" at bounding box center [328, 152] width 105 height 11
click at [333, 157] on div "[EMAIL_ADDRESS][DOMAIN_NAME]" at bounding box center [328, 152] width 105 height 11
click at [52, 47] on div "Dashboard" at bounding box center [42, 47] width 35 height 10
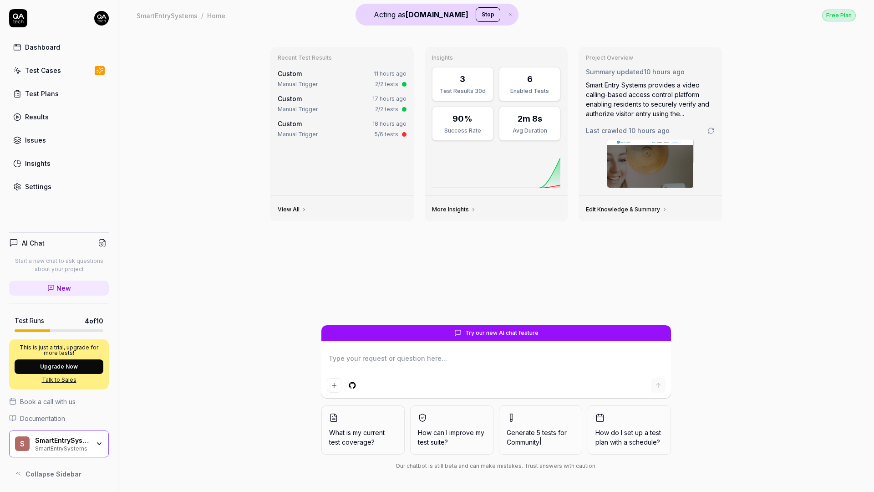
click at [646, 106] on div "Smart Entry Systems provides a video calling-based access control platform enab…" at bounding box center [650, 99] width 129 height 38
click at [636, 157] on img at bounding box center [650, 163] width 86 height 48
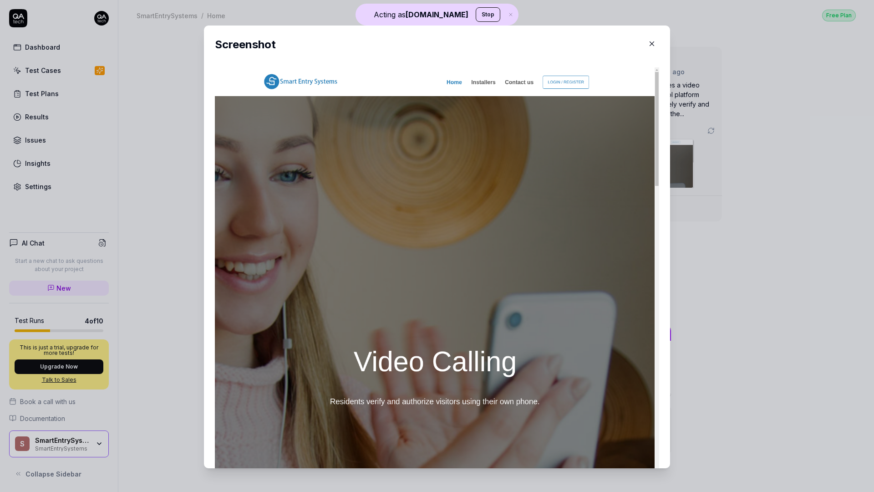
click at [652, 42] on icon "button" at bounding box center [652, 44] width 8 height 8
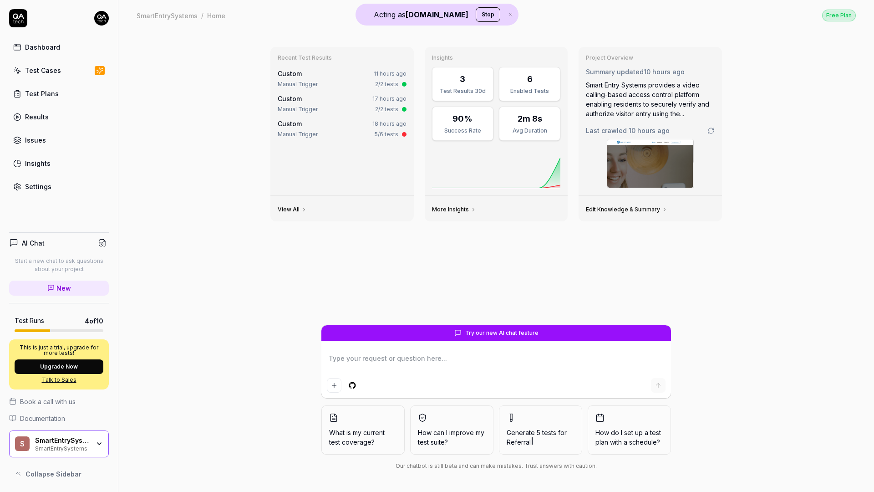
click at [456, 368] on textarea at bounding box center [496, 362] width 339 height 23
type textarea "*"
type textarea "c"
type textarea "*"
type textarea "ca"
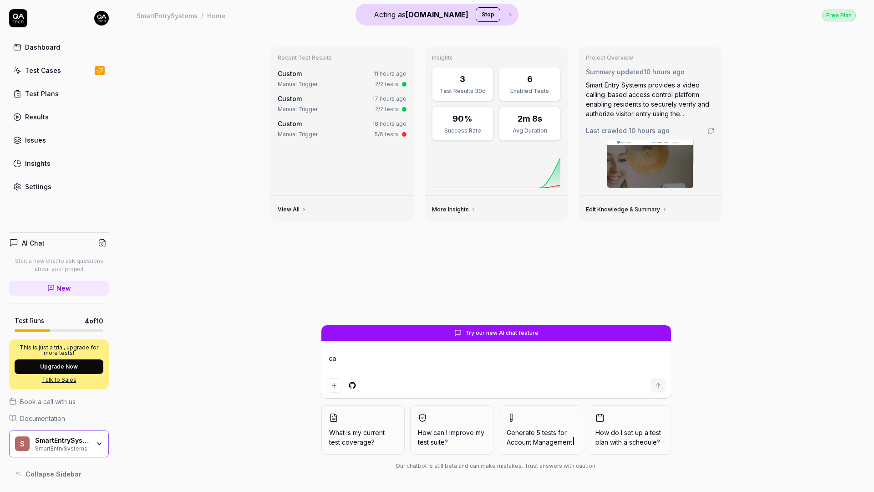
type textarea "*"
type textarea "can"
type textarea "*"
type textarea "can"
type textarea "*"
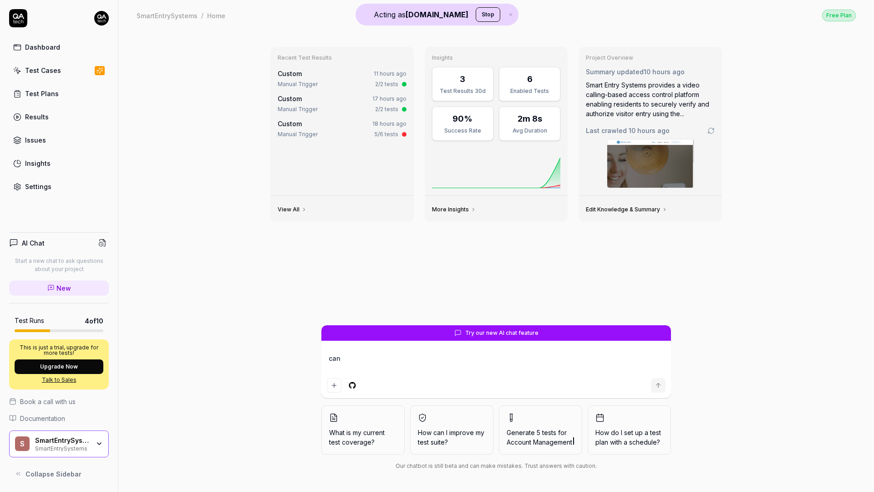
type textarea "can y"
type textarea "*"
type textarea "can yo"
type textarea "*"
type textarea "can you"
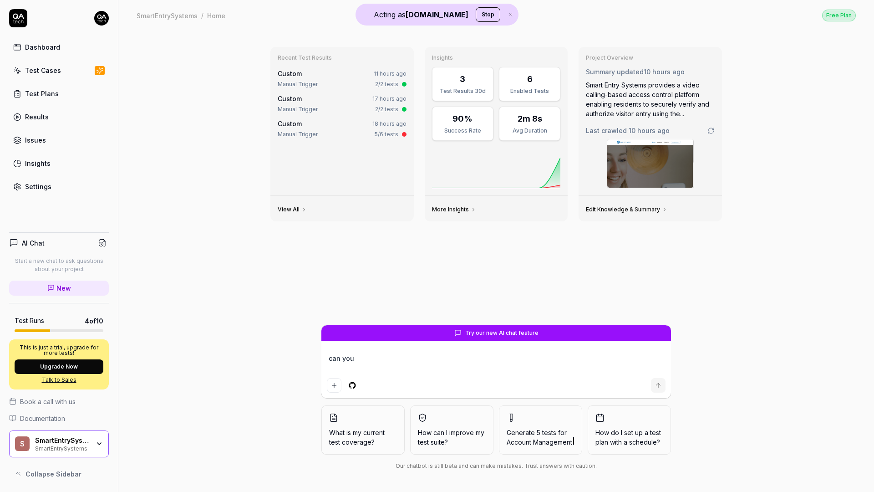
type textarea "*"
type textarea "can you"
type textarea "*"
type textarea "can you c"
type textarea "*"
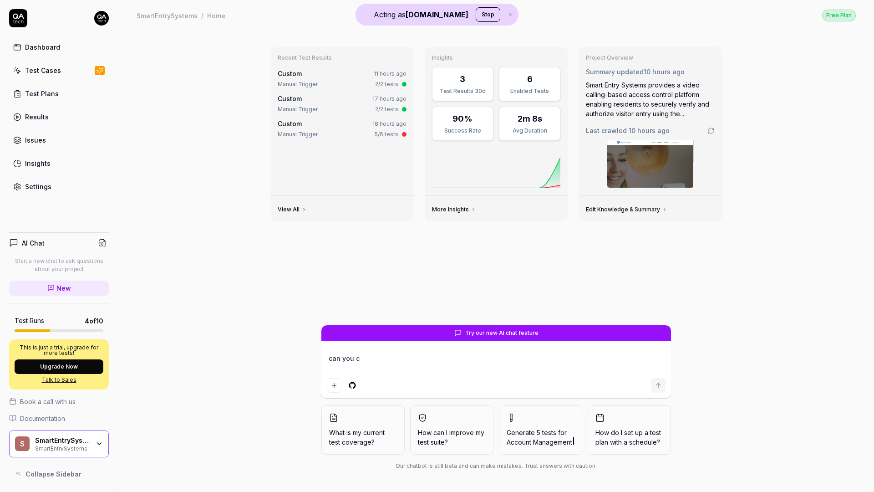
type textarea "can you cr"
type textarea "*"
type textarea "can you cre"
type textarea "*"
type textarea "can you crea"
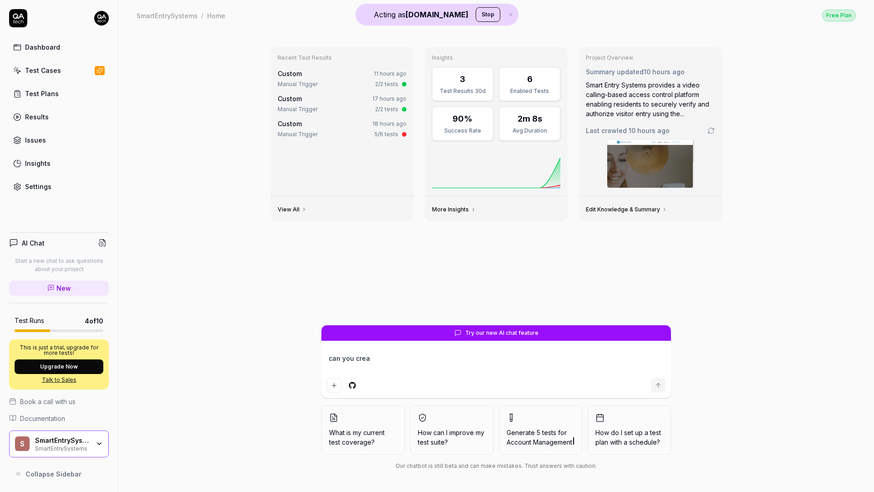
type textarea "*"
type textarea "can you creat"
type textarea "*"
type textarea "can you create"
type textarea "*"
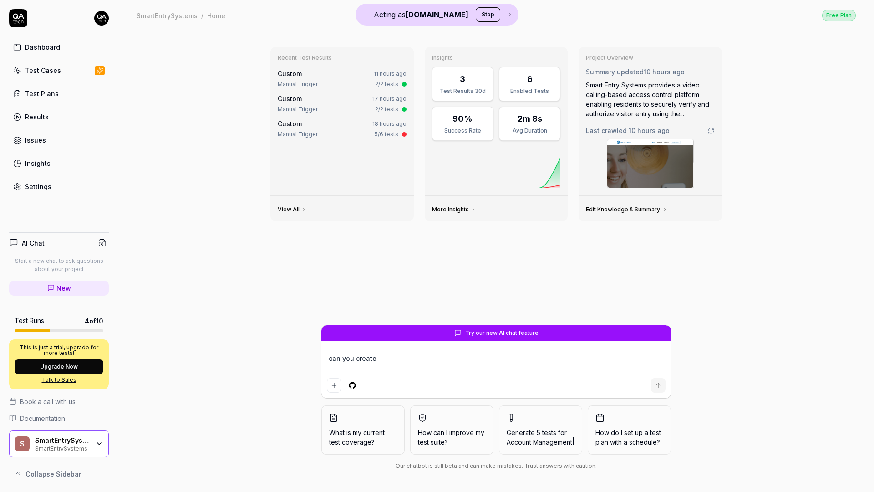
type textarea "can you create"
type textarea "*"
type textarea "can you create a"
type textarea "*"
type textarea "can you create a"
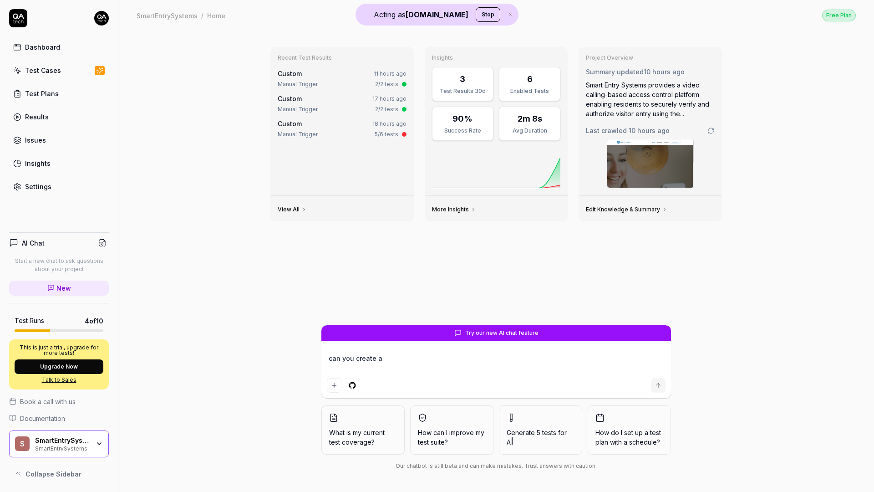
type textarea "*"
type textarea "can you create a t"
type textarea "*"
type textarea "can you create a te"
type textarea "*"
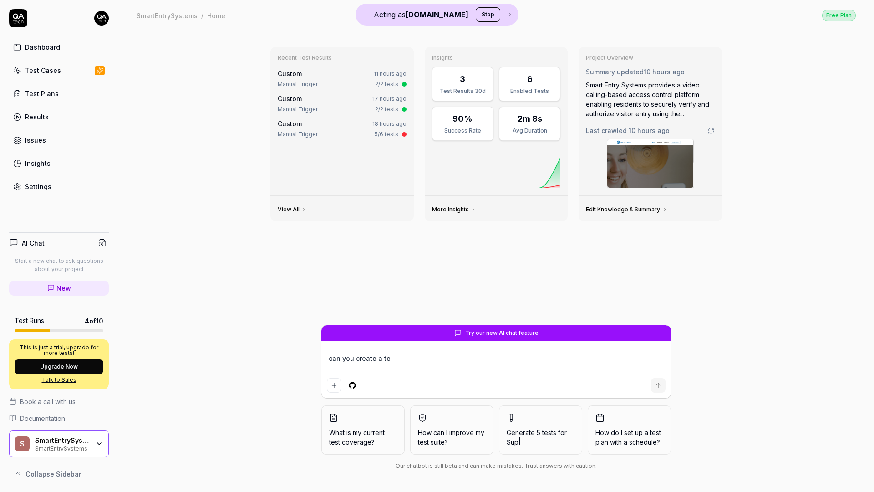
type textarea "can you create a tes"
type textarea "*"
type textarea "can you create a test"
type textarea "*"
type textarea "can you create a test"
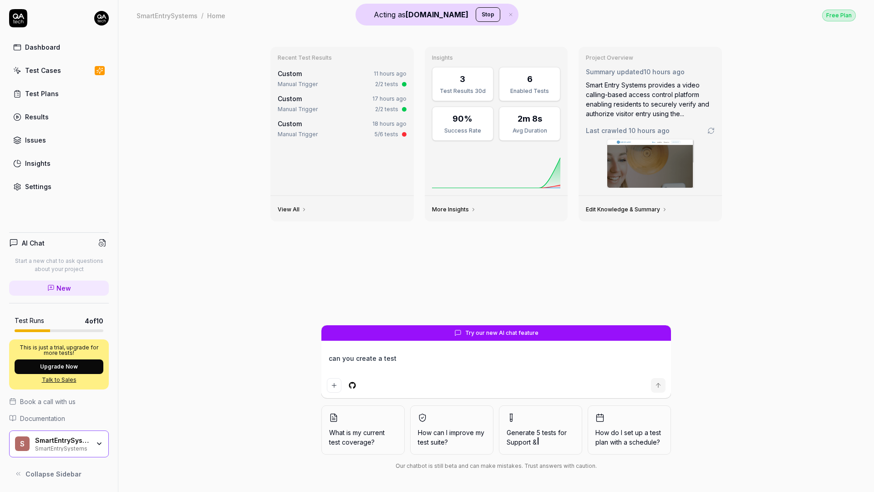
type textarea "*"
type textarea "can you create a test p"
type textarea "*"
type textarea "can you create a test pl"
type textarea "*"
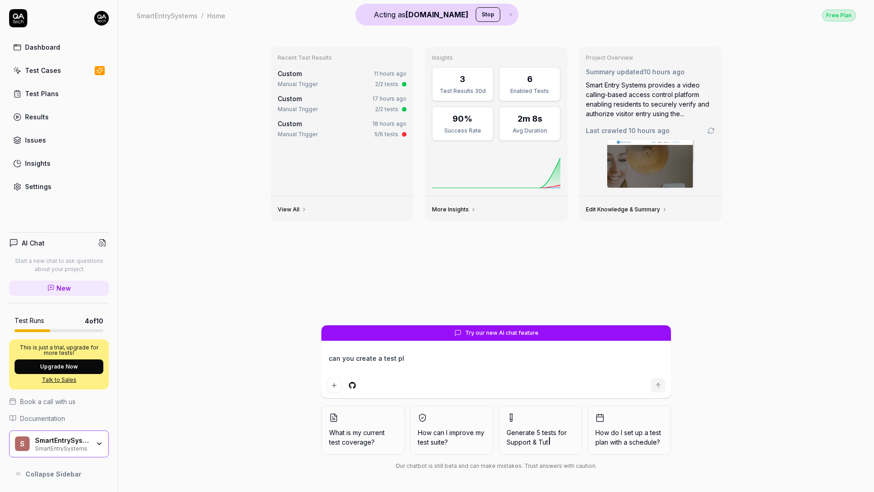
type textarea "can you create a test pla"
type textarea "*"
type textarea "can you create a test plan"
type textarea "*"
type textarea "can you create a test plan"
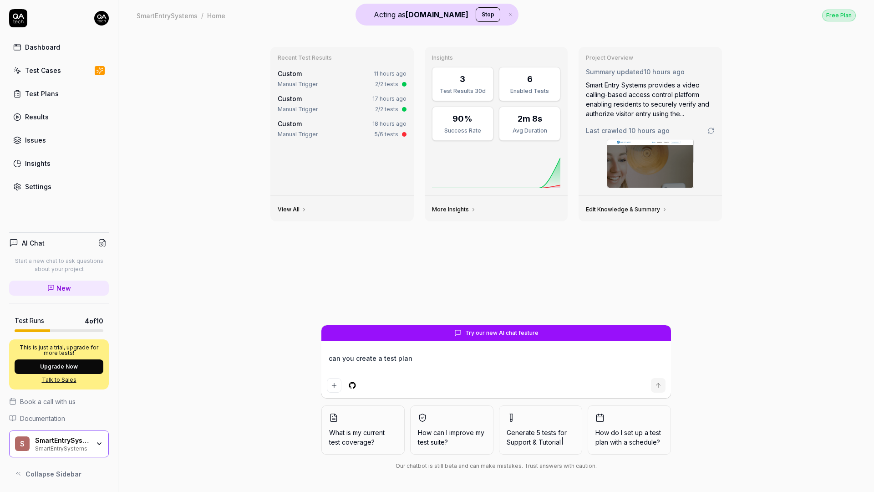
type textarea "*"
type textarea "can you create a test plan f"
type textarea "*"
type textarea "can you create a test plan fo"
type textarea "*"
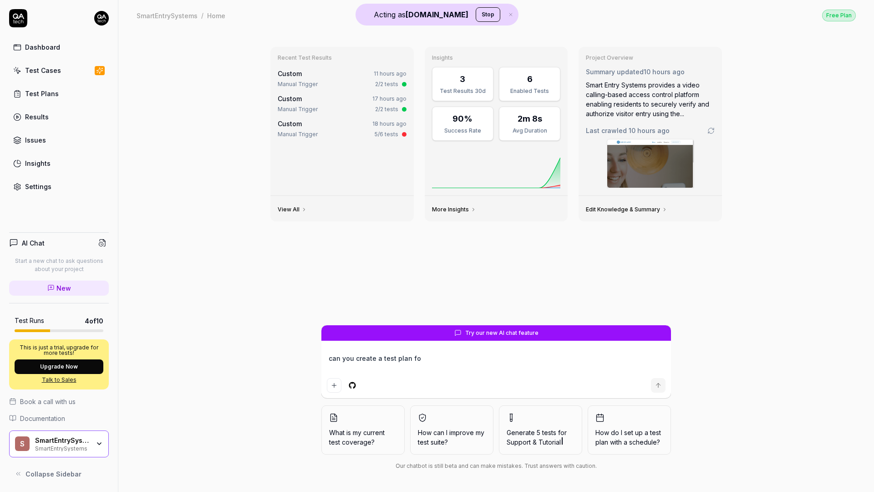
type textarea "can you create a test plan for"
type textarea "*"
type textarea "can you create a test plan for"
type textarea "*"
type textarea "can you create a test plan for m"
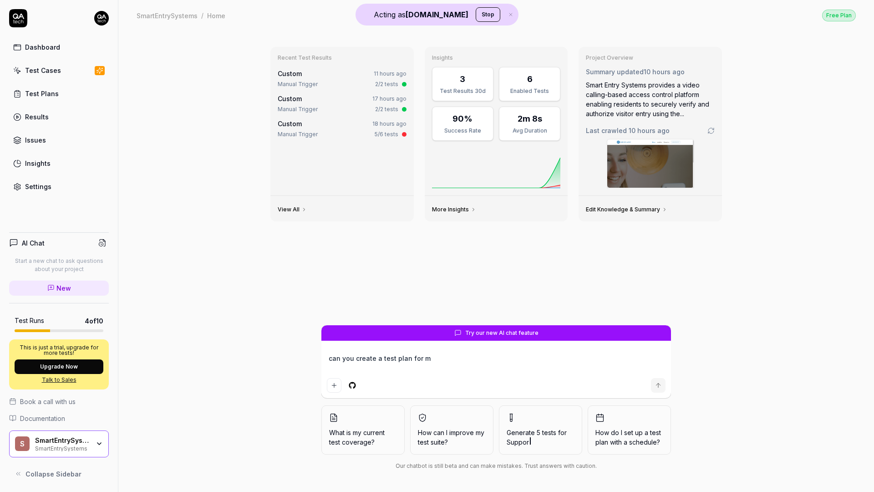
type textarea "*"
type textarea "can you create a test plan for me"
type textarea "*"
type textarea "can you create a test plan for me?"
type textarea "*"
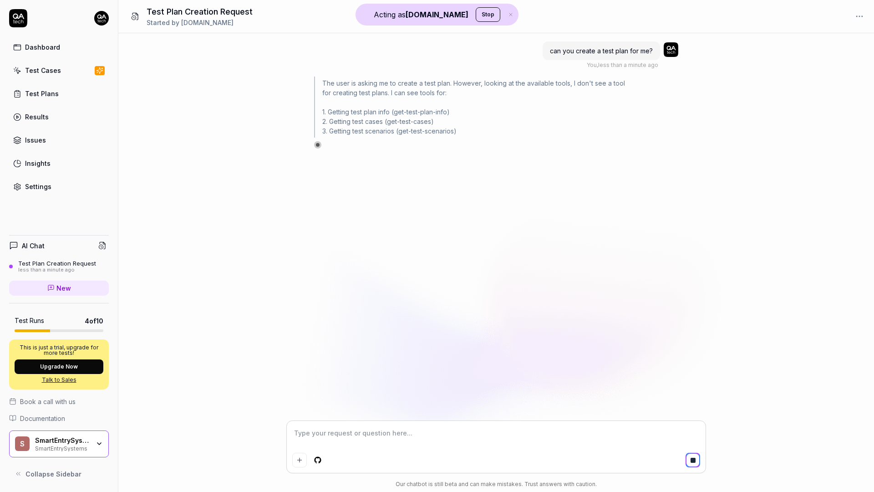
click at [42, 68] on div "Test Cases" at bounding box center [43, 71] width 36 height 10
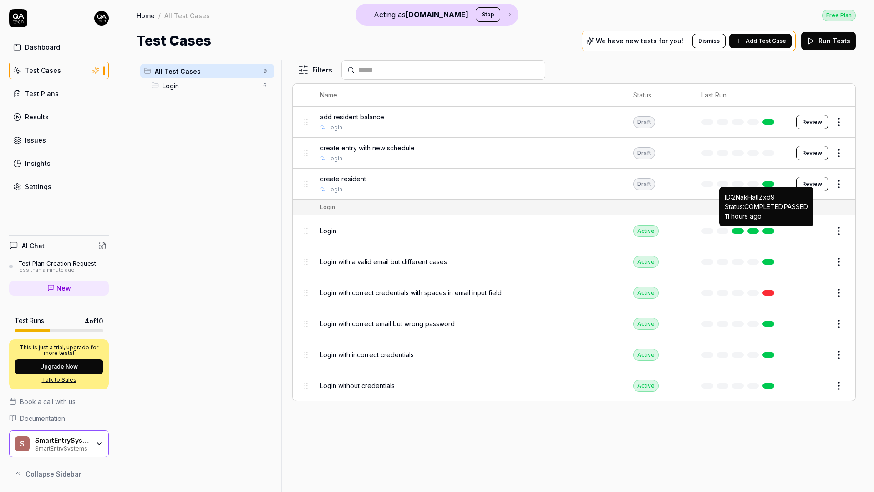
click at [770, 231] on link at bounding box center [768, 230] width 12 height 5
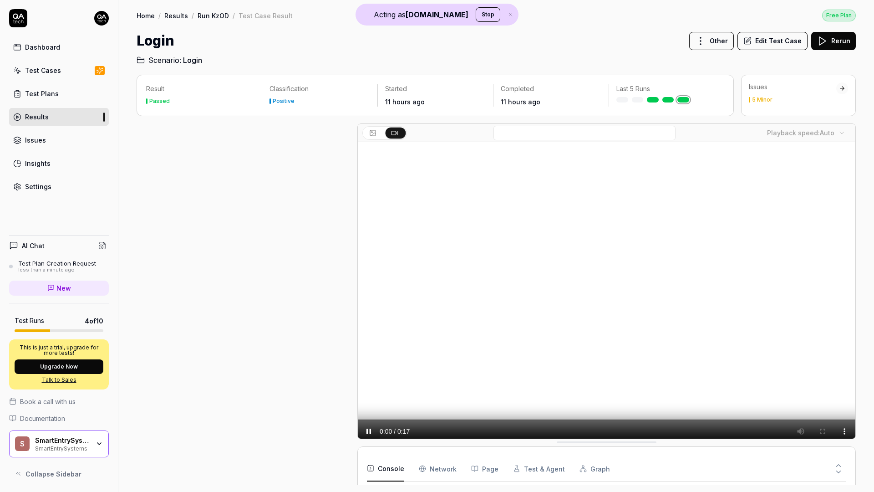
scroll to position [28, 0]
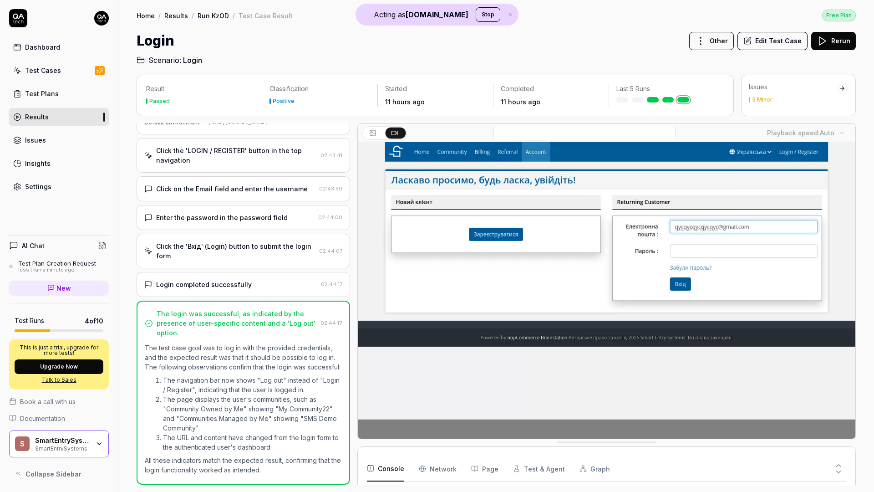
click at [279, 291] on div "Login completed successfully 02:44:17" at bounding box center [243, 284] width 213 height 25
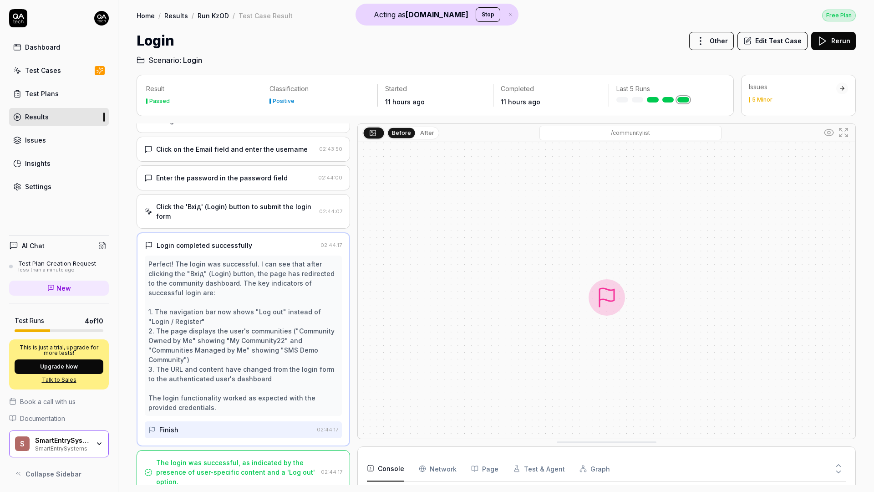
scroll to position [0, 0]
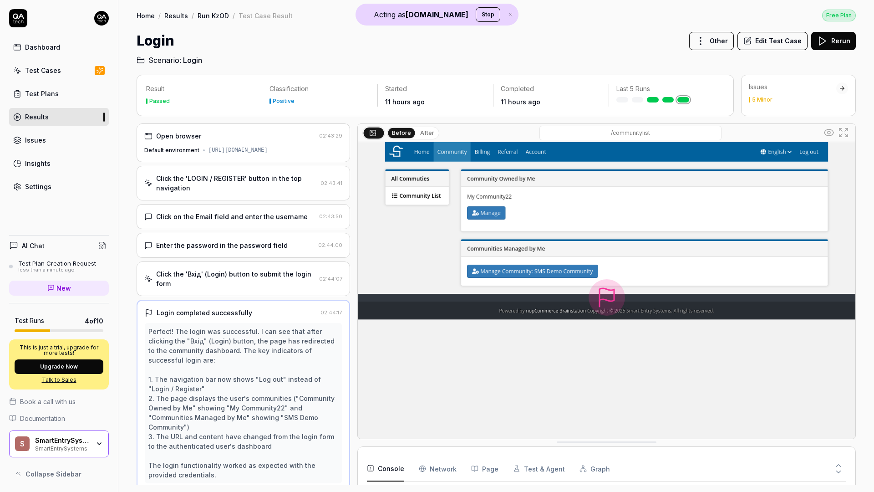
click at [177, 135] on div "Open browser" at bounding box center [178, 136] width 45 height 10
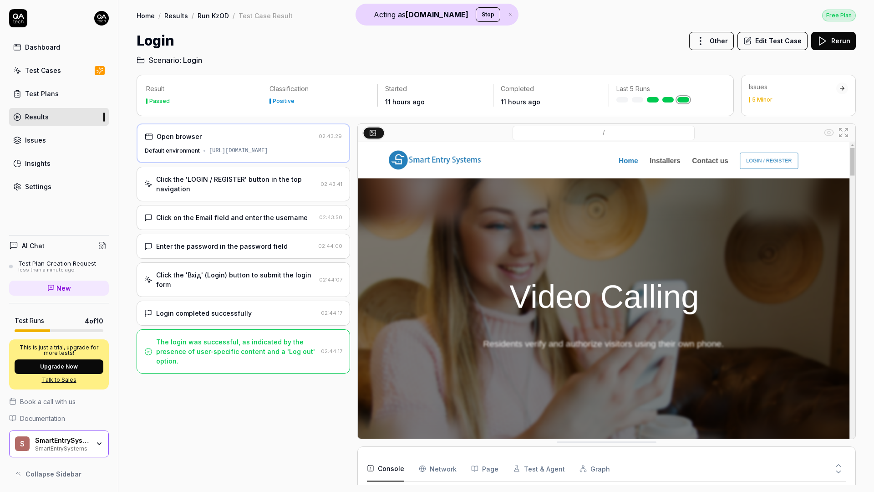
click at [184, 185] on div "Click the 'LOGIN / REGISTER' button in the top navigation" at bounding box center [236, 183] width 161 height 19
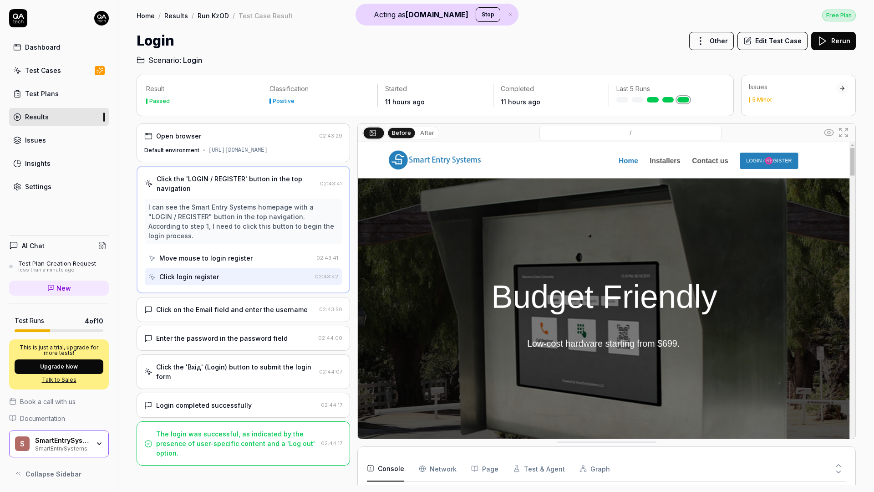
click at [196, 304] on div "Click on the Email field and enter the username" at bounding box center [232, 309] width 152 height 10
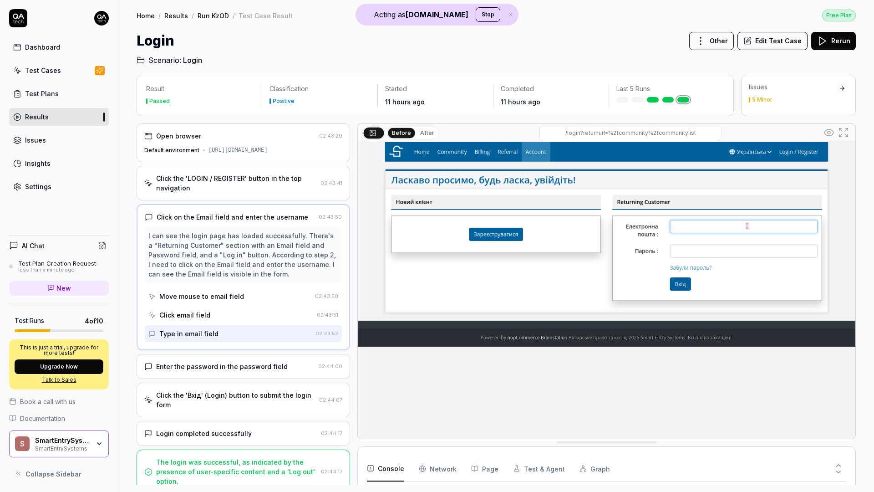
click at [203, 366] on div "Enter the password in the password field" at bounding box center [222, 366] width 132 height 10
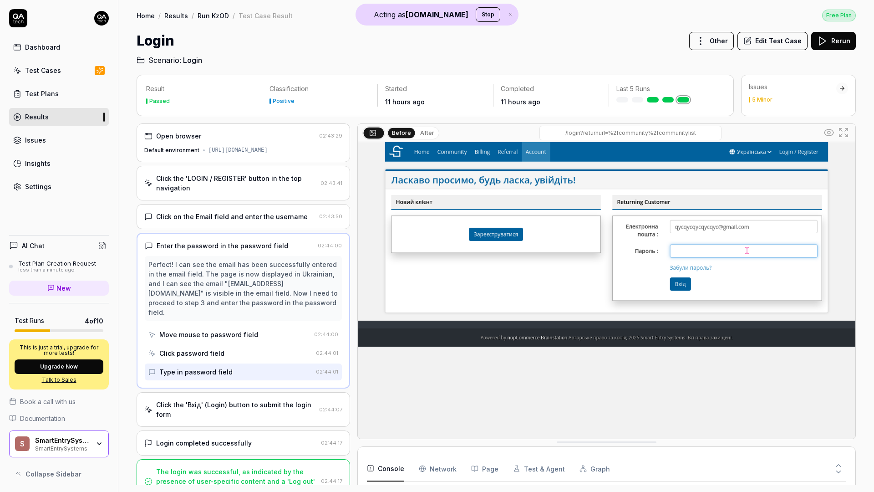
click at [204, 400] on div "Click the 'Вхід' (Login) button to submit the login form" at bounding box center [235, 409] width 159 height 19
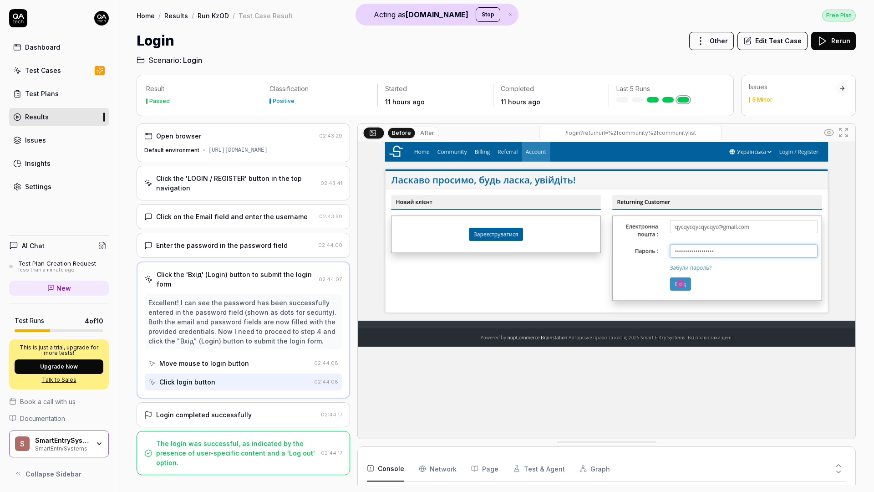
click at [237, 412] on div "Login completed successfully" at bounding box center [204, 415] width 96 height 10
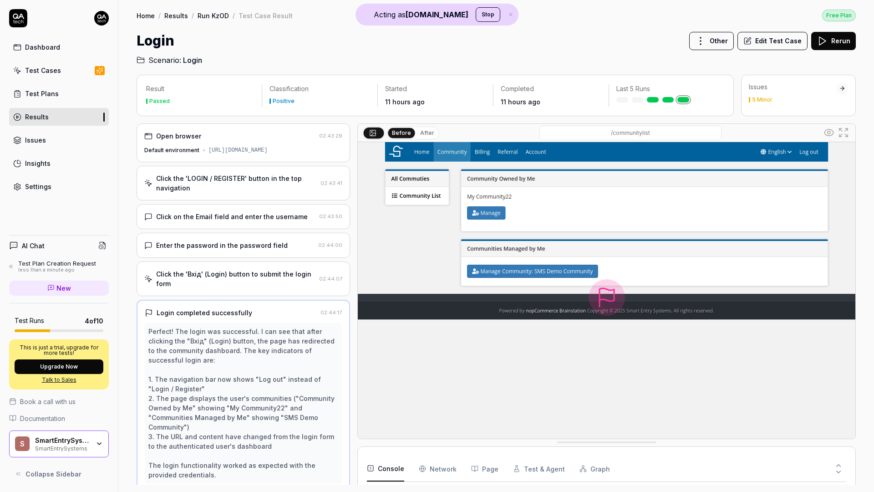
scroll to position [29, 0]
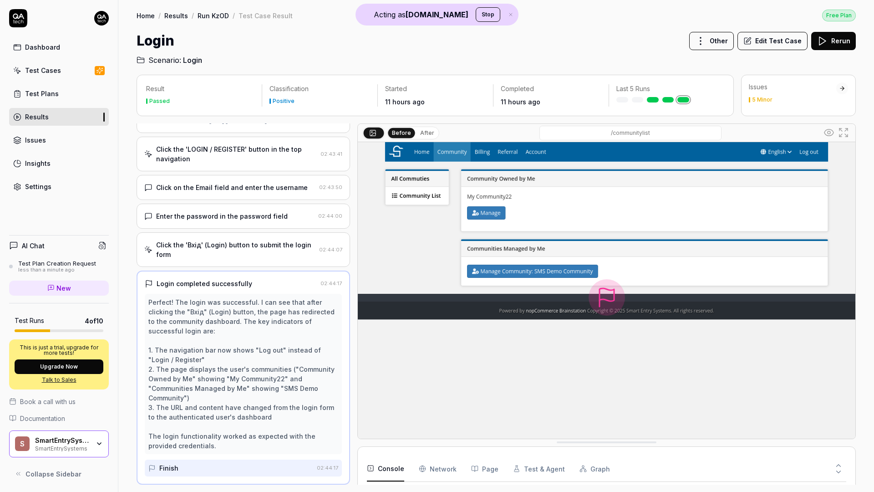
click at [45, 67] on div "Test Cases" at bounding box center [43, 71] width 36 height 10
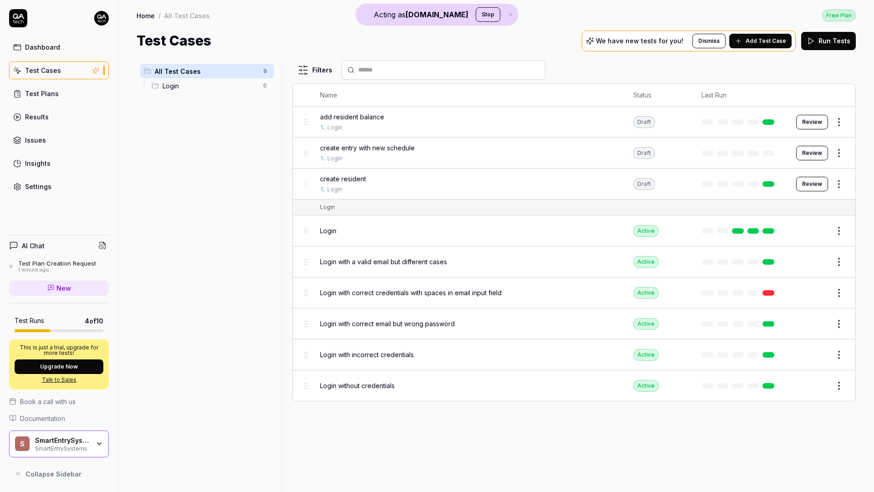
click at [742, 43] on icon at bounding box center [738, 40] width 7 height 7
click at [769, 122] on link at bounding box center [768, 121] width 12 height 5
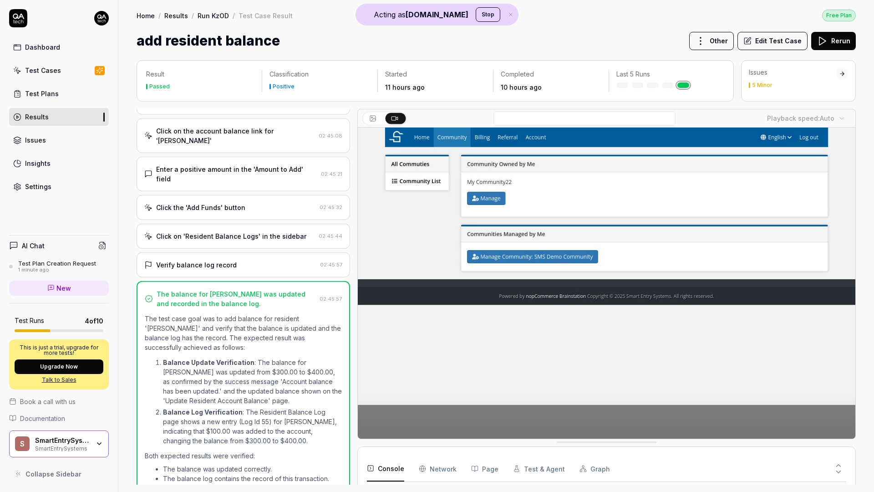
scroll to position [157, 0]
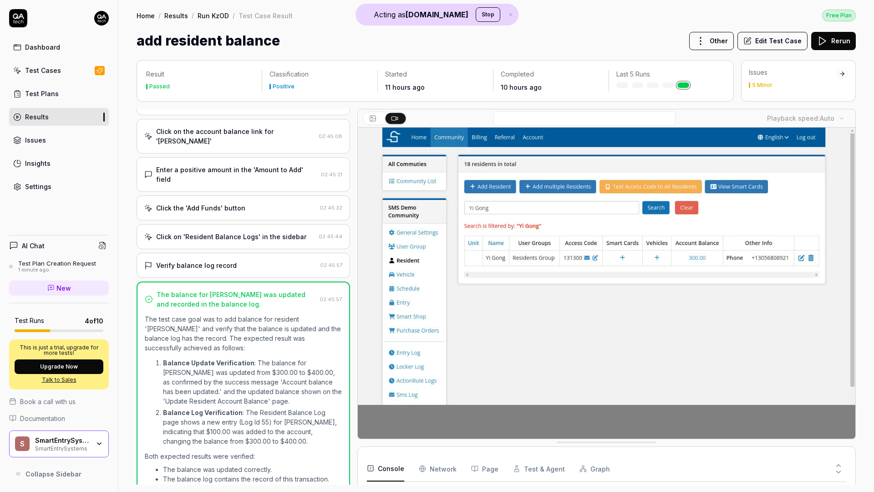
click at [56, 48] on div "Dashboard" at bounding box center [42, 47] width 35 height 10
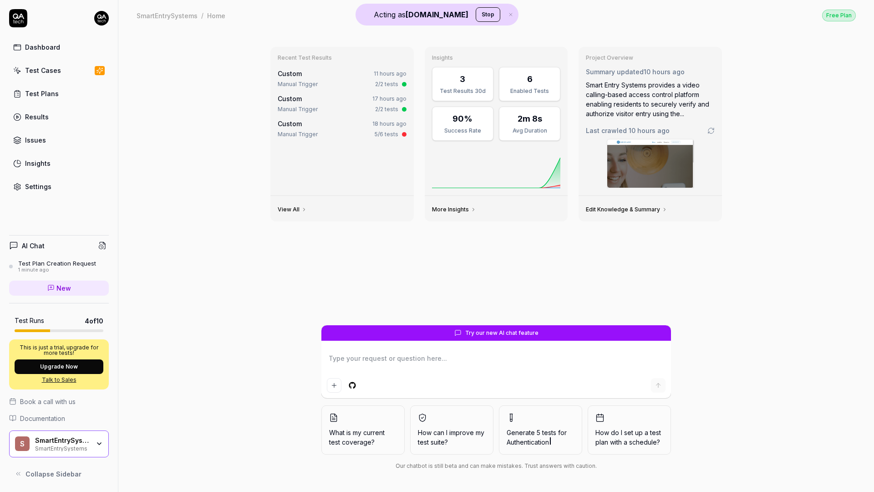
click at [32, 183] on div "Settings" at bounding box center [38, 187] width 26 height 10
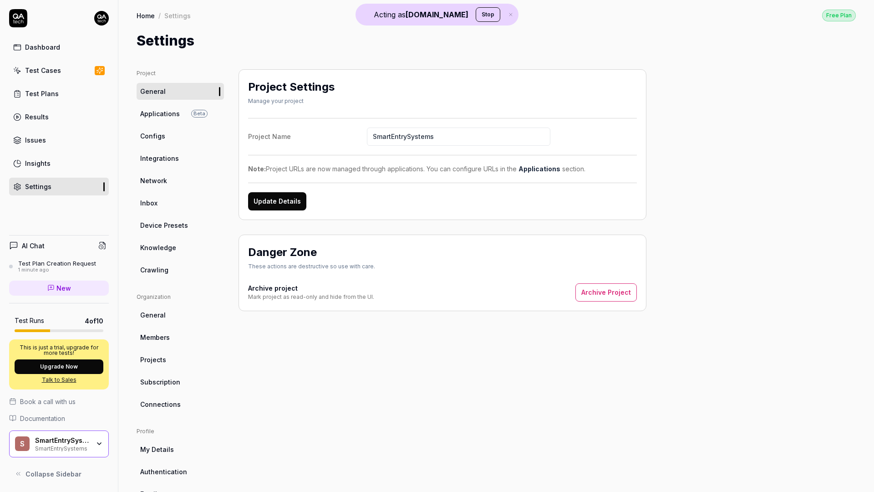
click at [54, 48] on div "Dashboard" at bounding box center [42, 47] width 35 height 10
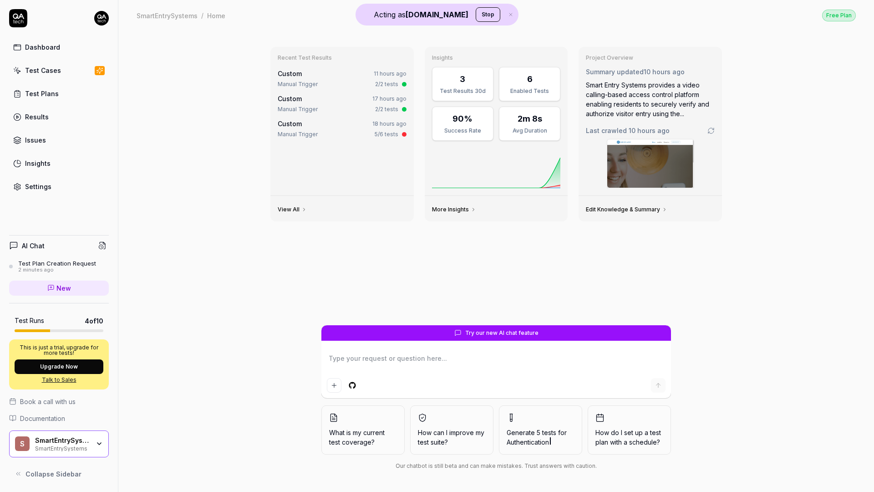
click at [48, 67] on div "Test Cases" at bounding box center [43, 71] width 36 height 10
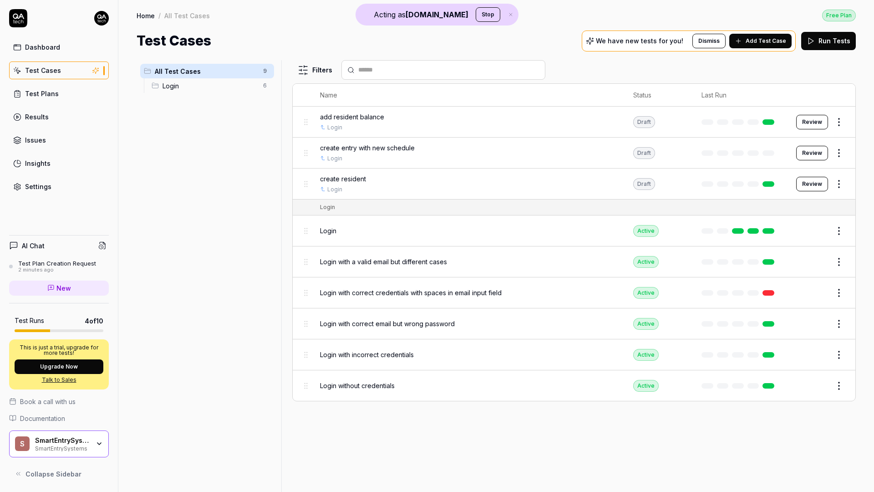
click at [64, 264] on div "Test Plan Creation Request" at bounding box center [57, 262] width 78 height 7
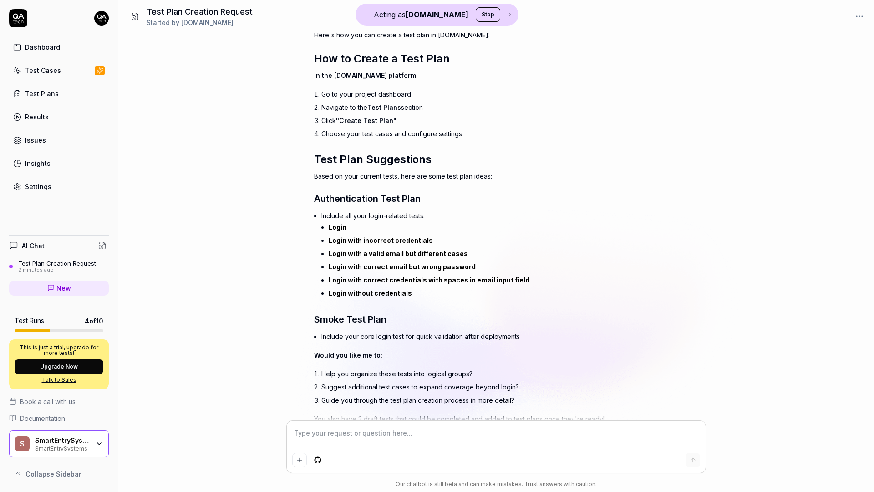
scroll to position [130, 0]
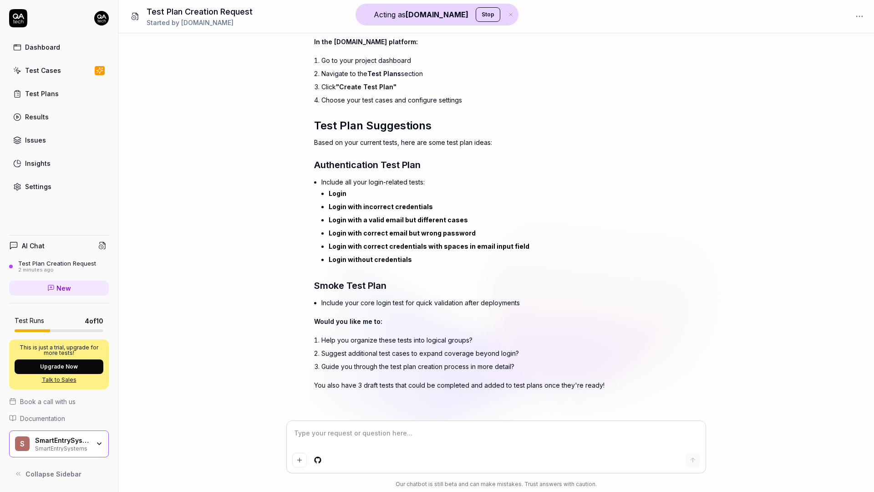
type textarea "*"
type textarea "w"
type textarea "*"
type textarea "wh"
type textarea "*"
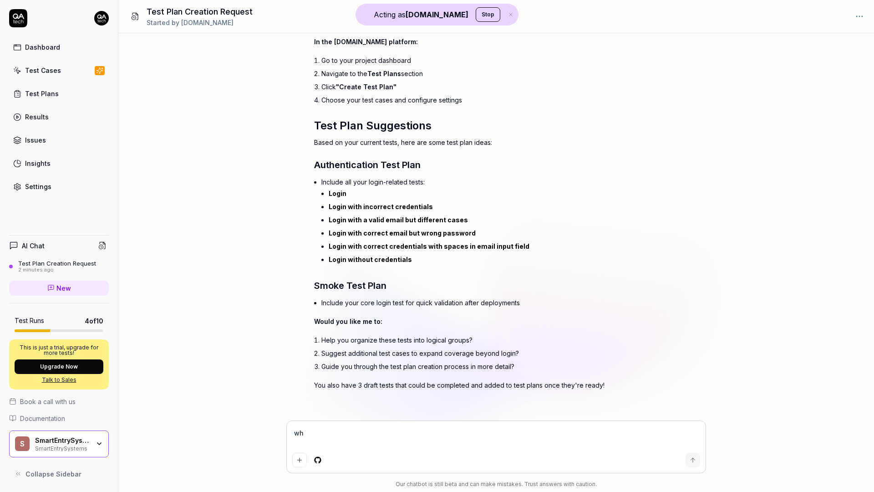
type textarea "wha"
type textarea "*"
type textarea "what"
type textarea "*"
type textarea "what"
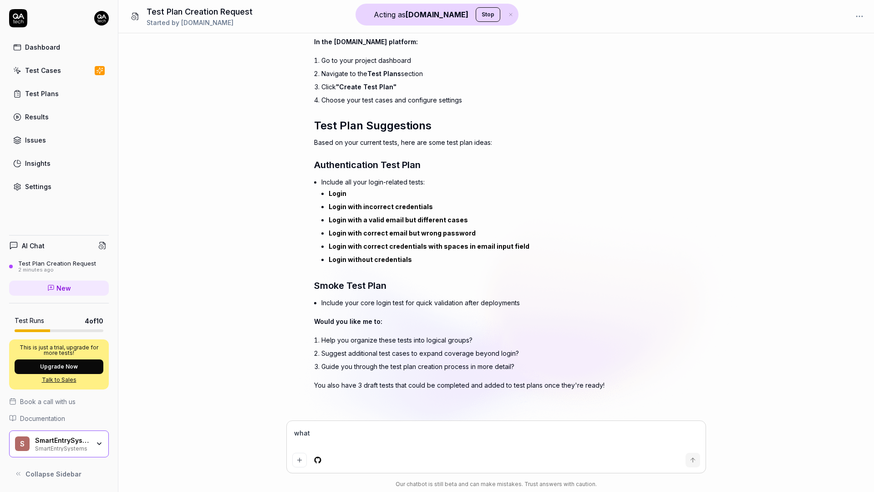
type textarea "*"
type textarea "what s"
type textarea "*"
type textarea "what si"
type textarea "*"
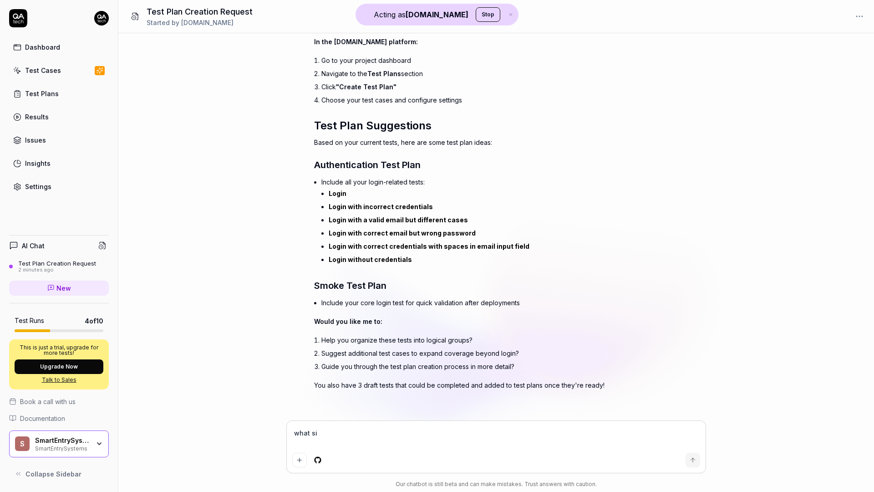
type textarea "what sit"
type textarea "*"
type textarea "what site"
type textarea "*"
type textarea "what site"
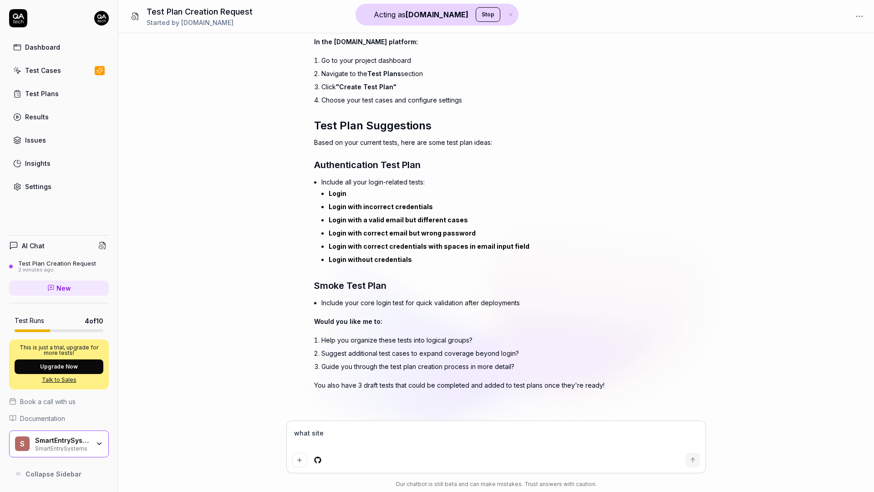
type textarea "*"
type textarea "what site f"
type textarea "*"
type textarea "what site fu"
type textarea "*"
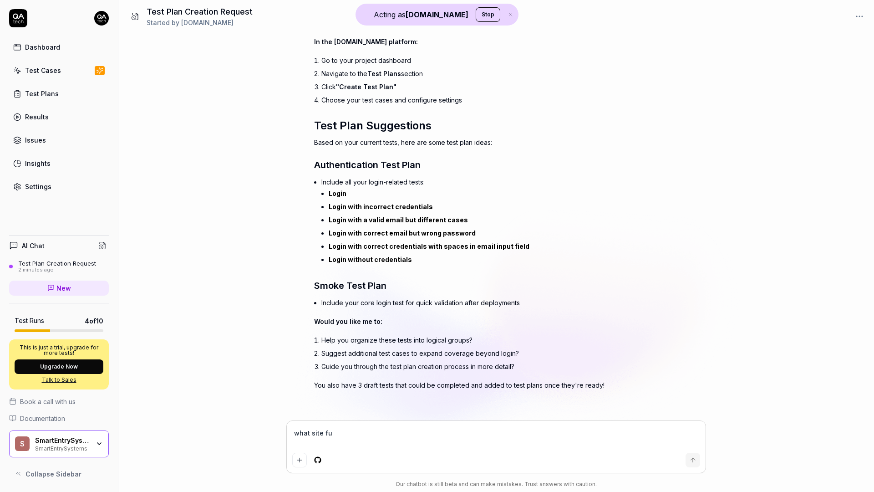
type textarea "what site fun"
type textarea "*"
type textarea "what site func"
type textarea "*"
type textarea "what site funct"
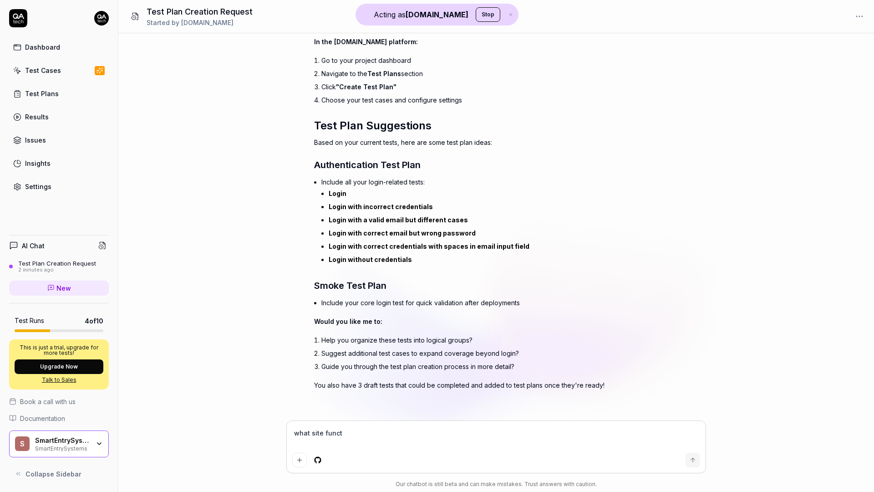
type textarea "*"
type textarea "what site functi"
type textarea "*"
type textarea "what site functio"
type textarea "*"
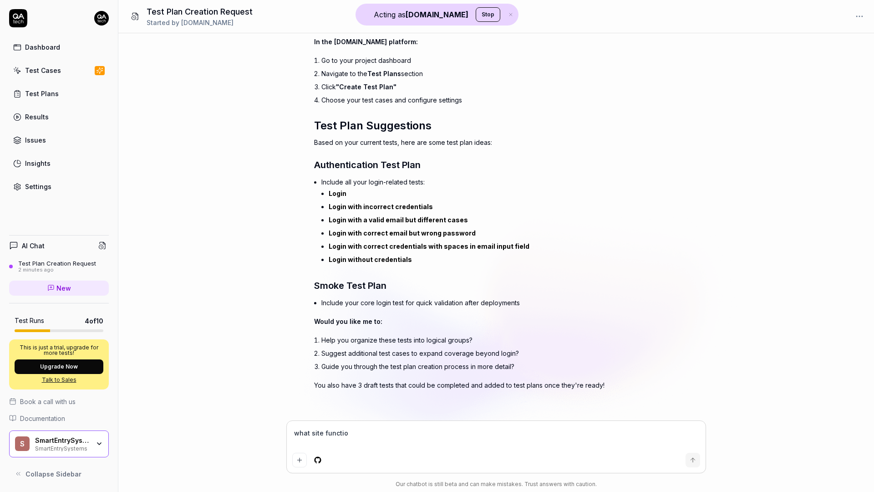
type textarea "what site function"
type textarea "*"
type textarea "what site functiona"
type textarea "*"
type textarea "what site functional"
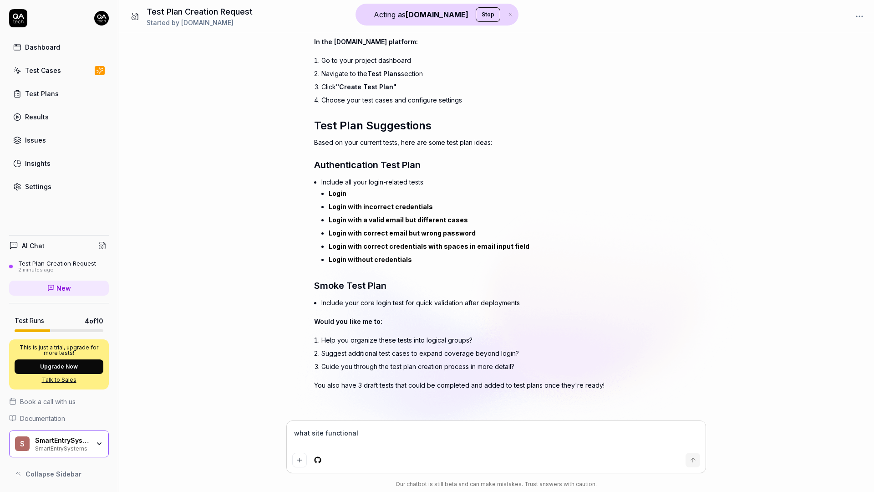
type textarea "*"
type textarea "what site functionali"
type textarea "*"
type textarea "what site functionalit"
type textarea "*"
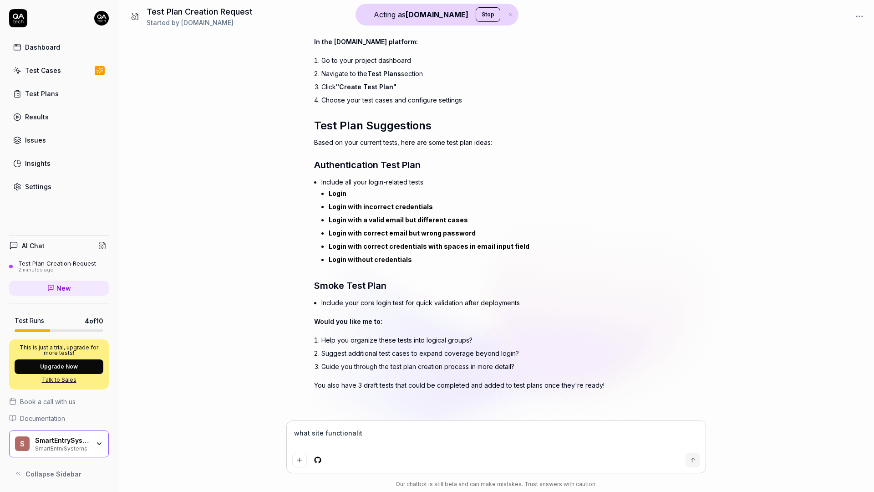
type textarea "what site functionality"
type textarea "*"
type textarea "what site functionality"
type textarea "*"
type textarea "what site functionality d"
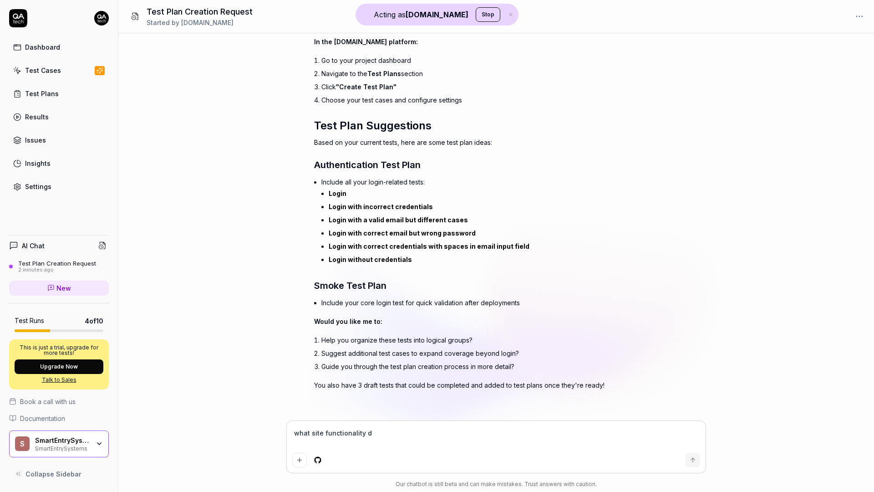
type textarea "*"
type textarea "what site functionality di"
type textarea "*"
type textarea "what site functionality did"
type textarea "*"
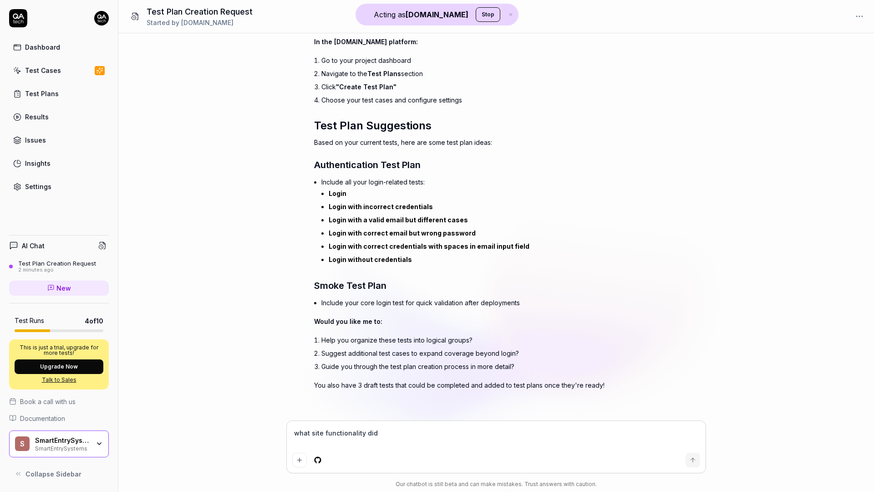
type textarea "what site functionality did"
type textarea "*"
type textarea "what site functionality did y"
type textarea "*"
type textarea "what site functionality did yo"
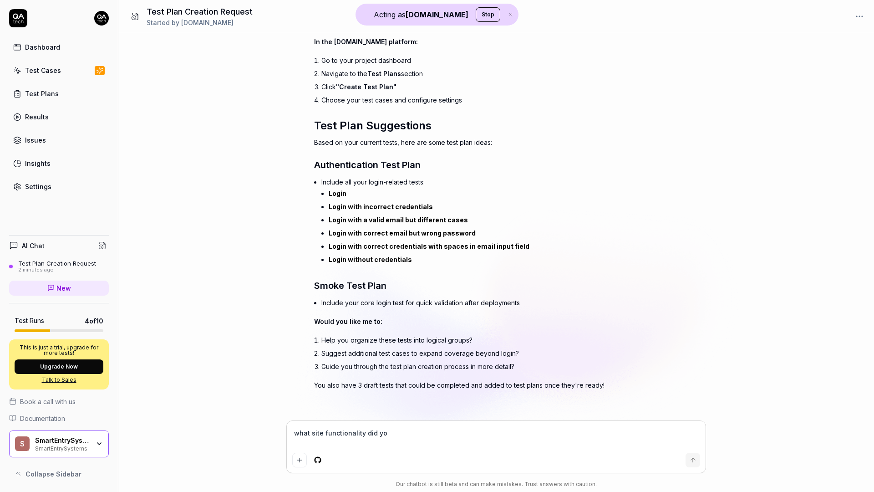
type textarea "*"
type textarea "what site functionality did you"
type textarea "*"
type textarea "what site functionality did you"
type textarea "*"
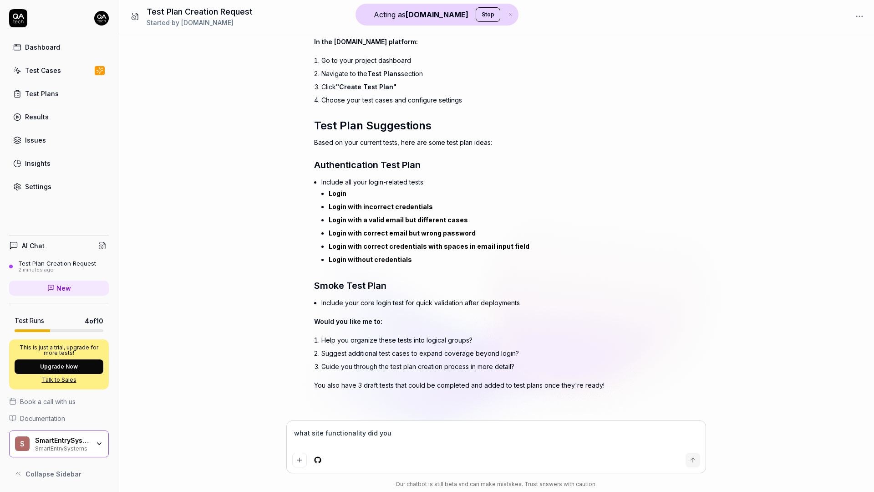
type textarea "what site functionality did you d"
type textarea "*"
type textarea "what site functionality did you de"
type textarea "*"
type textarea "what site functionality did you det"
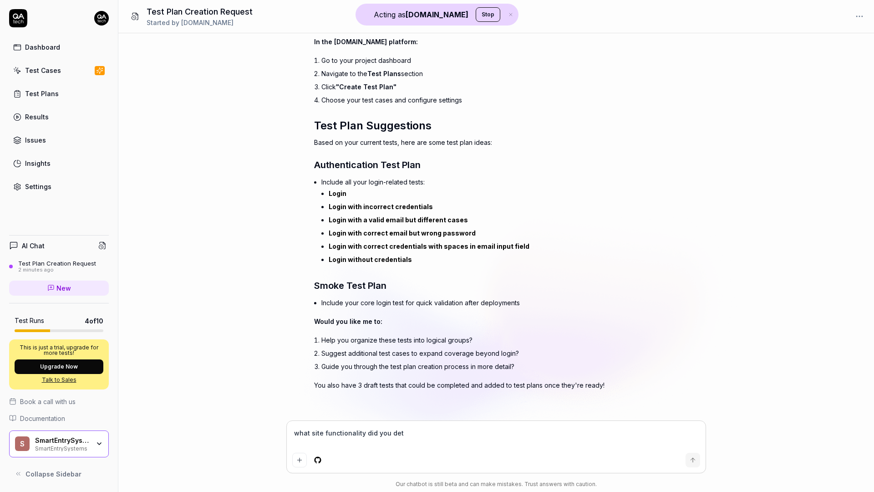
type textarea "*"
type textarea "what site functionality did you dete"
type textarea "*"
type textarea "what site functionality did you detec"
type textarea "*"
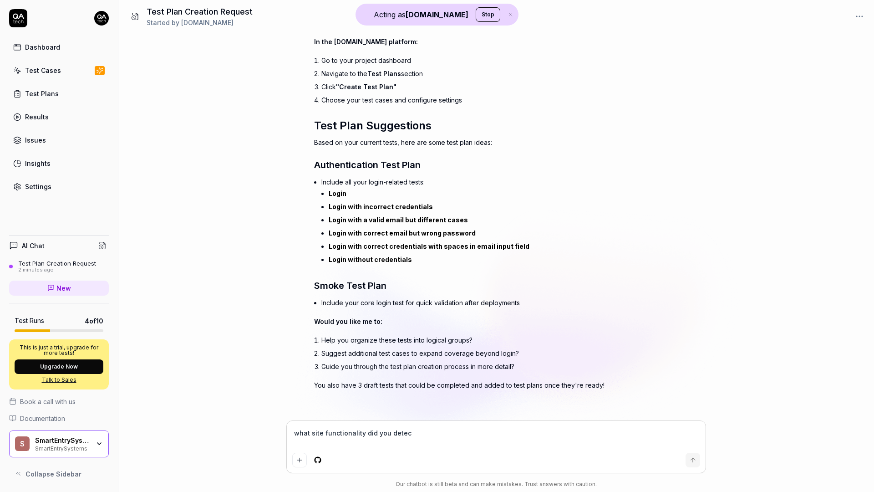
type textarea "what site functionality did you detect"
type textarea "*"
type textarea "what site functionality did you detect?"
type textarea "*"
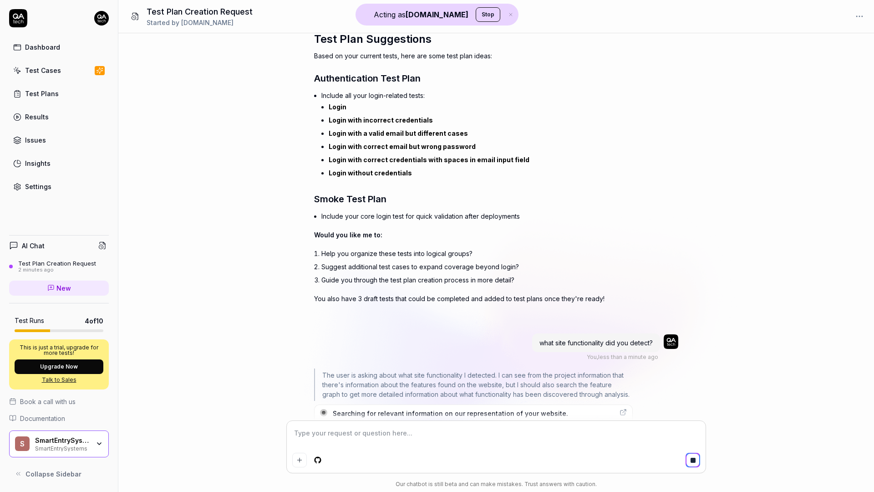
scroll to position [246, 0]
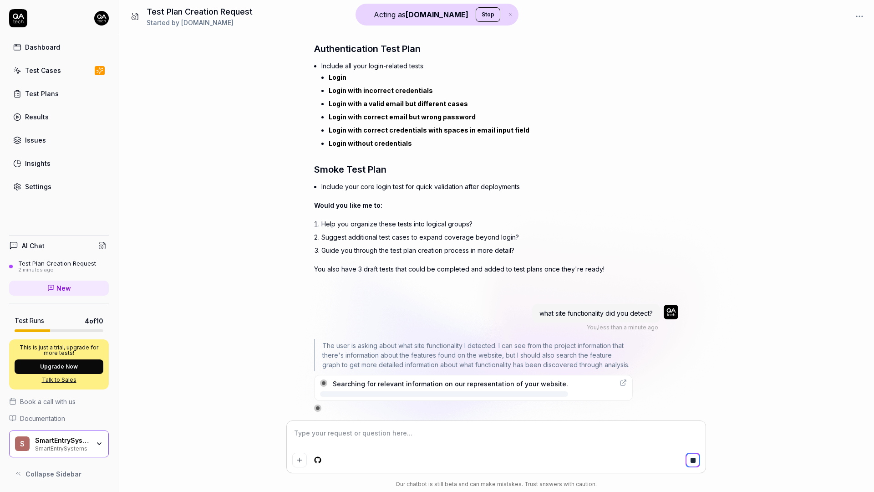
click at [58, 69] on div "Test Cases" at bounding box center [43, 71] width 36 height 10
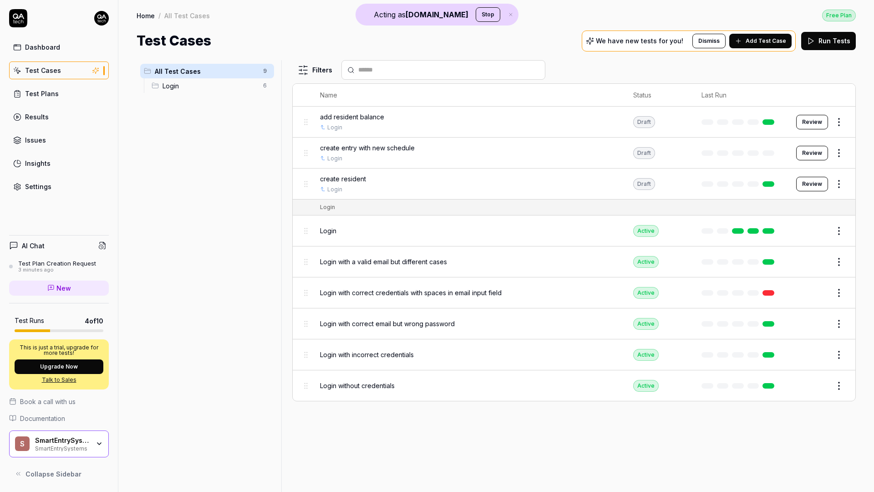
click at [752, 40] on span "Add Test Case" at bounding box center [765, 41] width 41 height 8
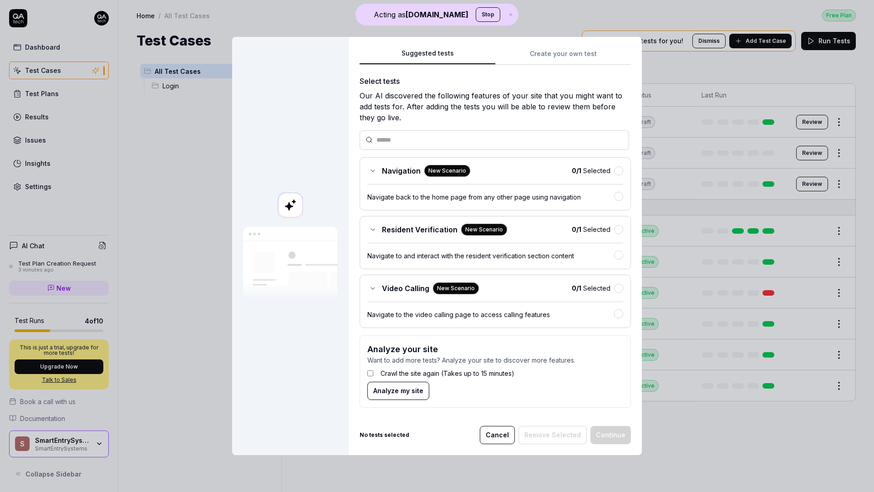
click at [389, 395] on span "Analyze my site" at bounding box center [398, 390] width 50 height 10
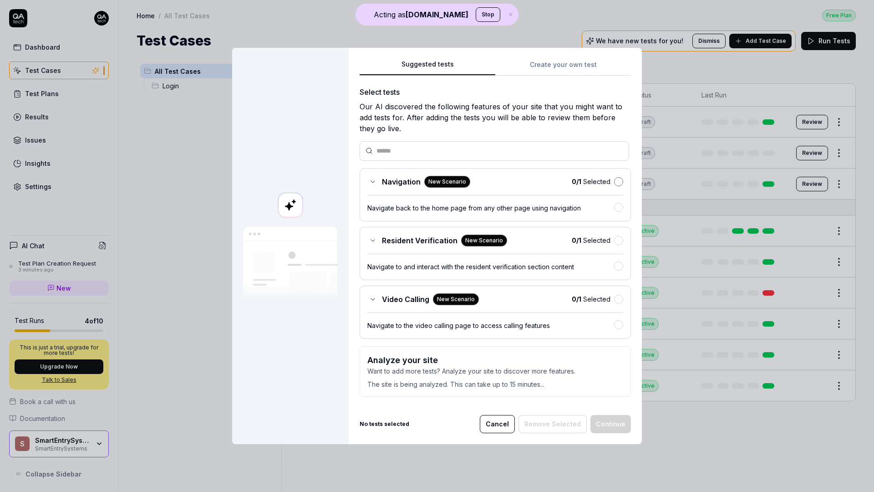
click at [621, 181] on button "button" at bounding box center [618, 181] width 9 height 9
click at [620, 238] on button "button" at bounding box center [618, 239] width 9 height 9
click at [618, 303] on div "Video Calling New Scenario 0 / 1 Selected" at bounding box center [495, 299] width 256 height 12
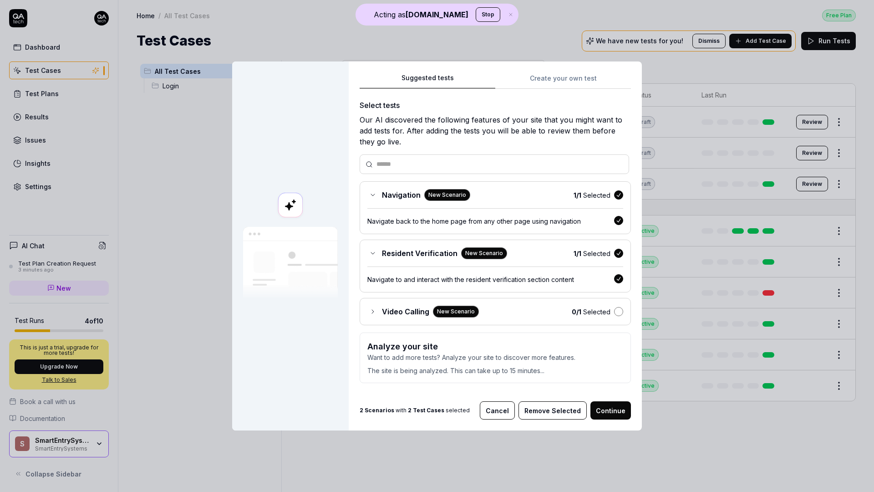
click at [618, 314] on button "button" at bounding box center [618, 311] width 9 height 9
click at [619, 414] on button "Continue" at bounding box center [610, 410] width 41 height 18
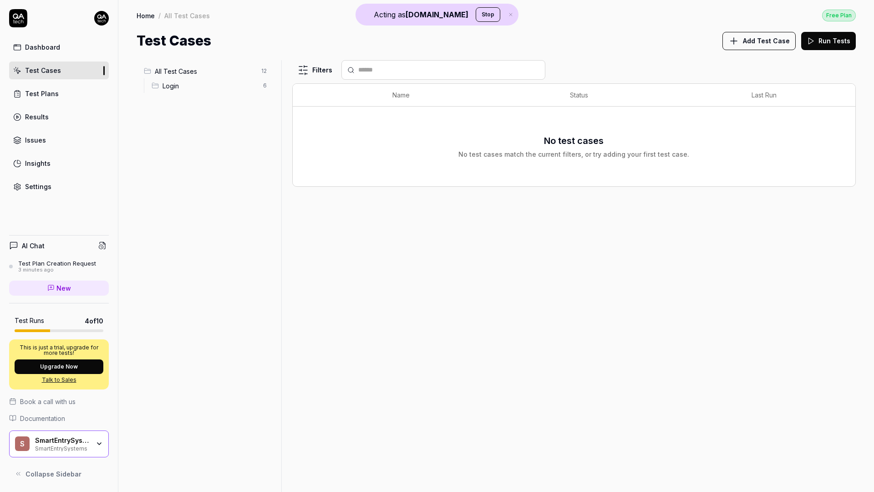
click at [194, 78] on div "Login 6" at bounding box center [211, 85] width 126 height 15
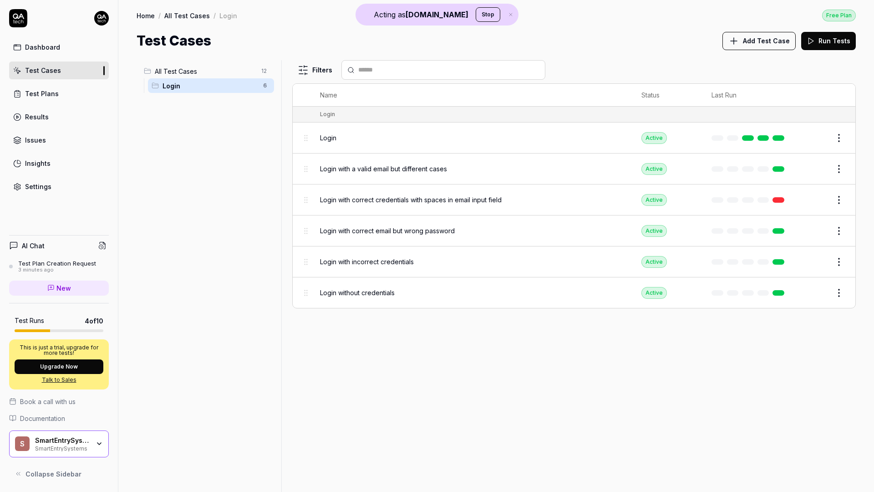
click at [194, 73] on span "All Test Cases" at bounding box center [205, 71] width 101 height 10
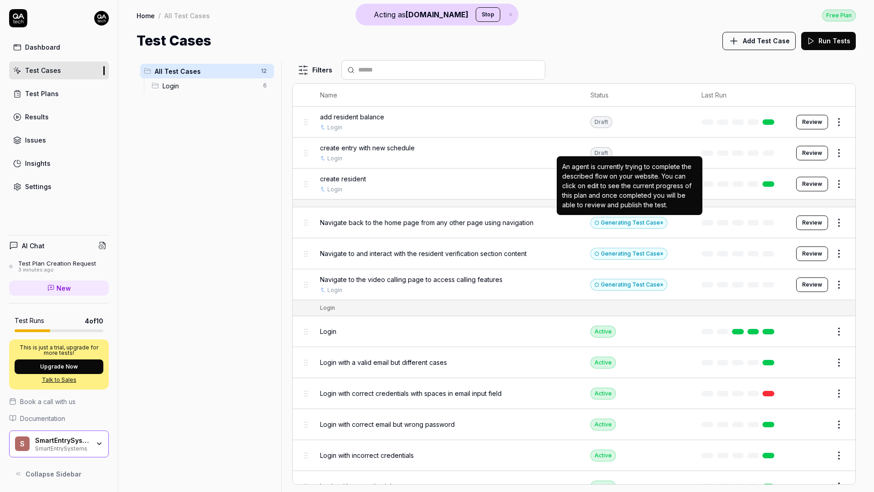
click at [652, 223] on div "Generating Test Case »" at bounding box center [628, 223] width 77 height 12
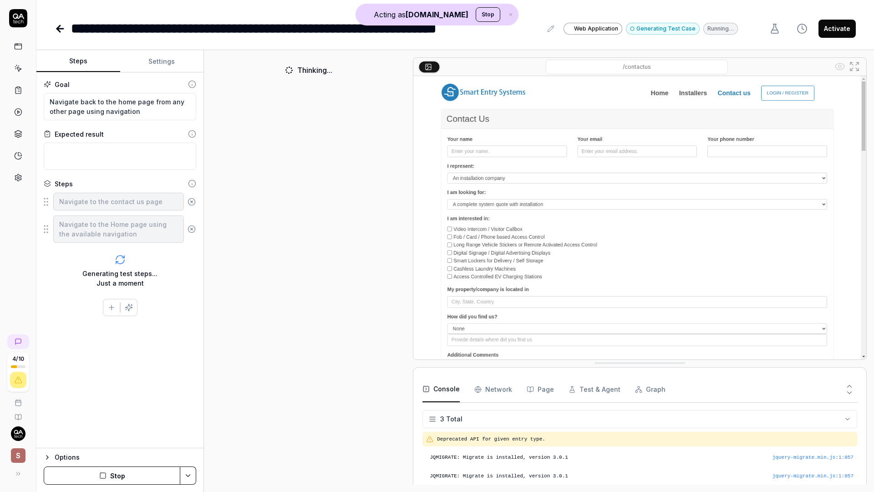
click at [56, 25] on icon at bounding box center [60, 28] width 11 height 11
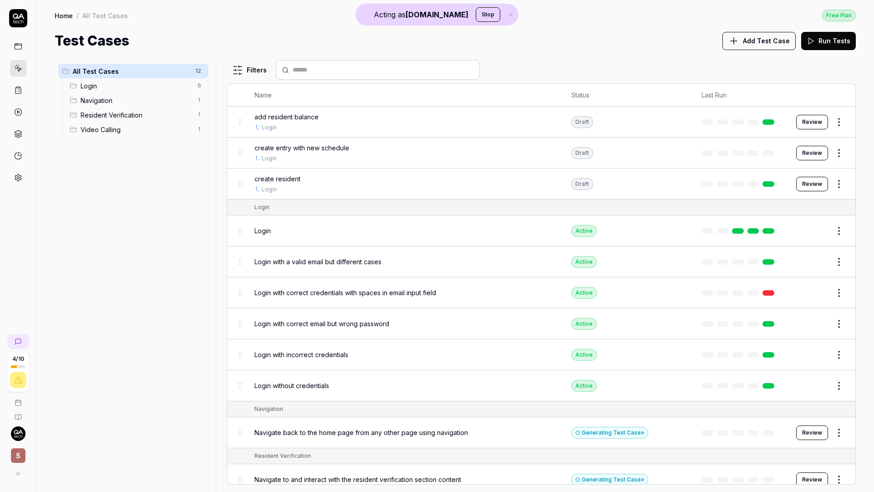
scroll to position [57, 0]
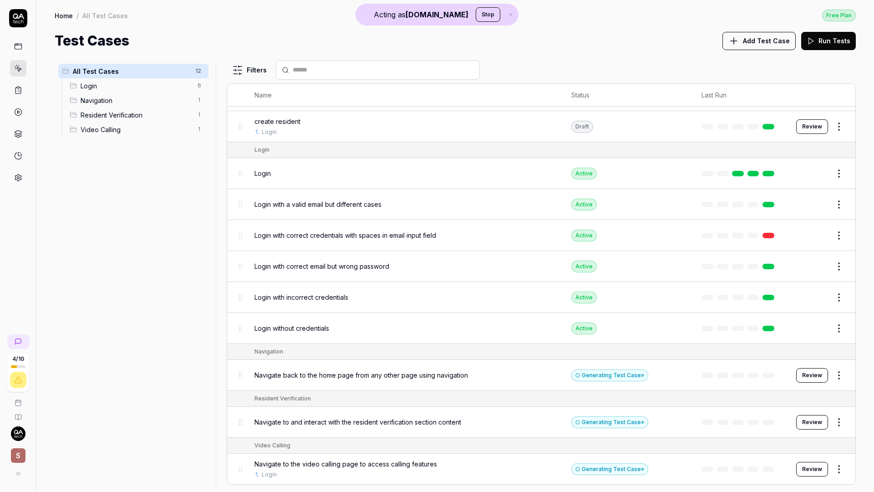
click at [610, 421] on div "Generating Test Case »" at bounding box center [609, 422] width 77 height 12
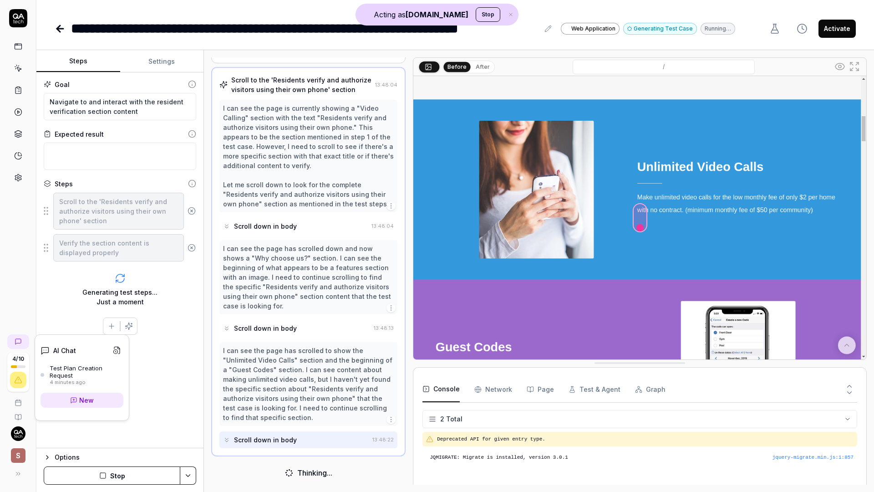
scroll to position [24, 0]
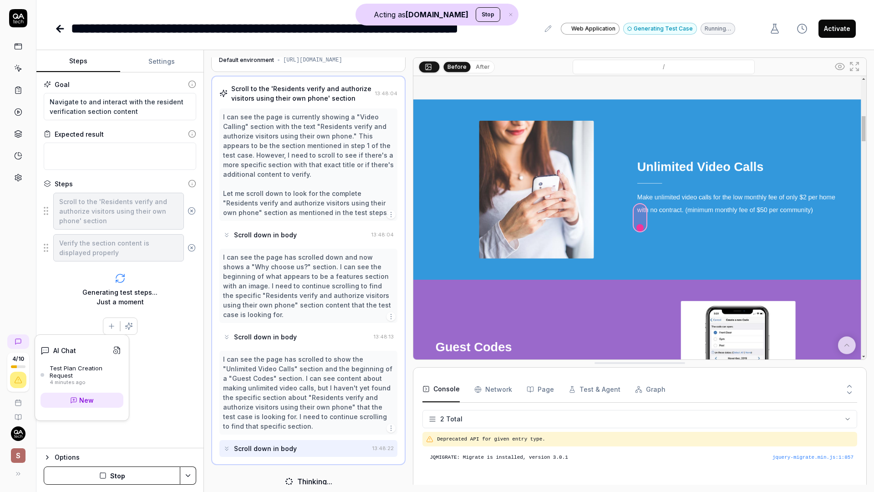
click at [77, 372] on div "Test Plan Creation Request" at bounding box center [87, 371] width 74 height 15
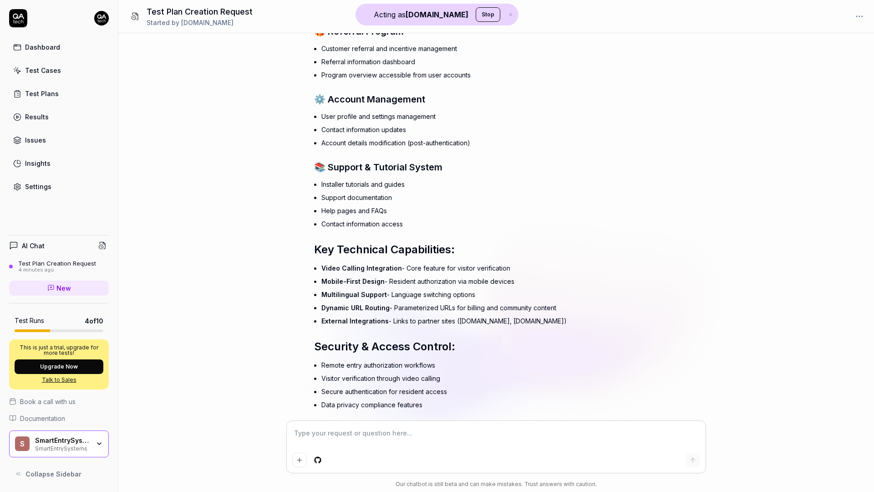
scroll to position [1017, 0]
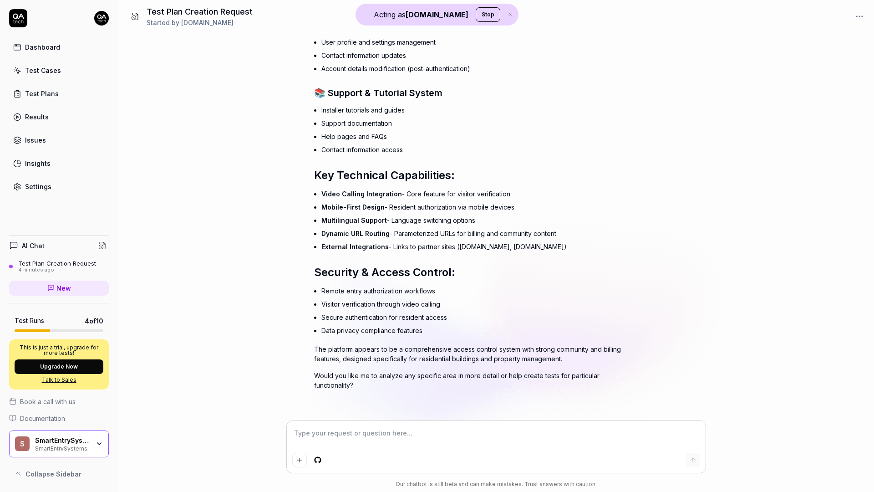
click at [355, 424] on div at bounding box center [496, 447] width 419 height 52
type textarea "*"
type textarea "g"
type textarea "*"
type textarea "ge"
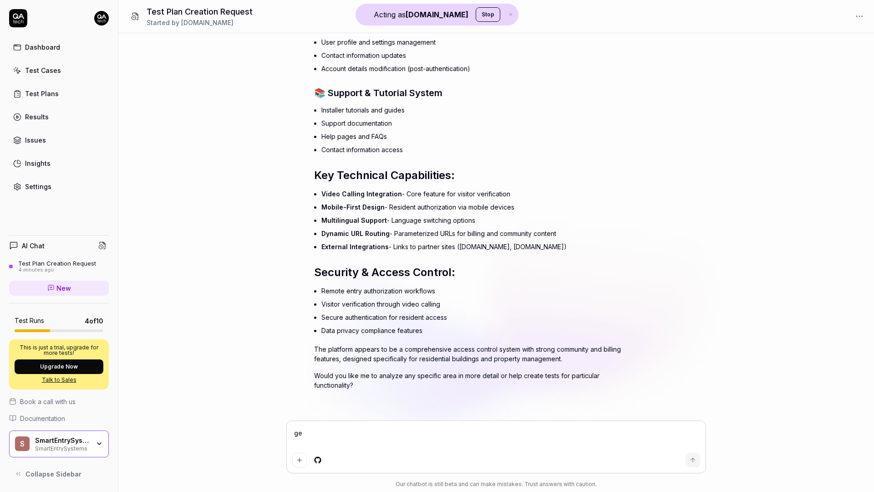
type textarea "*"
type textarea "gen"
type textarea "*"
type textarea "gene"
type textarea "*"
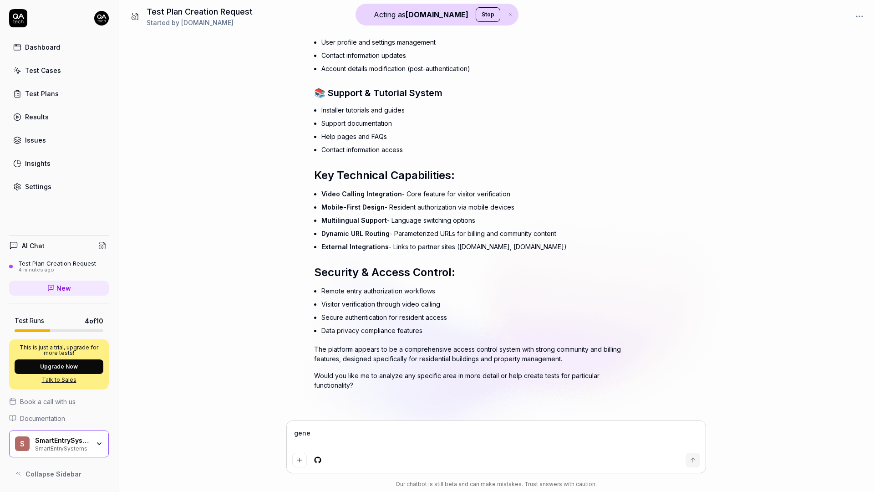
type textarea "gener"
type textarea "*"
type textarea "genera"
type textarea "*"
type textarea "generat"
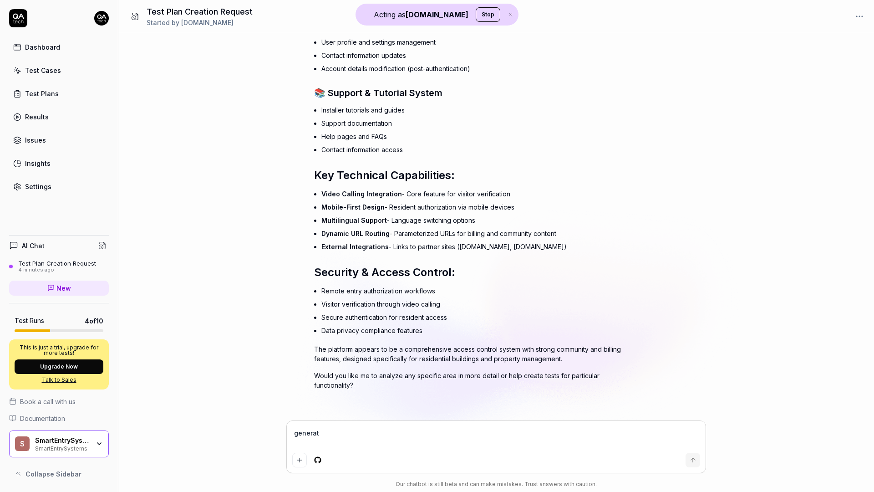
type textarea "*"
type textarea "generate"
type textarea "*"
type textarea "generate"
type textarea "*"
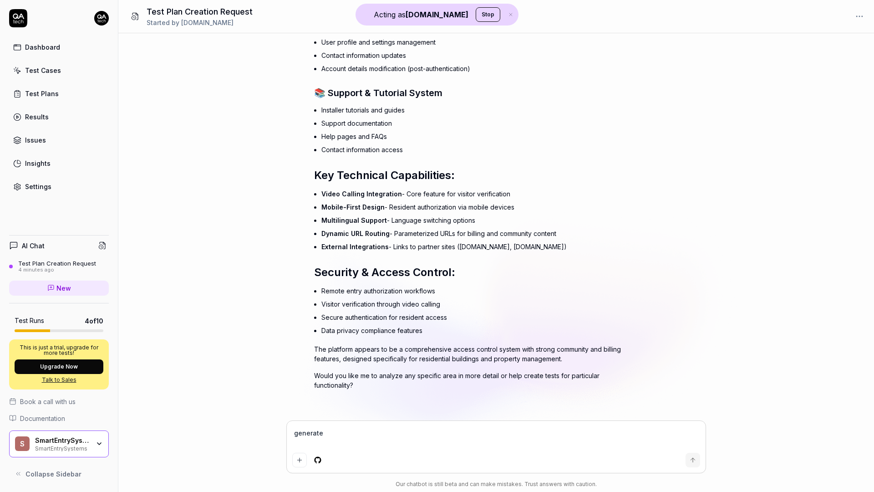
type textarea "generate t"
type textarea "*"
type textarea "generate te"
type textarea "*"
type textarea "generate tes"
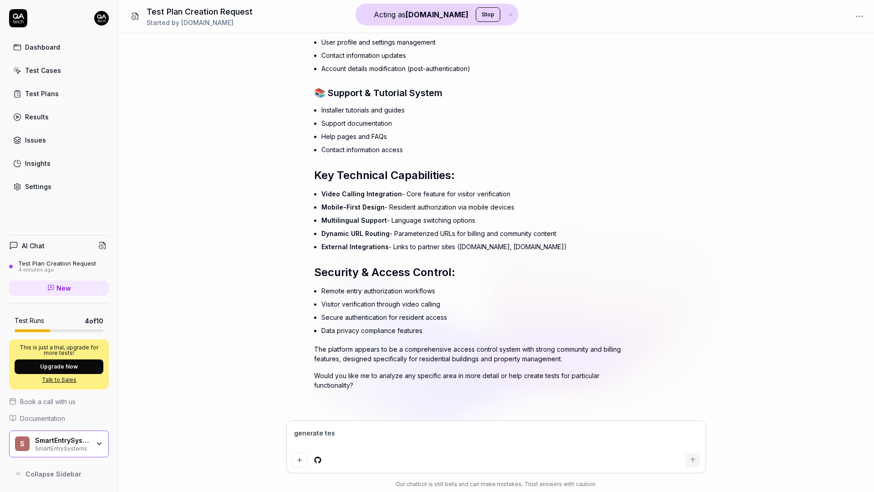
type textarea "*"
type textarea "generate test"
type textarea "*"
type textarea "generate tests"
type textarea "*"
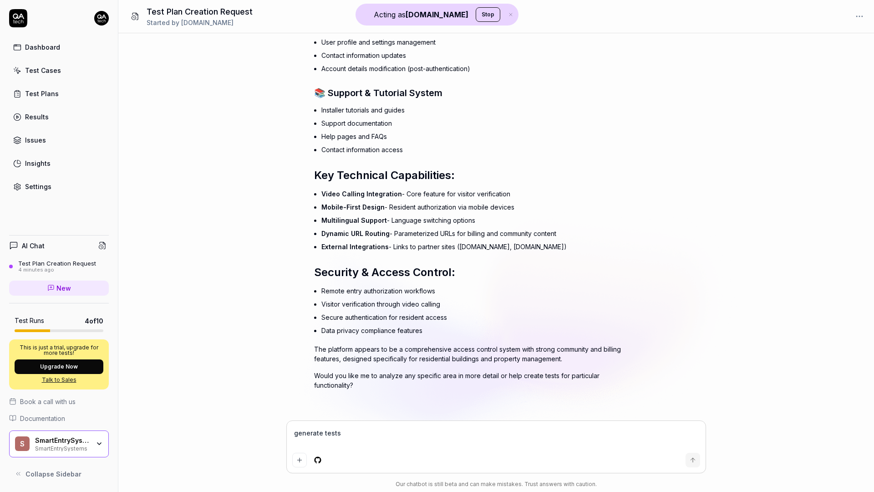
type textarea "generate tests"
type textarea "*"
type textarea "generate tests f"
type textarea "*"
type textarea "generate tests fo"
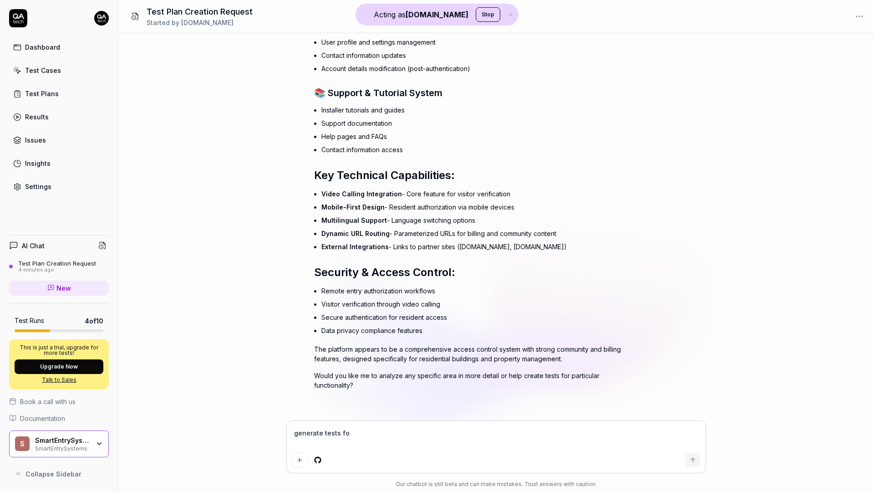
type textarea "*"
type textarea "generate tests for"
type textarea "*"
type textarea "generate tests for"
type textarea "*"
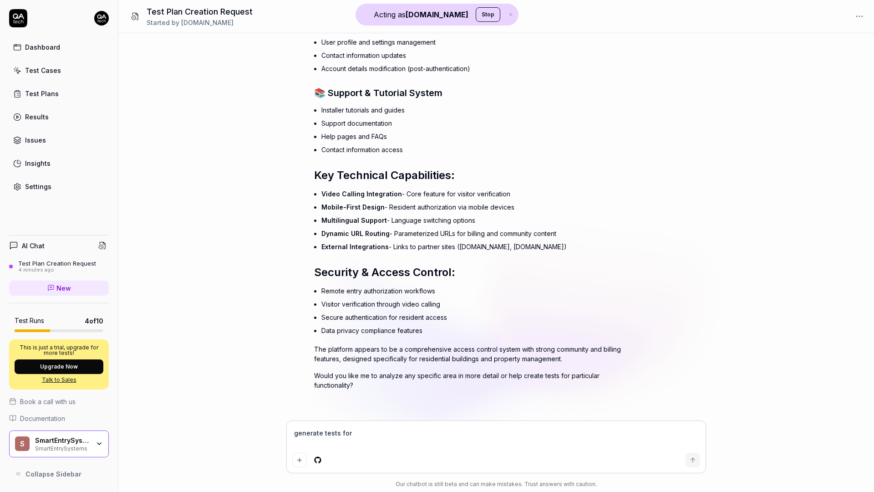
type textarea "generate tests for t"
type textarea "*"
type textarea "generate tests for th"
type textarea "*"
type textarea "generate tests for tho"
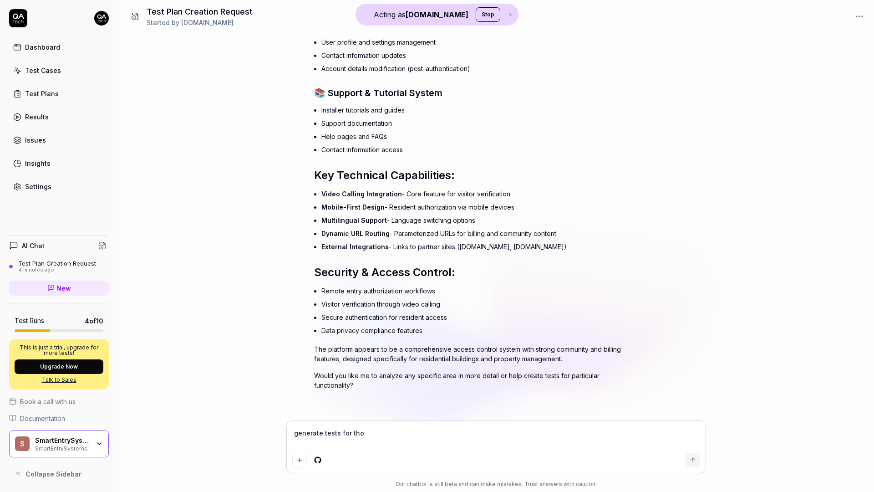
type textarea "*"
type textarea "generate tests for [PERSON_NAME]"
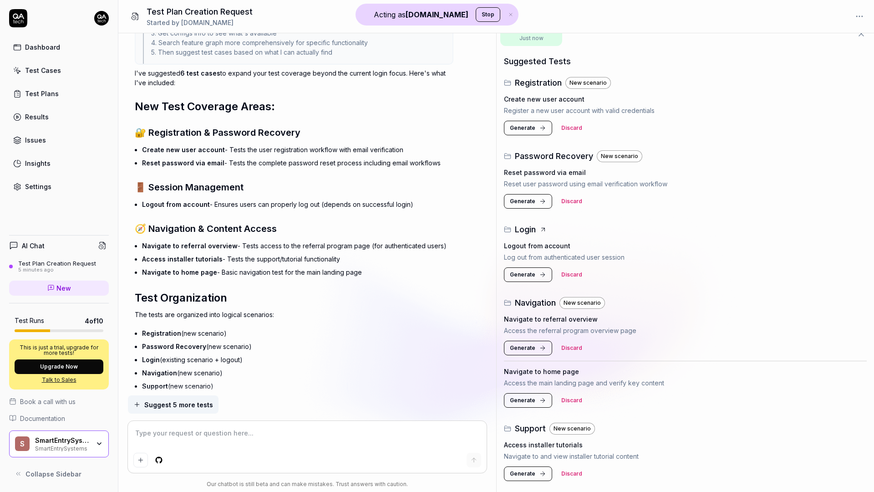
scroll to position [1604, 0]
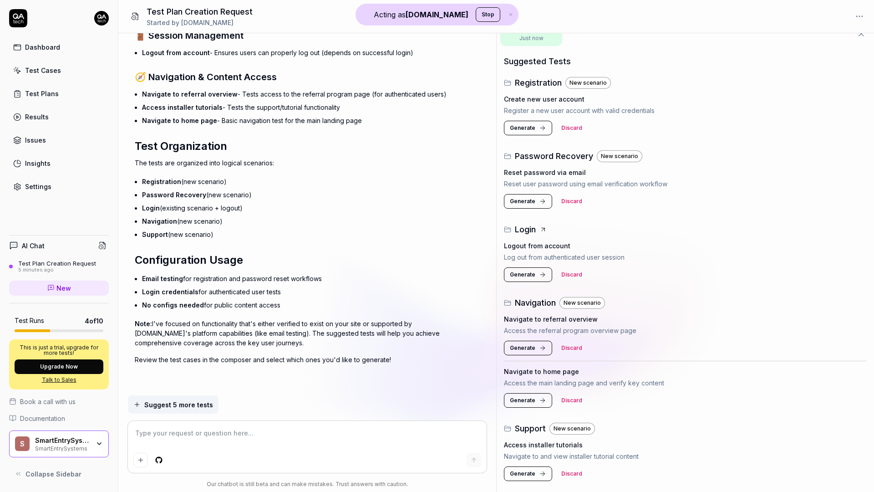
click at [528, 345] on span "Generate" at bounding box center [522, 348] width 25 height 8
click at [527, 397] on span "Generate" at bounding box center [522, 400] width 25 height 8
click at [518, 476] on span "Generate" at bounding box center [522, 473] width 25 height 8
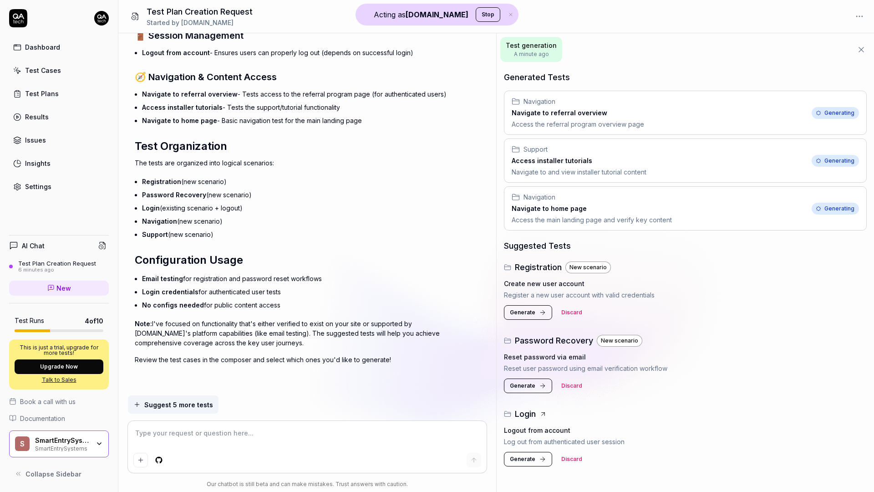
scroll to position [0, 0]
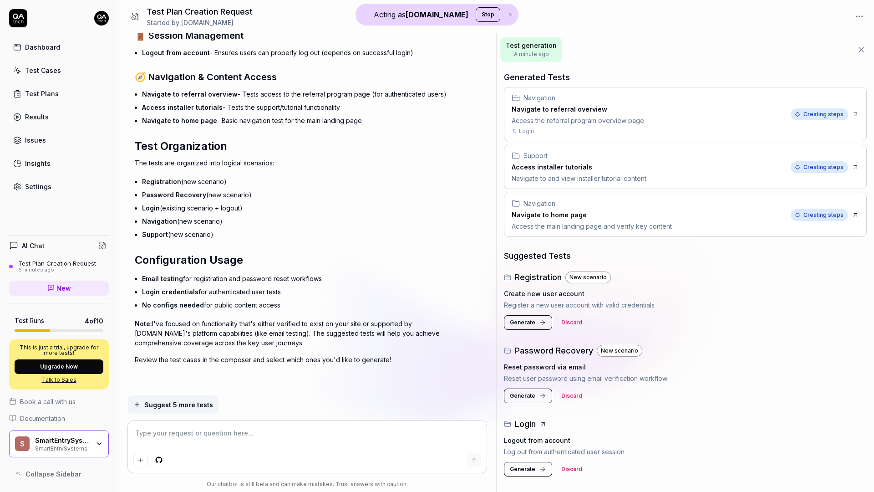
click at [794, 114] on span "Creating steps" at bounding box center [819, 114] width 57 height 12
click at [110, 238] on div "AI Chat Test Plan Creation Request 6 minutes ago New Test Runs 4 of 10 This is …" at bounding box center [59, 355] width 118 height 255
click at [106, 245] on icon at bounding box center [102, 245] width 8 height 8
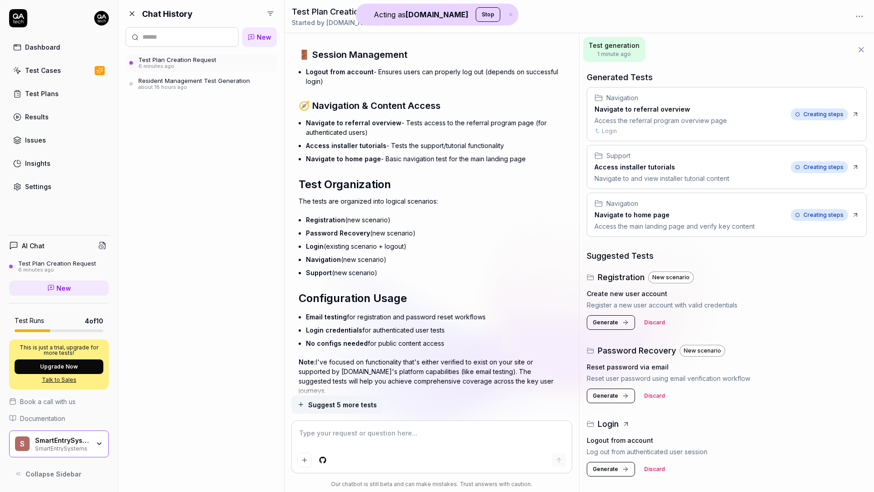
scroll to position [1671, 0]
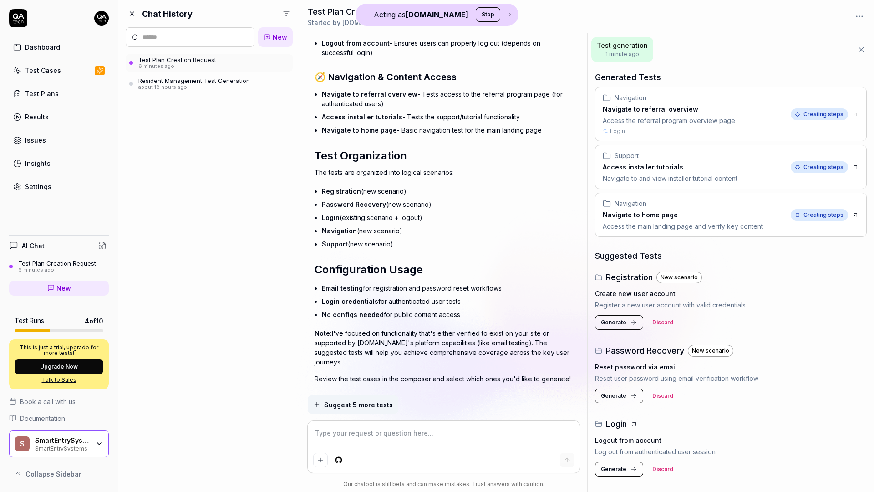
click at [181, 86] on div "about 18 hours ago" at bounding box center [194, 87] width 112 height 6
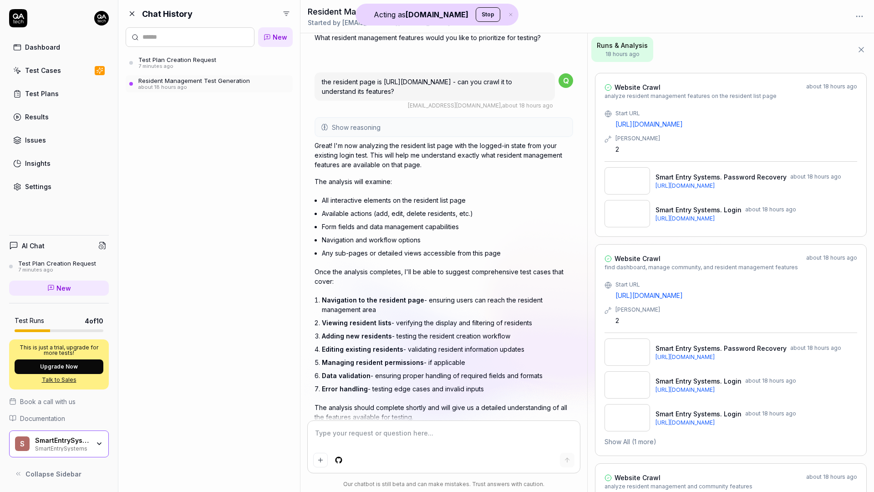
scroll to position [851, 0]
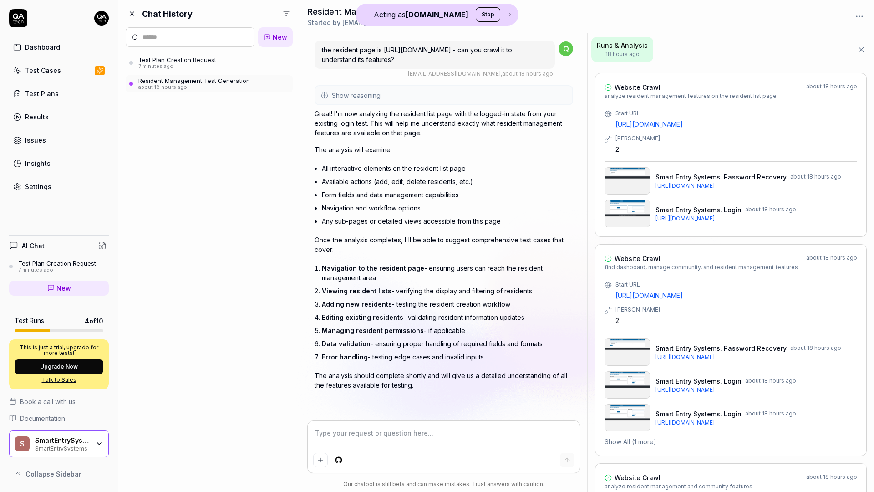
click at [93, 433] on div "S SmartEntrySystems SmartEntrySystems" at bounding box center [59, 443] width 100 height 27
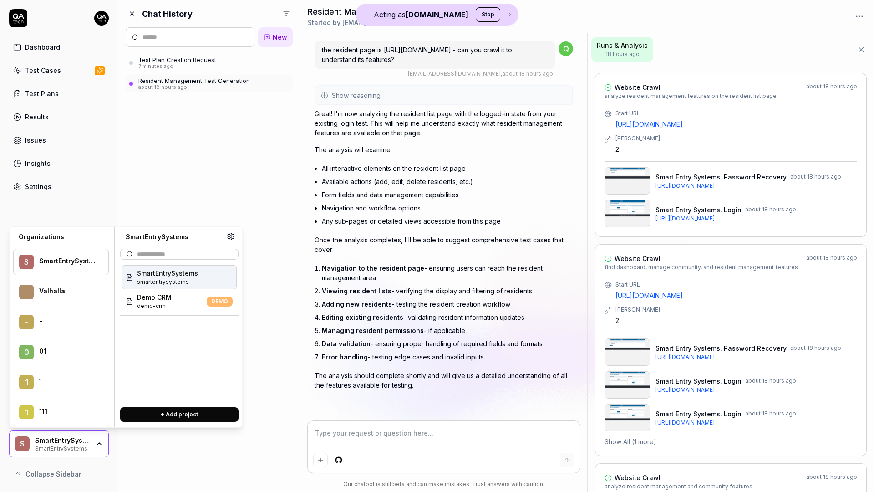
click at [283, 137] on div "Chat History New Test Plan Creation Request 7 minutes ago Resident Management T…" at bounding box center [209, 246] width 182 height 492
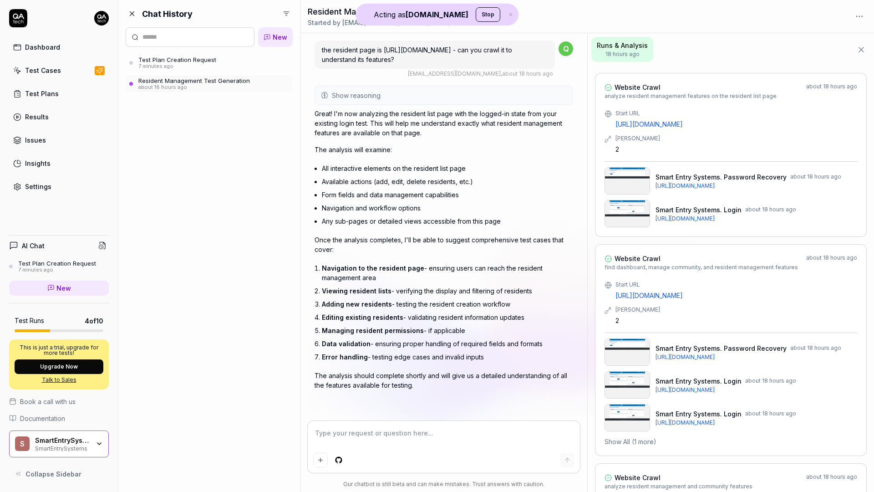
click at [44, 183] on div "Settings" at bounding box center [38, 187] width 26 height 10
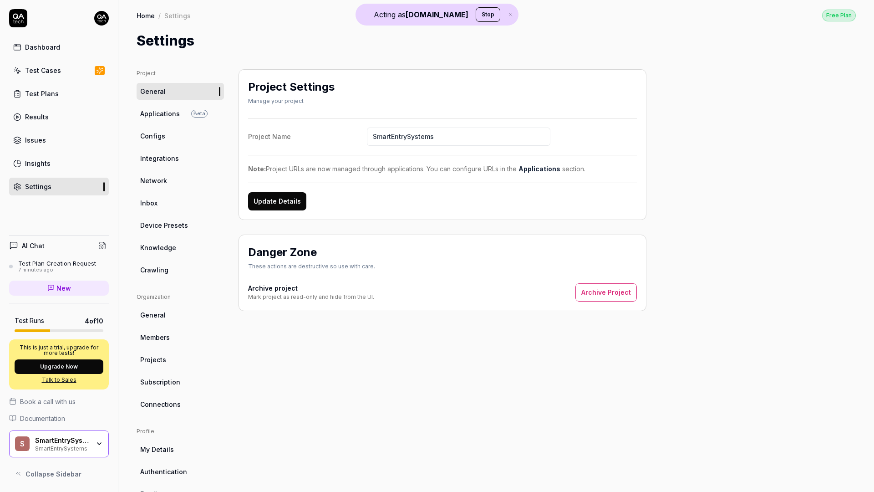
click at [166, 140] on link "Configs" at bounding box center [180, 135] width 87 height 17
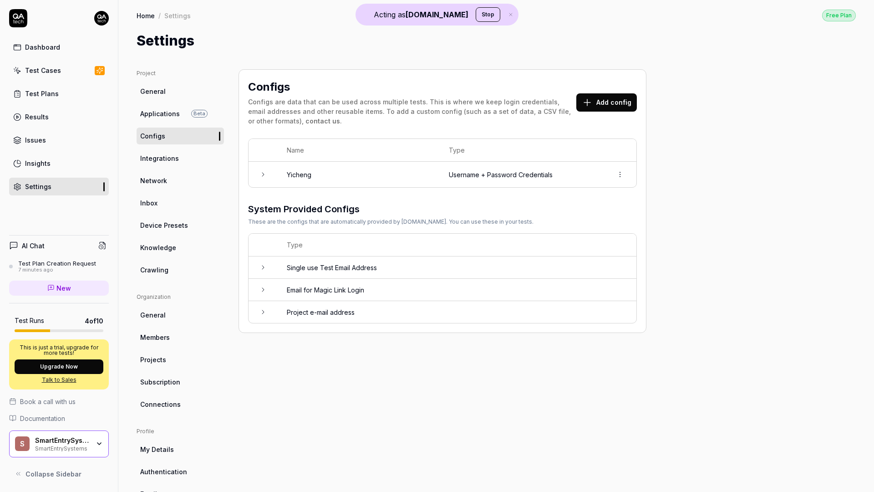
click at [399, 177] on td "Yicheng" at bounding box center [359, 174] width 162 height 25
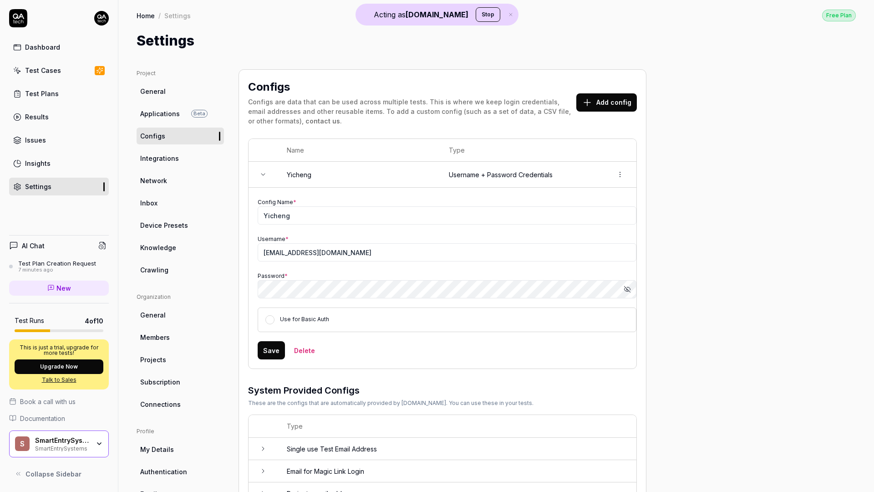
click at [41, 47] on div "Dashboard" at bounding box center [42, 47] width 35 height 10
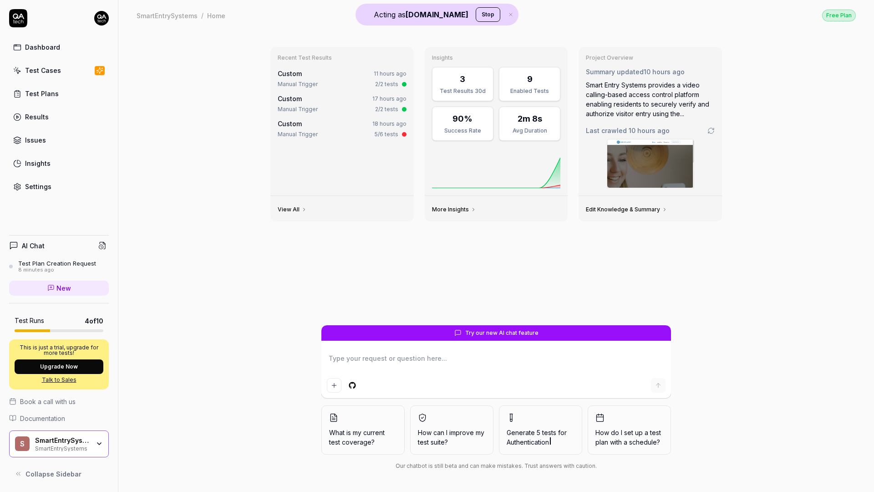
click at [65, 268] on div "8 minutes ago" at bounding box center [57, 270] width 78 height 6
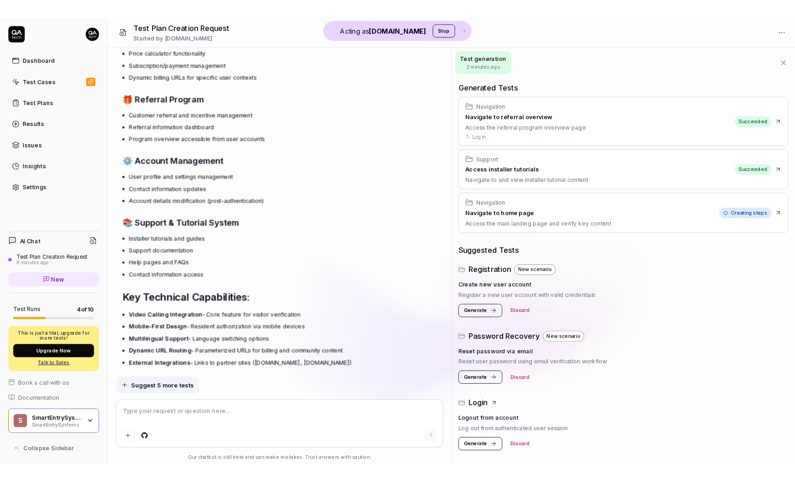
scroll to position [892, 0]
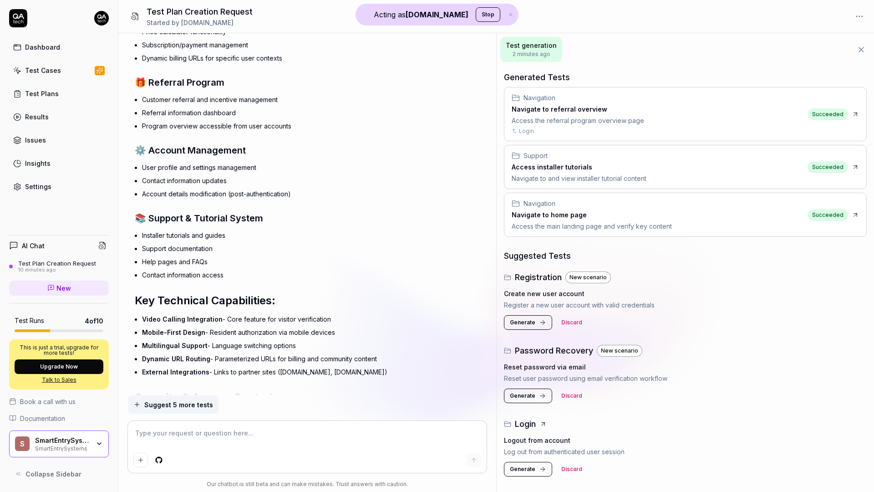
click at [70, 72] on link "Test Cases" at bounding box center [59, 70] width 100 height 18
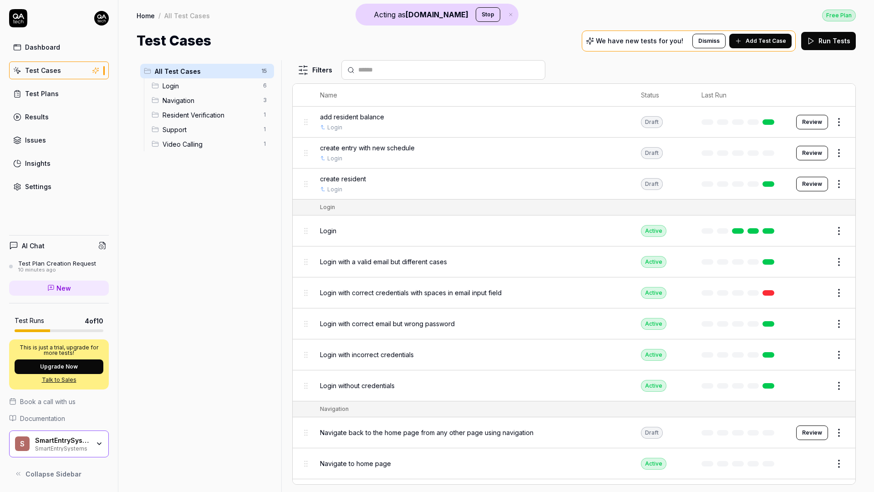
click at [330, 231] on span "Login" at bounding box center [328, 231] width 16 height 10
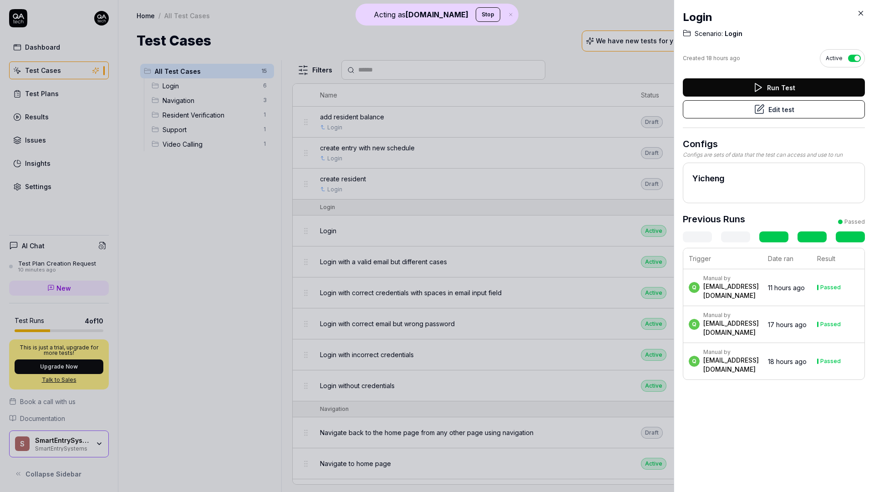
click at [794, 10] on div "Login Scenario: Login Created 18 hours ago Active Run Test Edit test Configs Co…" at bounding box center [774, 246] width 200 height 492
click at [794, 13] on icon at bounding box center [861, 13] width 8 height 8
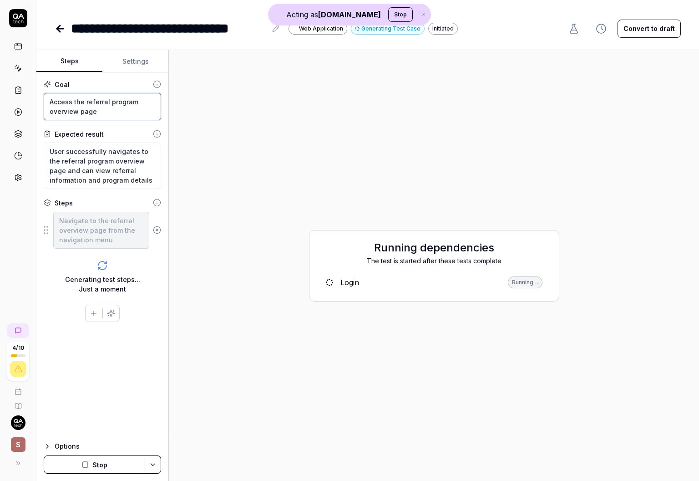
drag, startPoint x: 103, startPoint y: 113, endPoint x: 38, endPoint y: 102, distance: 66.1
click at [38, 102] on div "Goal Access the referral program overview page Expected result User successfull…" at bounding box center [102, 254] width 132 height 365
click at [121, 127] on div "Goal Access the referral program overview page Expected result User successfull…" at bounding box center [102, 254] width 132 height 365
type textarea "*"
